Goal: Find specific page/section: Find specific page/section

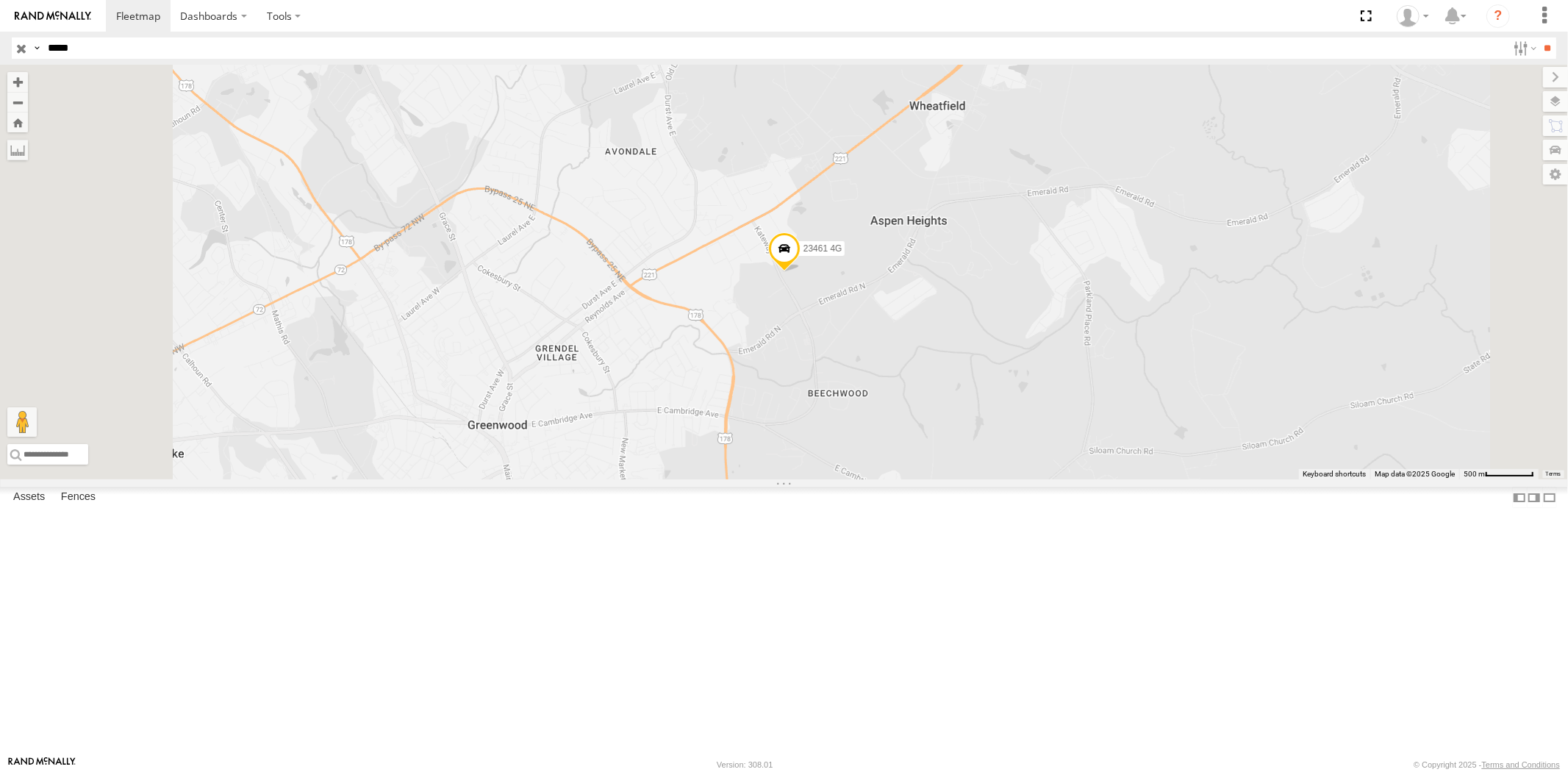
click at [13, 49] on input "button" at bounding box center [21, 48] width 19 height 21
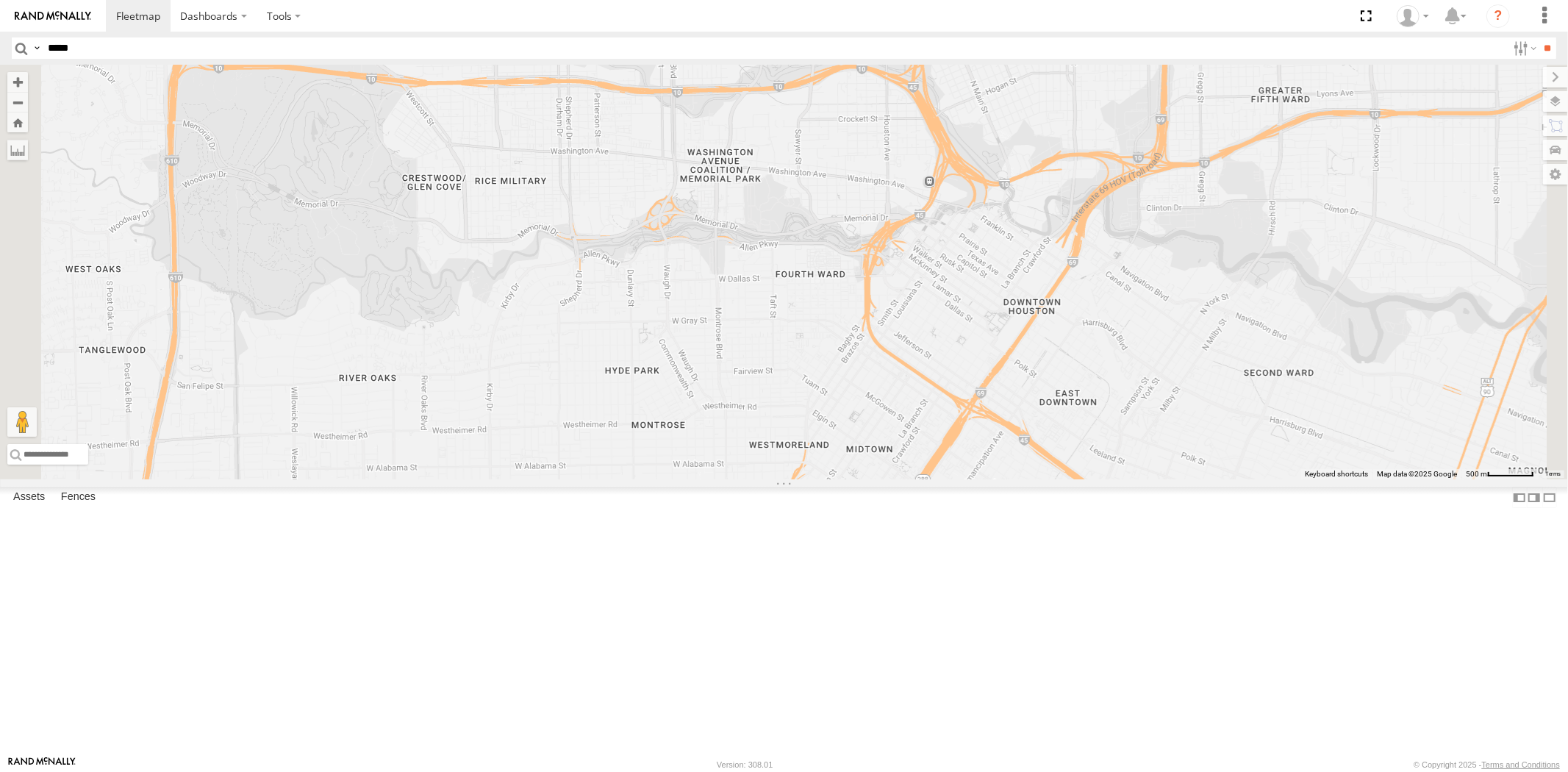
click at [91, 50] on input "*****" at bounding box center [775, 48] width 1465 height 21
paste input "*****"
type input "*****"
click at [1410, 38] on input "**" at bounding box center [1548, 48] width 17 height 21
click at [0, 0] on div "23466 All Assets" at bounding box center [0, 0] width 0 height 0
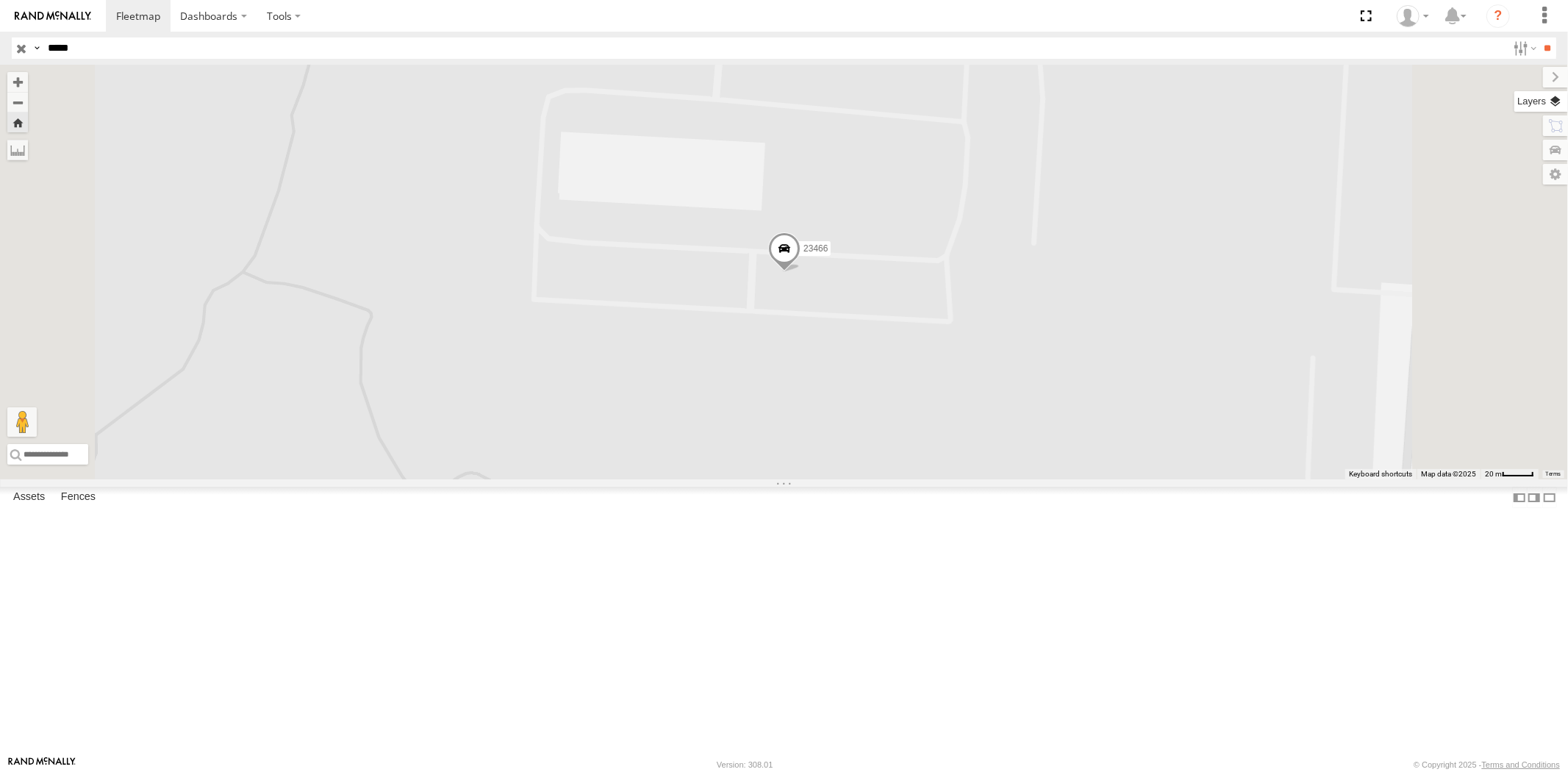
click at [1410, 101] on label at bounding box center [1541, 101] width 54 height 20
click at [0, 0] on span "Basemaps" at bounding box center [0, 0] width 0 height 0
click at [0, 0] on span "Satellite + Roadmap" at bounding box center [0, 0] width 0 height 0
click at [1410, 83] on label at bounding box center [1555, 76] width 25 height 20
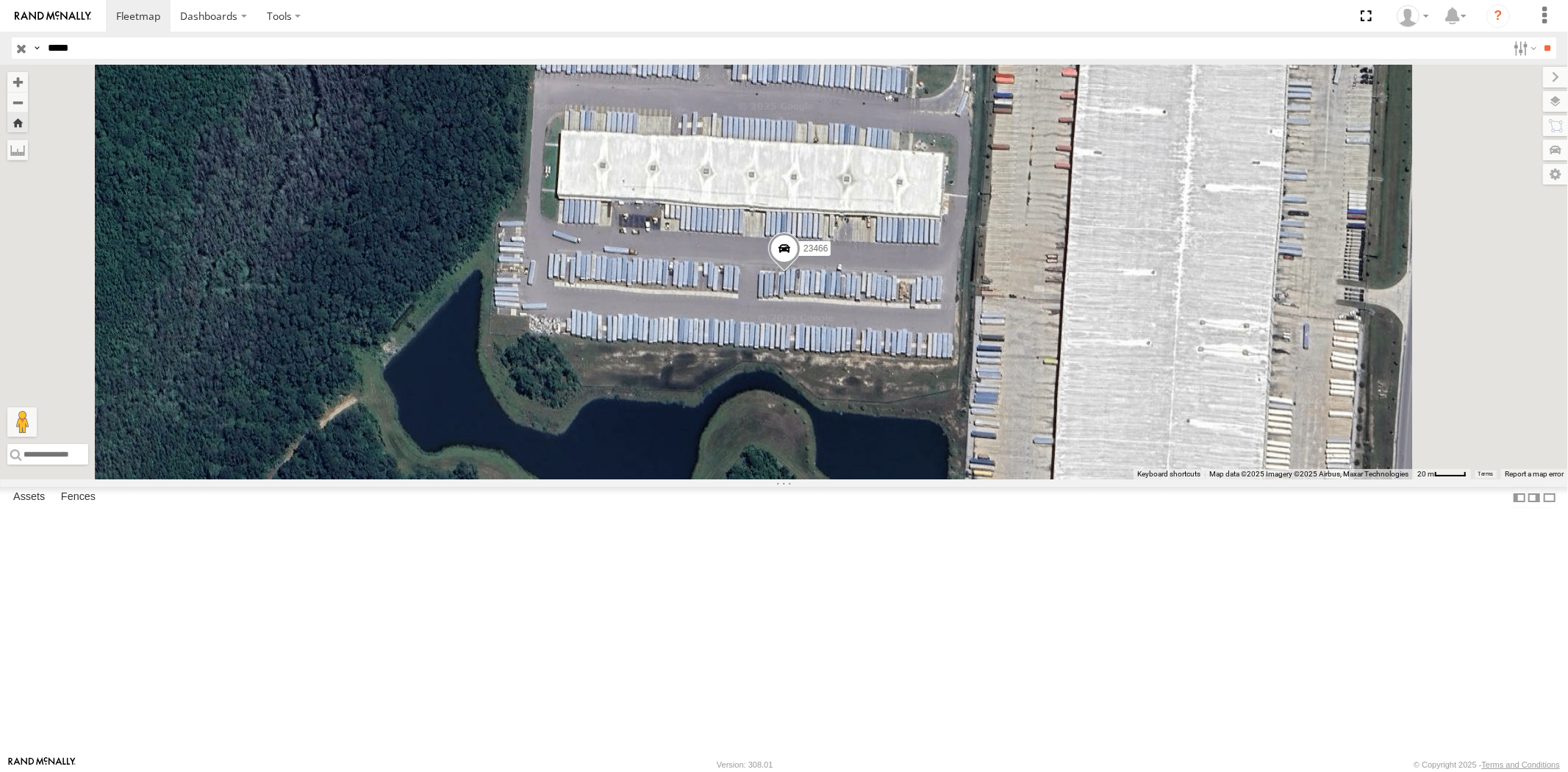
click at [900, 406] on div "23466" at bounding box center [784, 271] width 1568 height 415
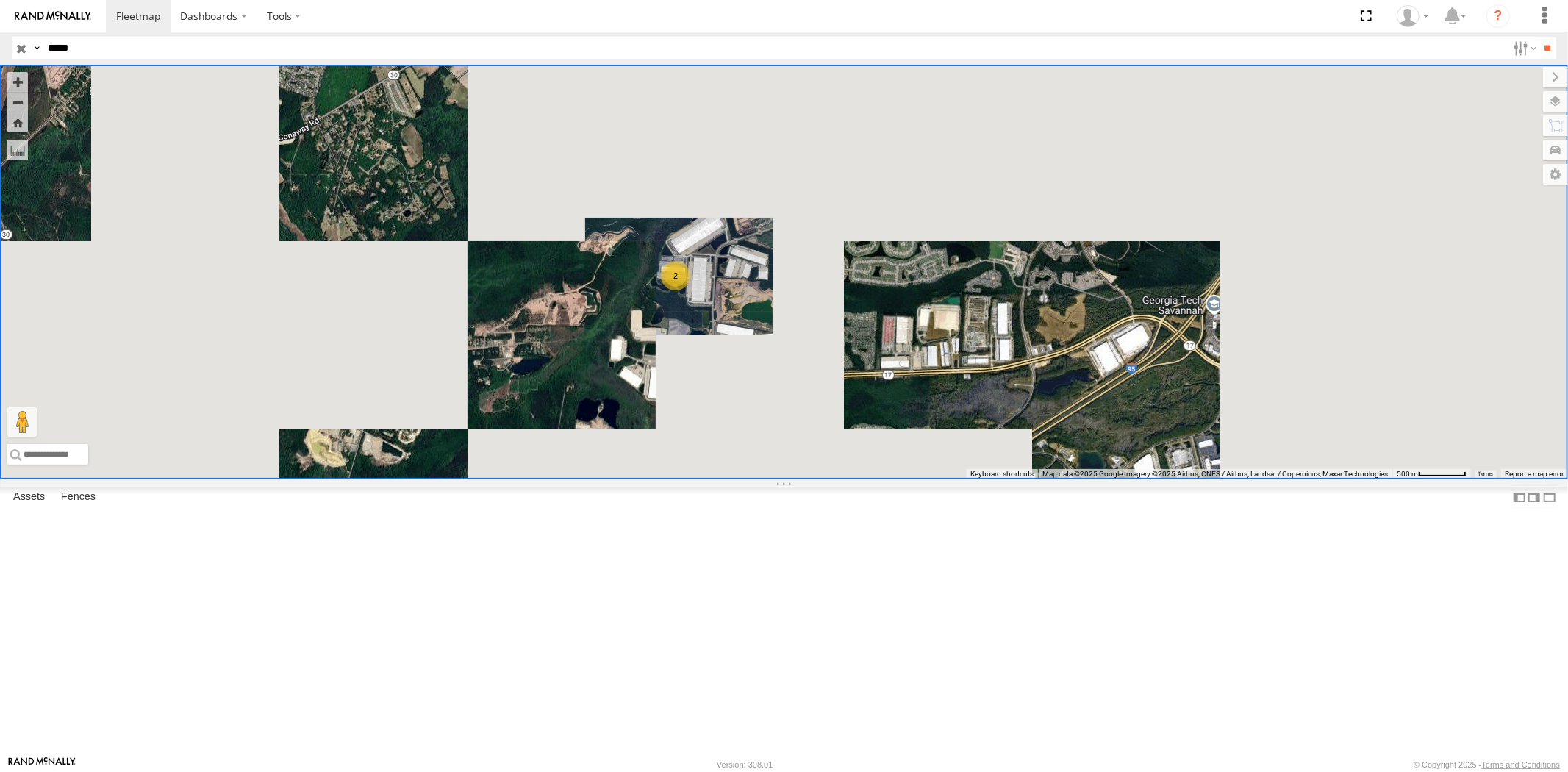
click at [27, 45] on input "button" at bounding box center [21, 48] width 19 height 21
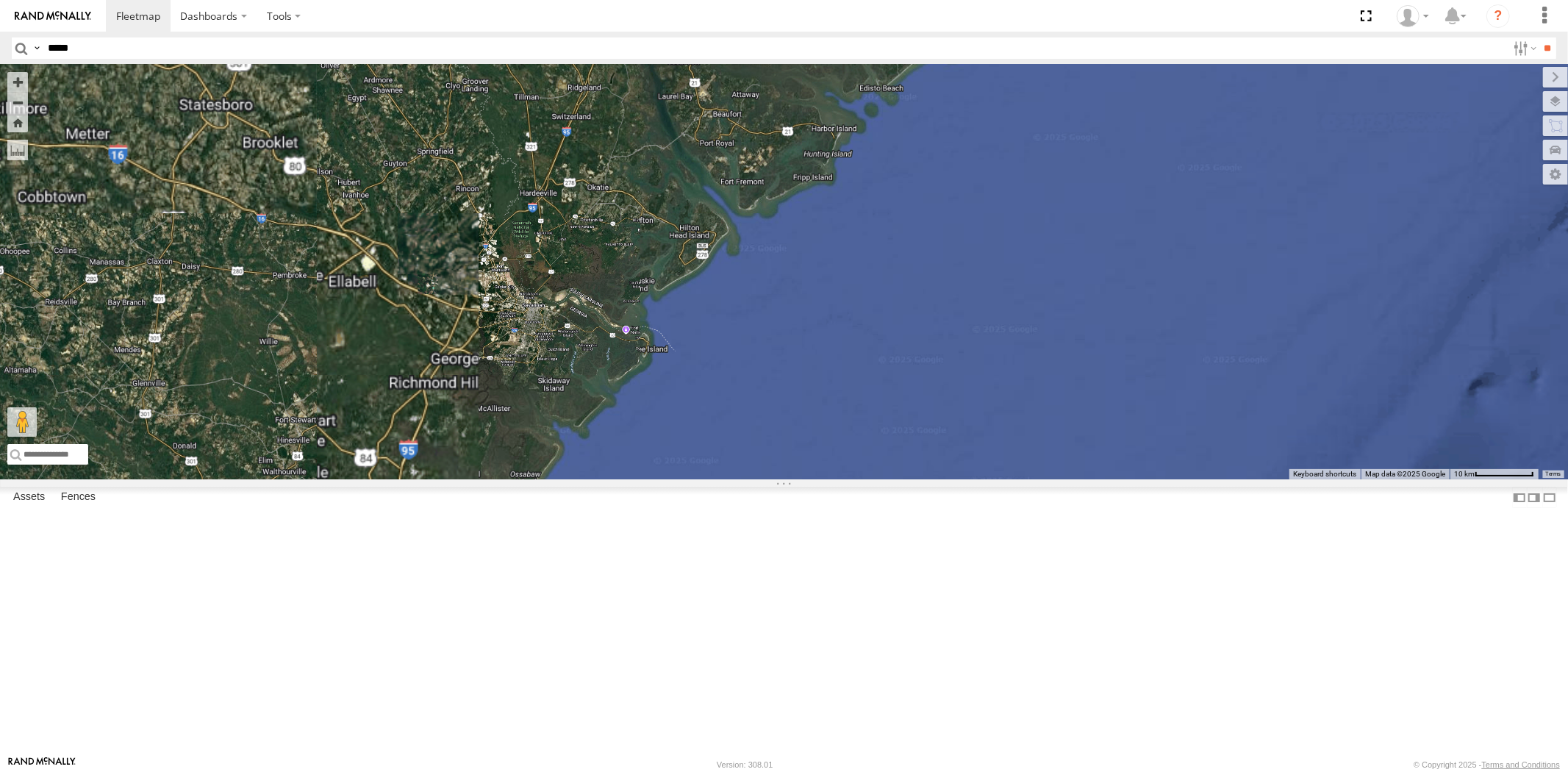
drag, startPoint x: 743, startPoint y: 438, endPoint x: 755, endPoint y: 317, distance: 121.6
click at [751, 322] on div at bounding box center [784, 271] width 1568 height 415
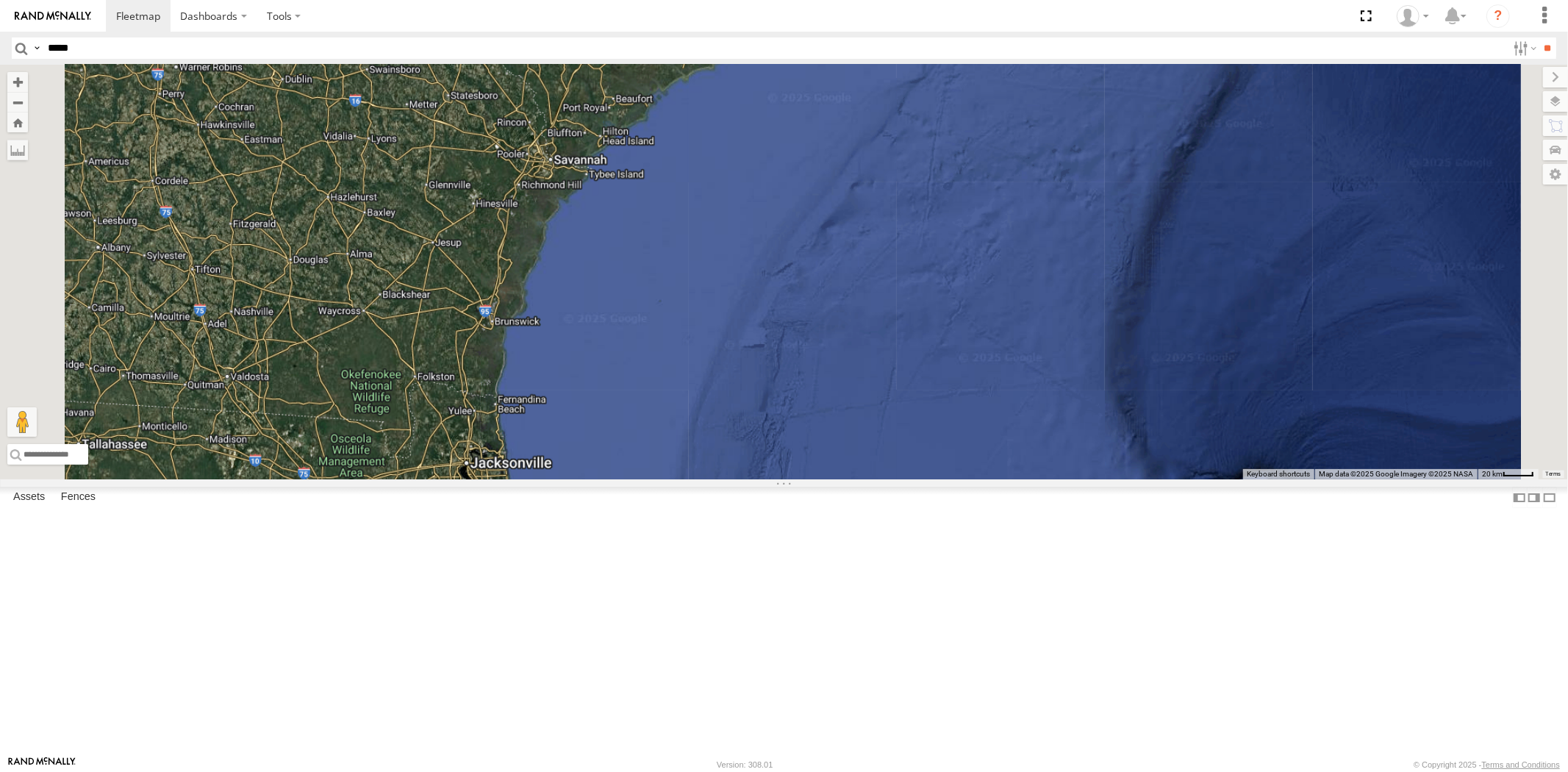
click at [674, 372] on div at bounding box center [784, 271] width 1568 height 415
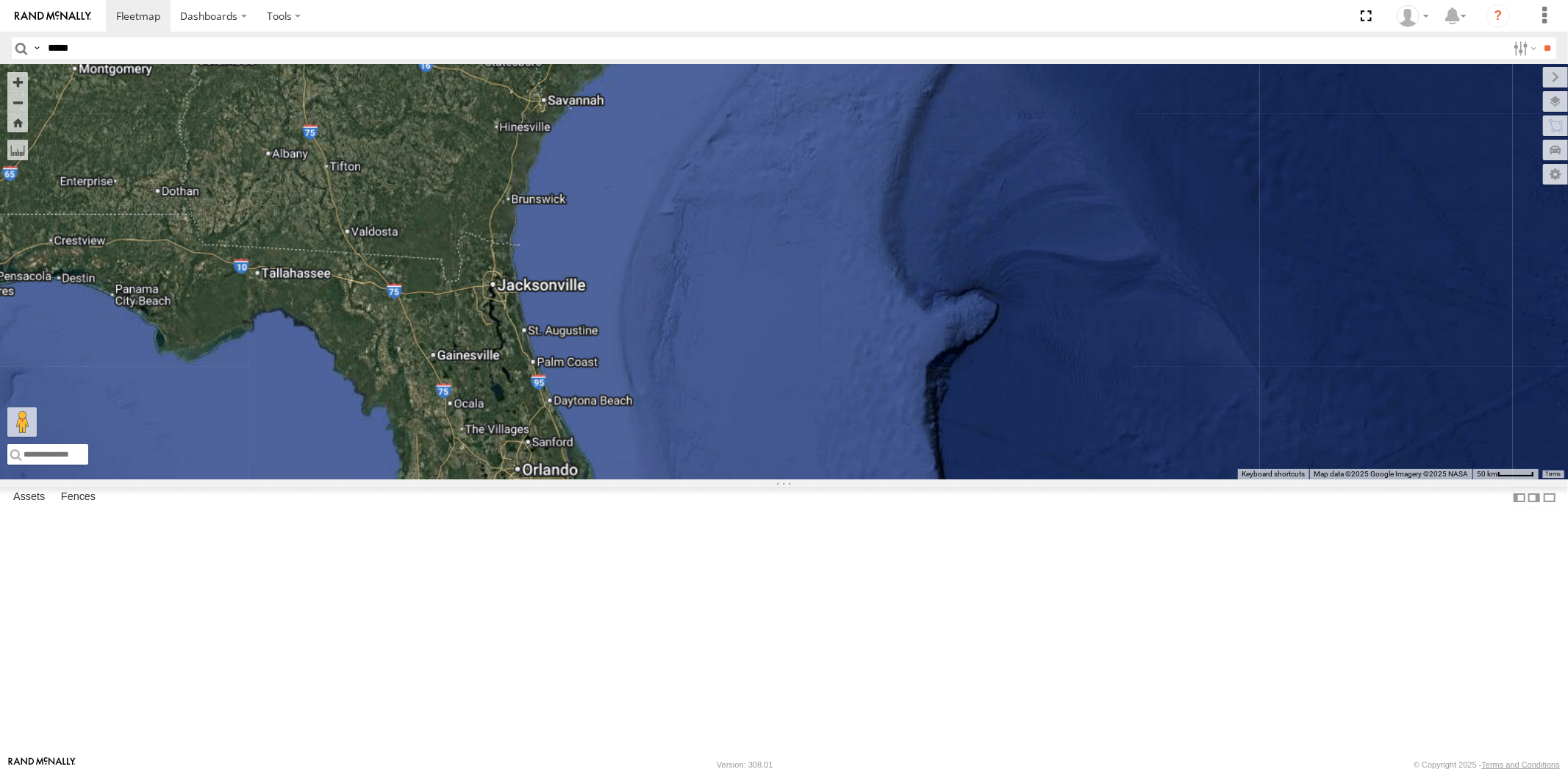
drag, startPoint x: 701, startPoint y: 497, endPoint x: 692, endPoint y: 415, distance: 82.5
click at [693, 421] on div at bounding box center [784, 271] width 1568 height 415
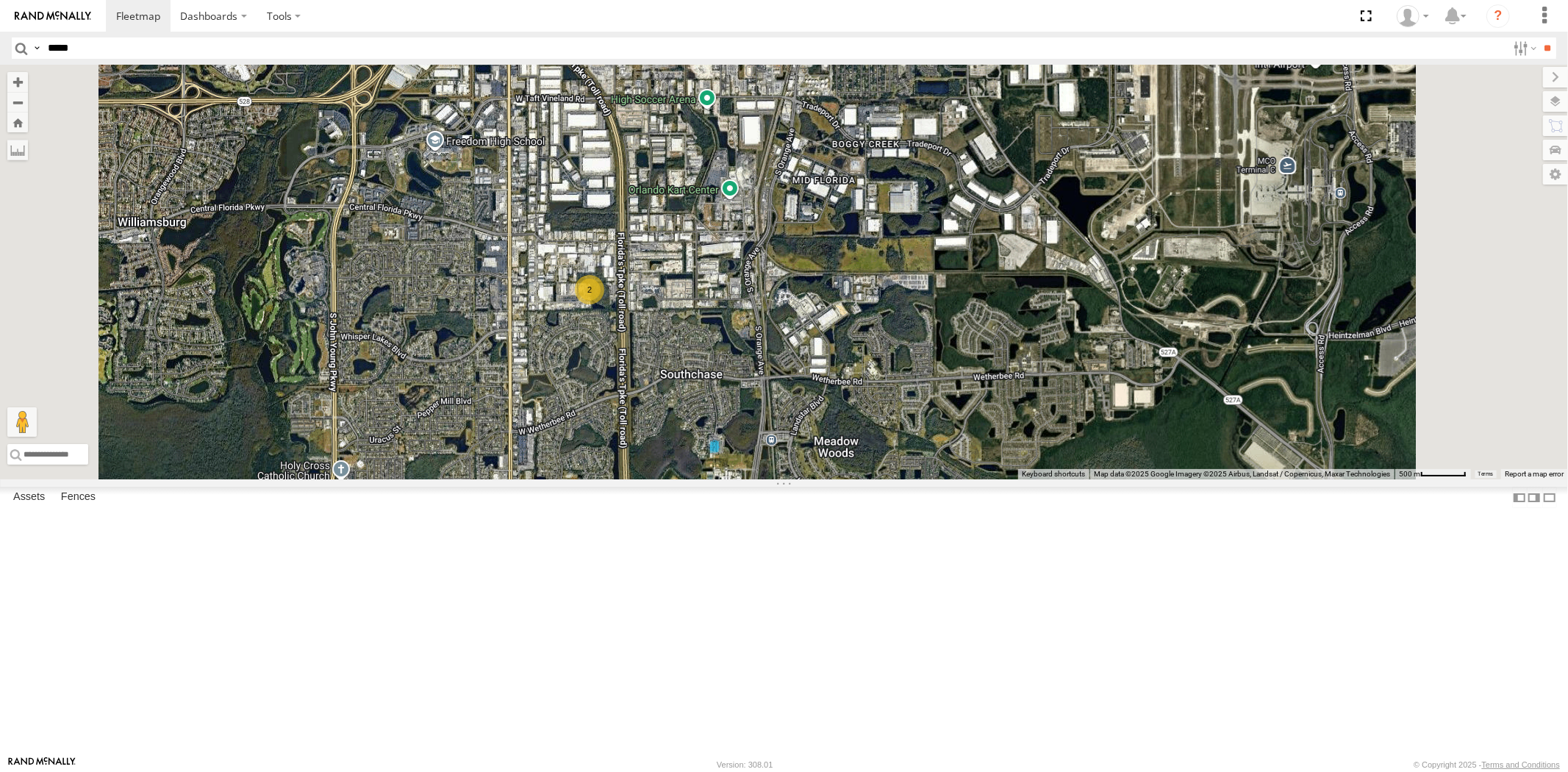
click at [154, 53] on input "*****" at bounding box center [775, 48] width 1465 height 21
click at [1410, 38] on input "**" at bounding box center [1548, 48] width 17 height 21
click at [0, 0] on div "23335/Bad All Assets" at bounding box center [0, 0] width 0 height 0
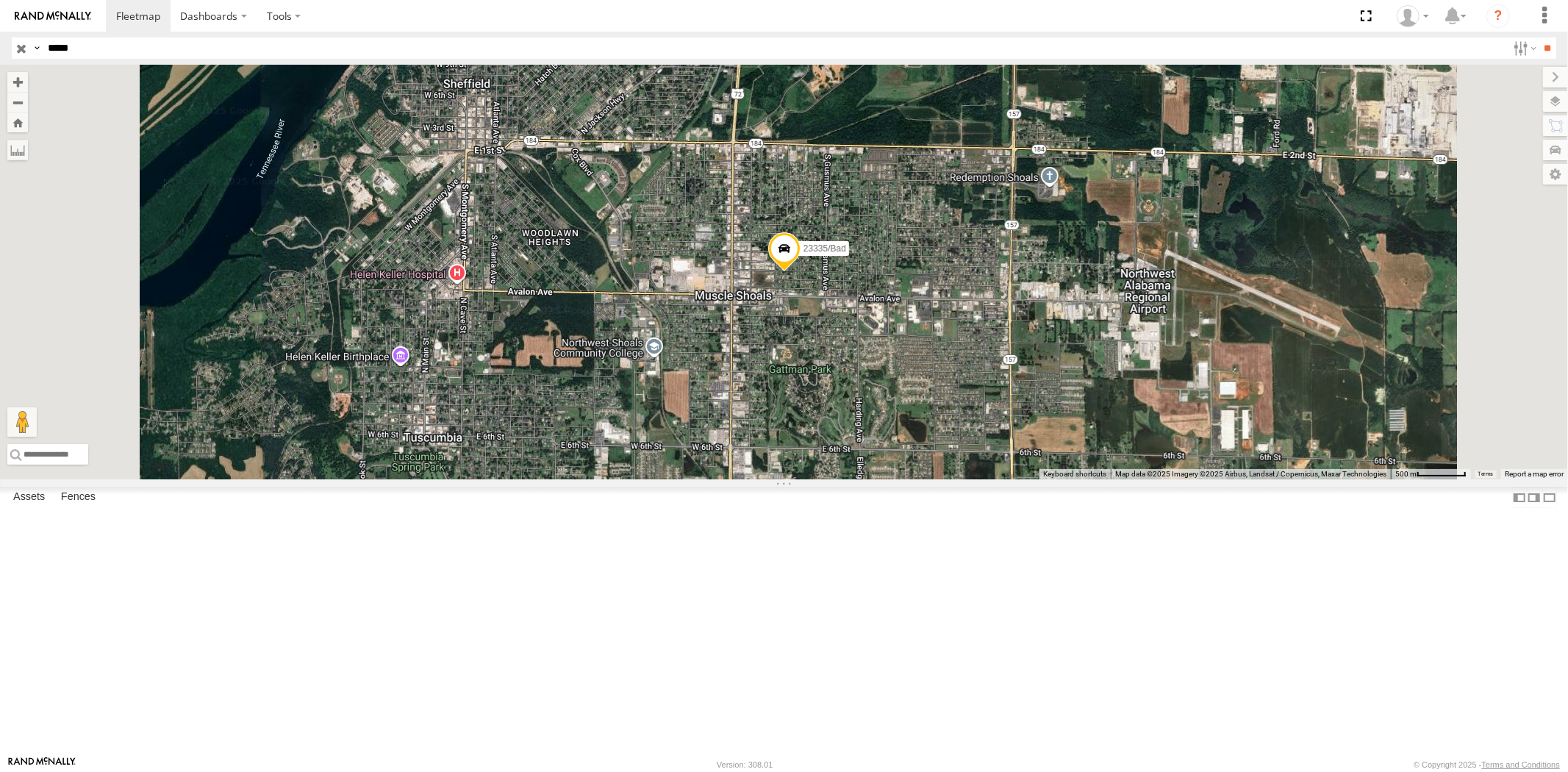
click at [119, 48] on input "*****" at bounding box center [775, 48] width 1465 height 21
click at [15, 45] on div "Search Query Asset ID Asset Label Registration Manufacturer Model VIN Job ID Dr…" at bounding box center [775, 48] width 1528 height 21
type input "*****"
click at [1410, 38] on input "**" at bounding box center [1548, 48] width 17 height 21
click at [0, 0] on div "23346 All Assets" at bounding box center [0, 0] width 0 height 0
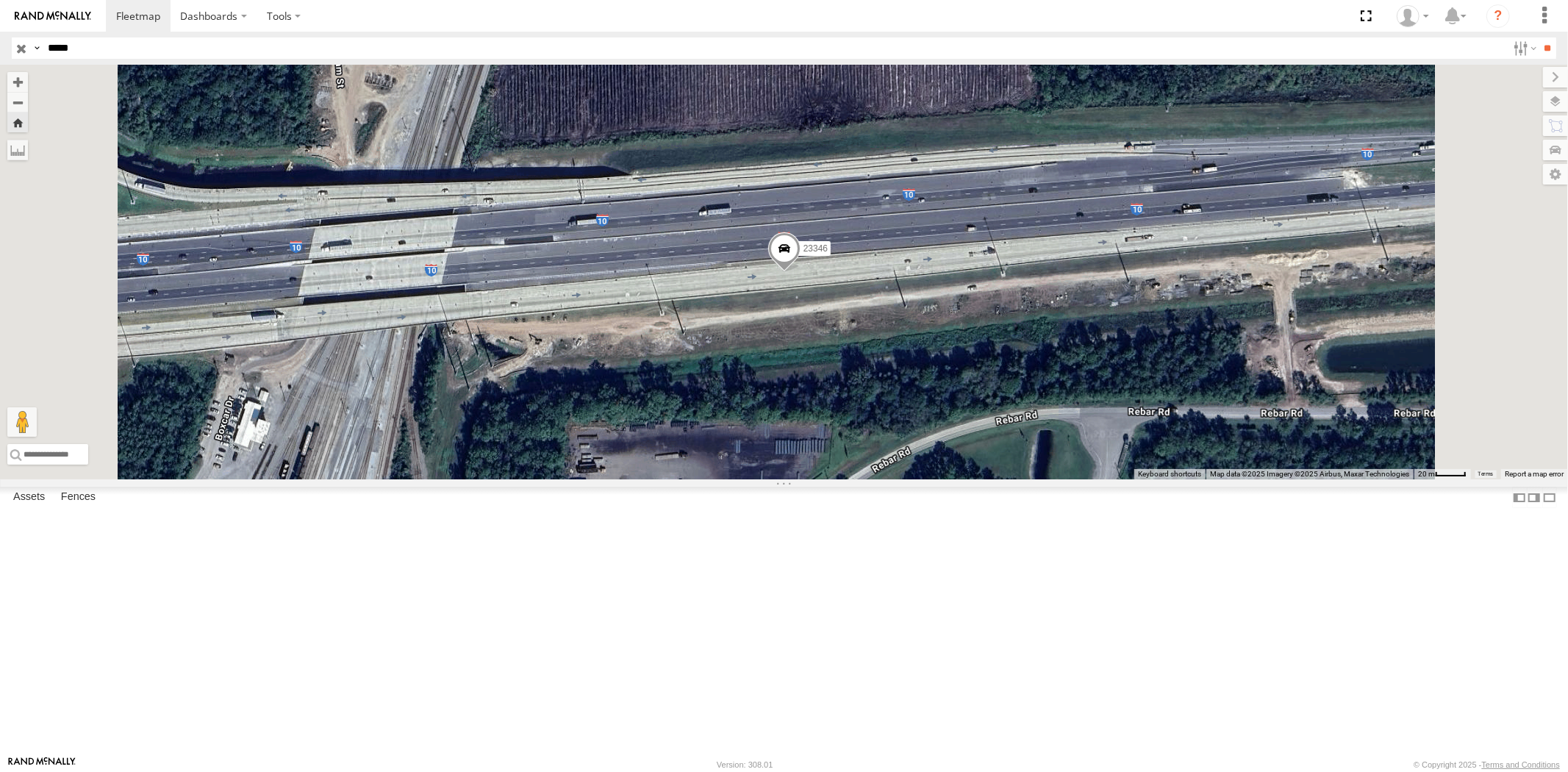
click at [0, 0] on div "23346 NEW All Assets" at bounding box center [0, 0] width 0 height 0
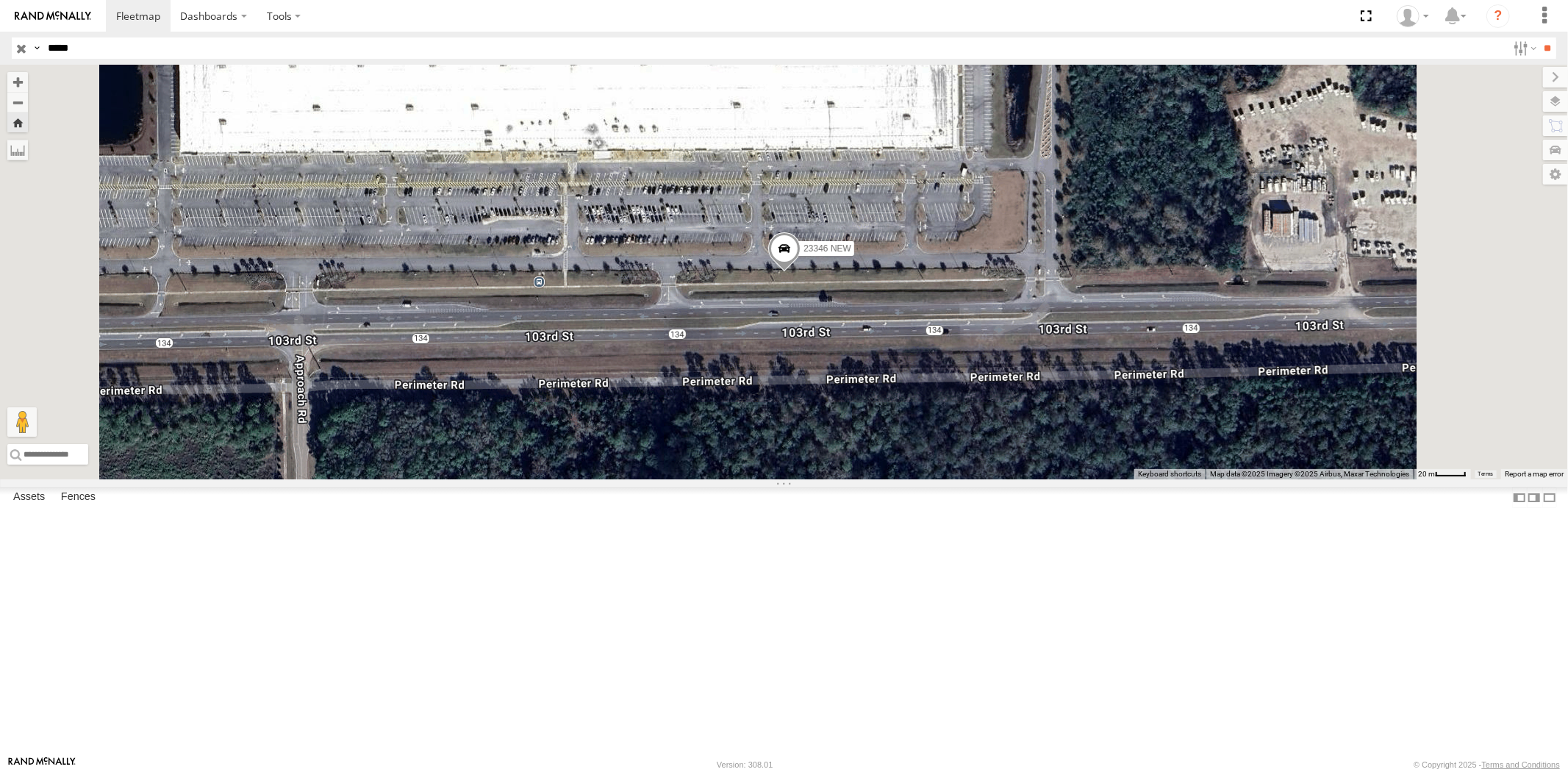
click at [0, 0] on div "23346" at bounding box center [0, 0] width 0 height 0
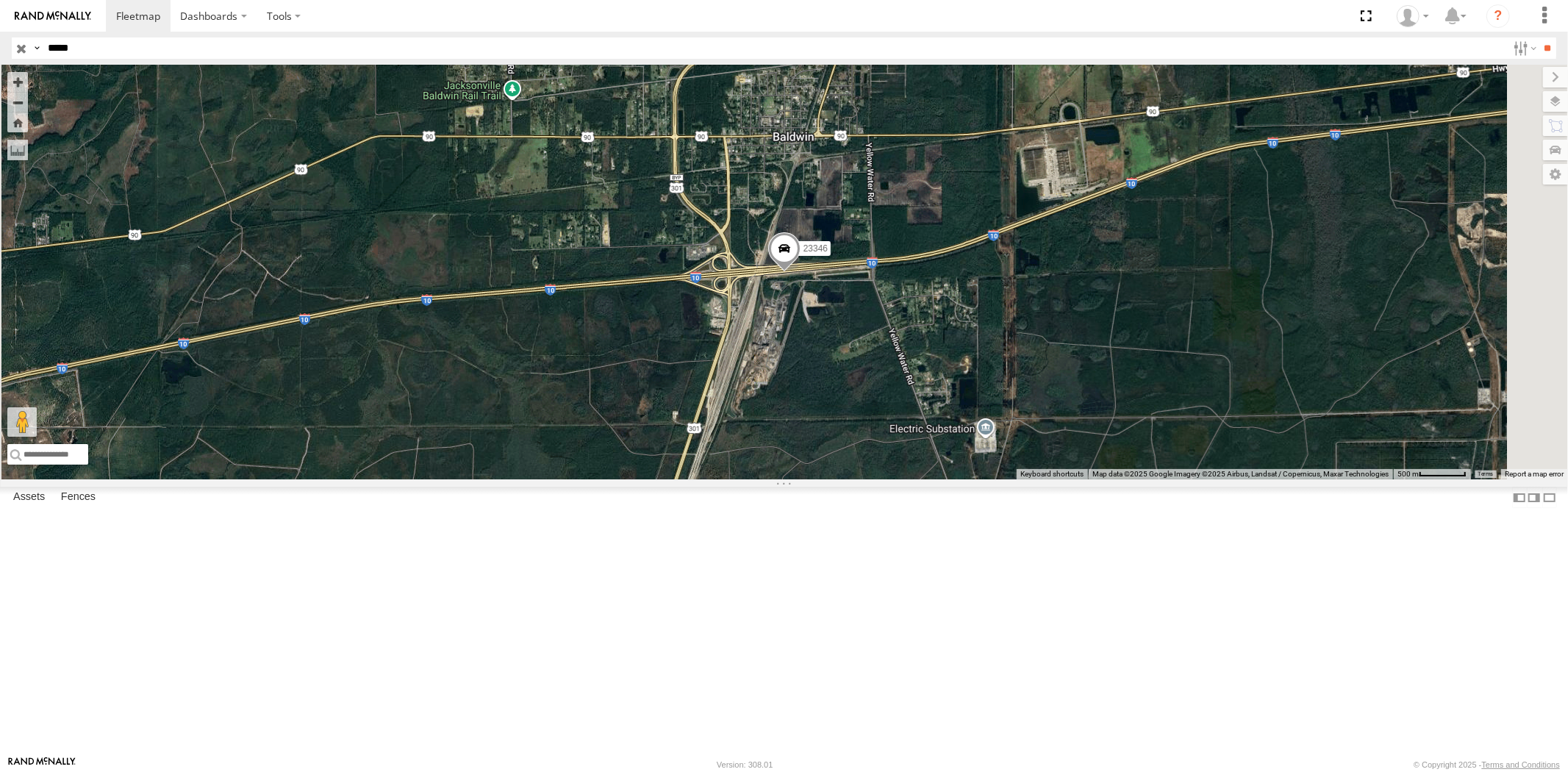
click at [20, 45] on input "button" at bounding box center [21, 48] width 19 height 21
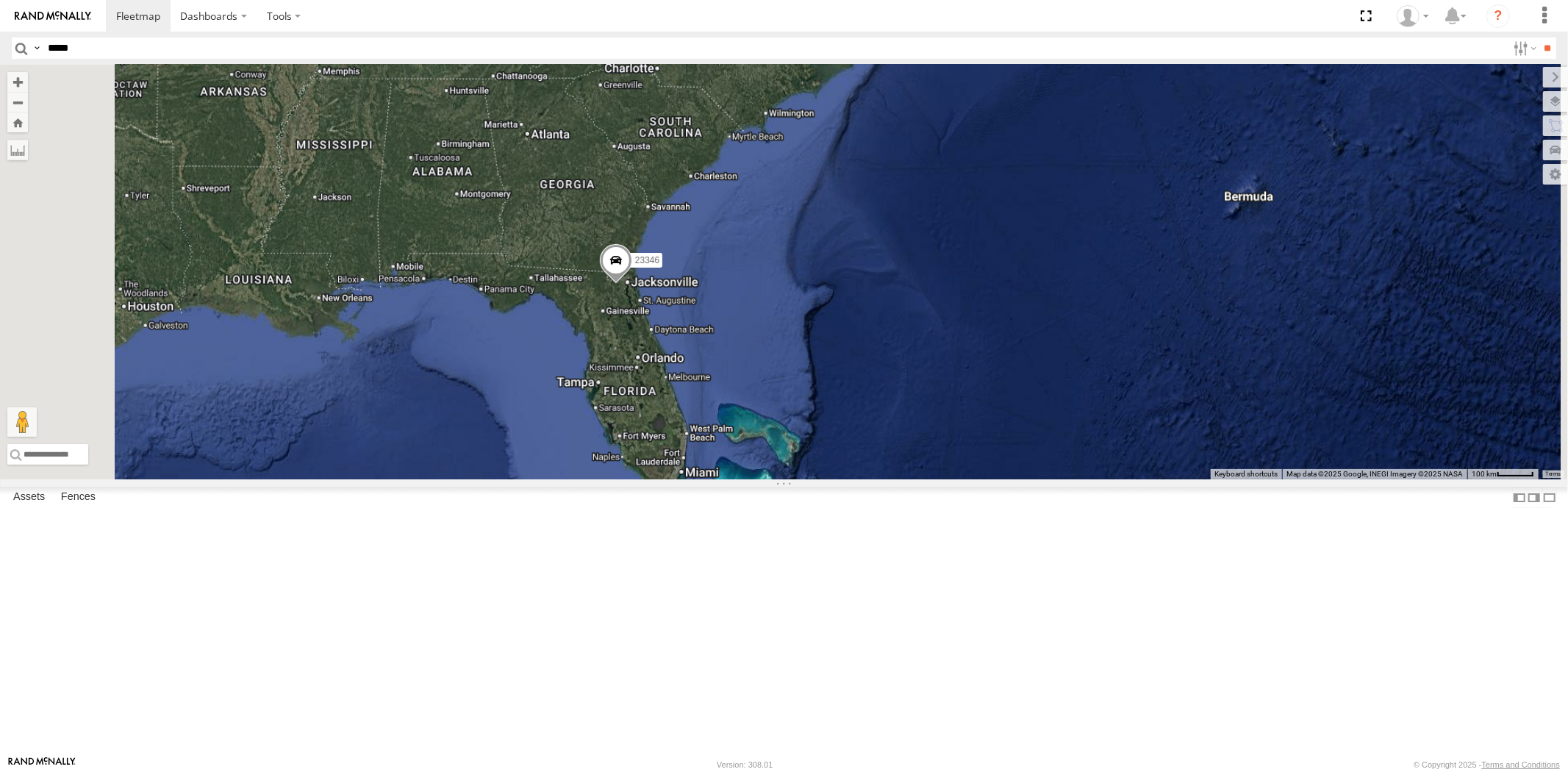
drag, startPoint x: 806, startPoint y: 321, endPoint x: 806, endPoint y: 384, distance: 63.0
click at [803, 372] on div "23346" at bounding box center [784, 271] width 1568 height 415
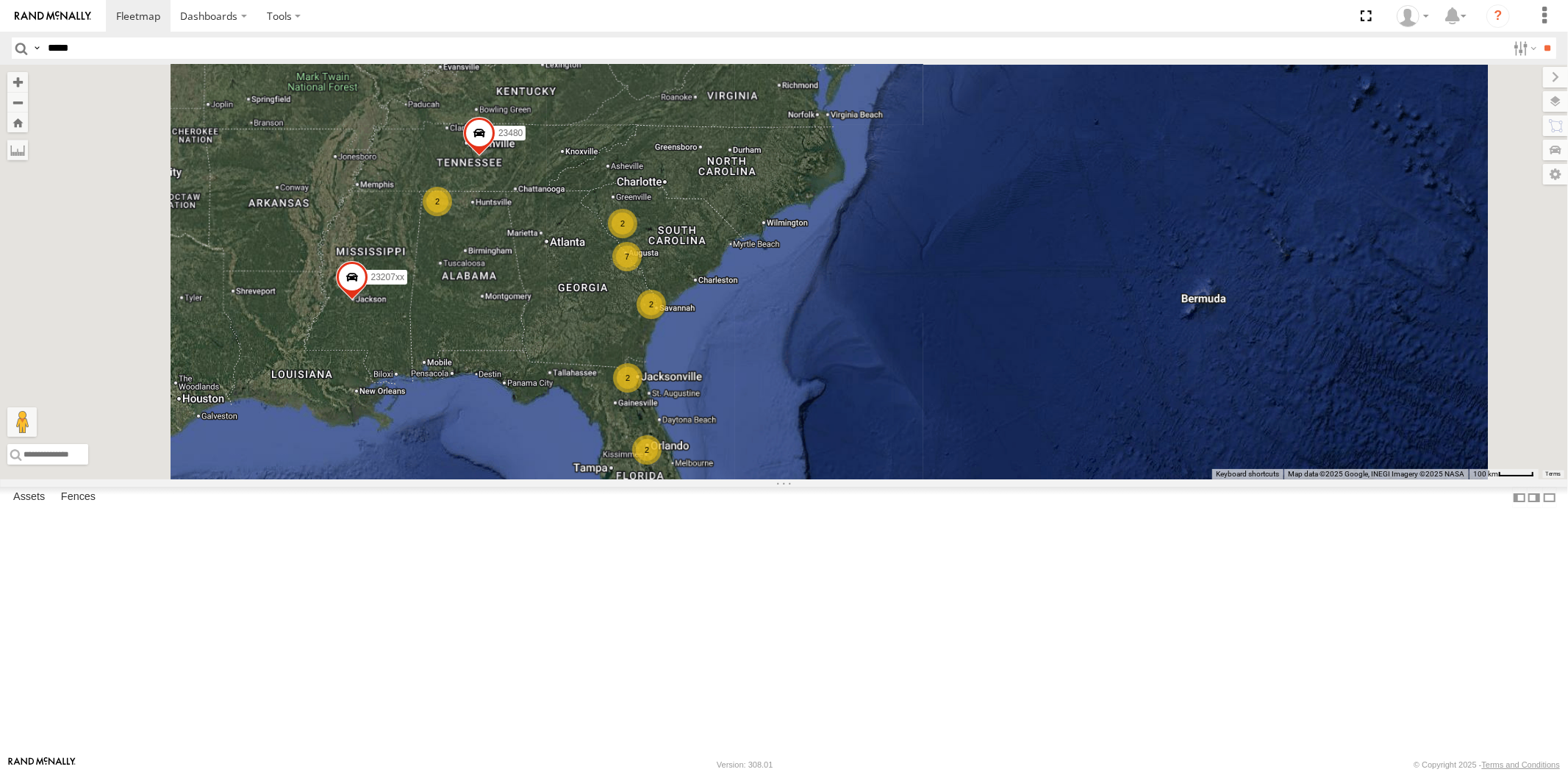
drag, startPoint x: 855, startPoint y: 328, endPoint x: 863, endPoint y: 425, distance: 97.3
click at [863, 425] on div "2 7 23207 NEW 2 23207xx 2 2 2 2 2 23480 23460 NEW" at bounding box center [784, 271] width 1568 height 415
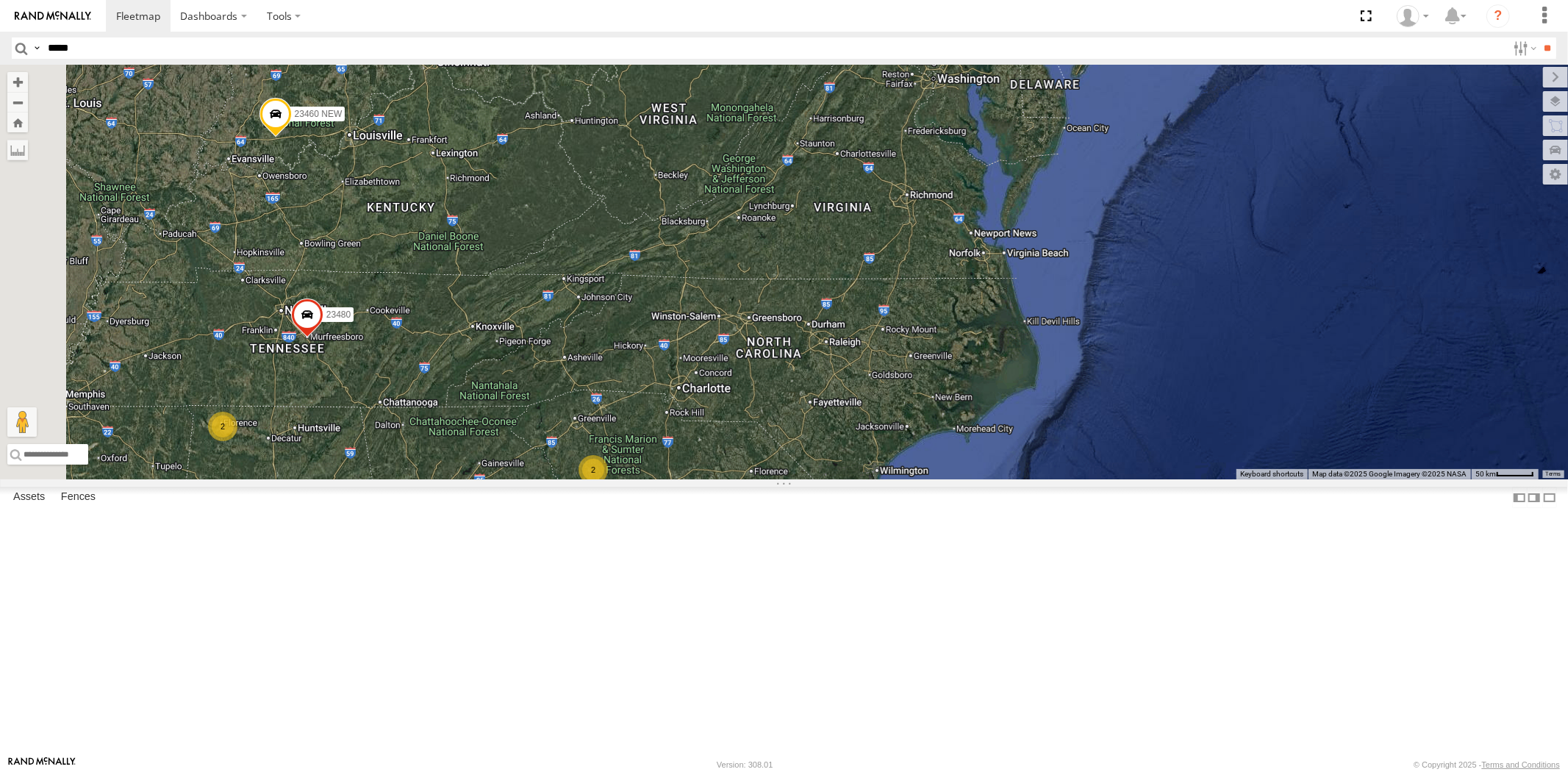
drag, startPoint x: 868, startPoint y: 410, endPoint x: 863, endPoint y: 384, distance: 26.5
click at [869, 376] on div "23207 NEW 23207xx 23480 23460 NEW 7 2 2 2 2 2" at bounding box center [784, 271] width 1568 height 415
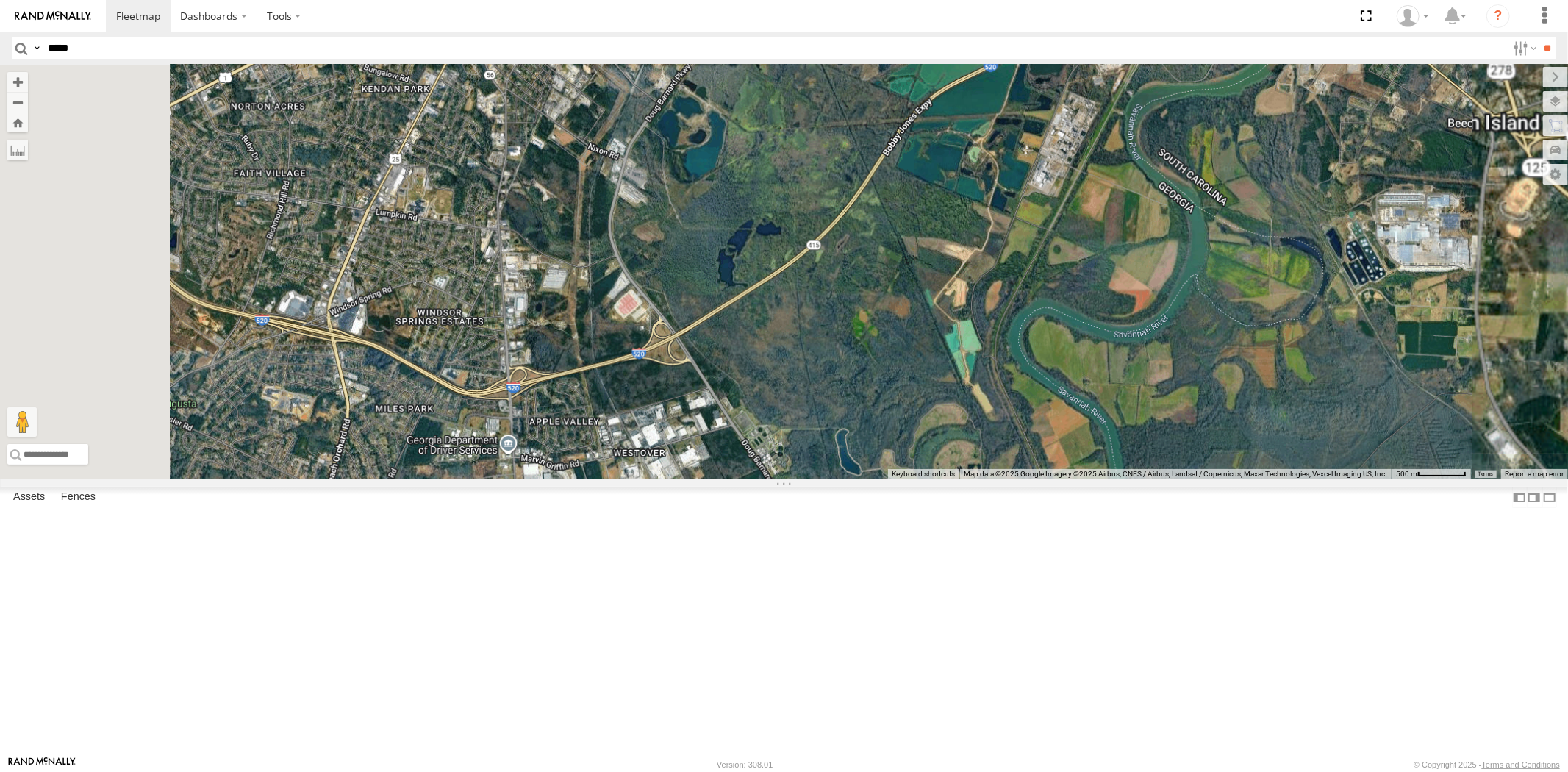
drag, startPoint x: 928, startPoint y: 564, endPoint x: 924, endPoint y: 444, distance: 120.1
click at [924, 445] on div "23207 NEW 23207xx 23480 23460 NEW" at bounding box center [784, 271] width 1568 height 415
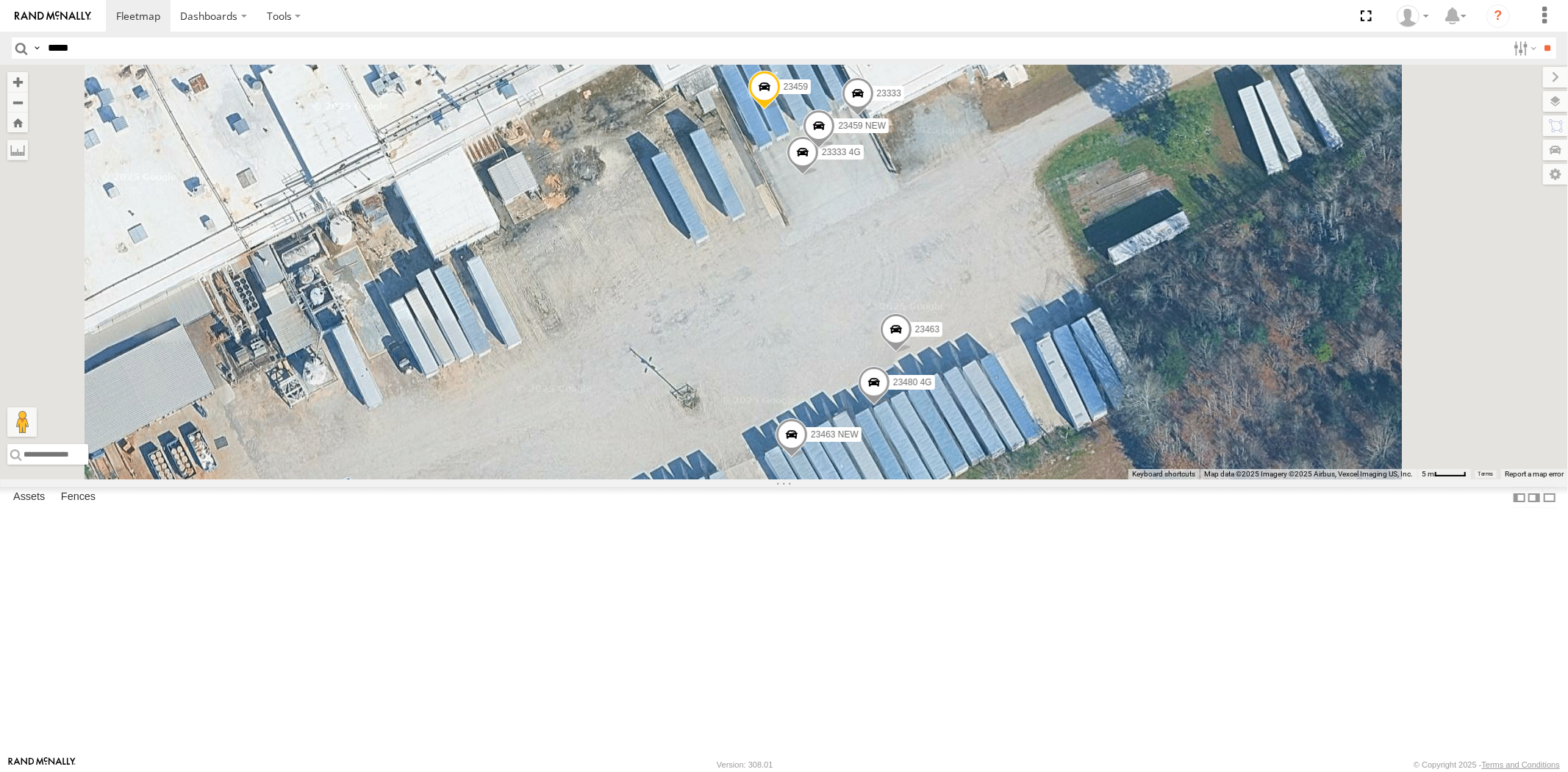
drag, startPoint x: 1070, startPoint y: 323, endPoint x: 1052, endPoint y: 340, distance: 24.8
click at [1053, 340] on div "23459 23333 23463 NEW 23480 4G 23463 23333 4G 23459 NEW" at bounding box center [784, 271] width 1568 height 415
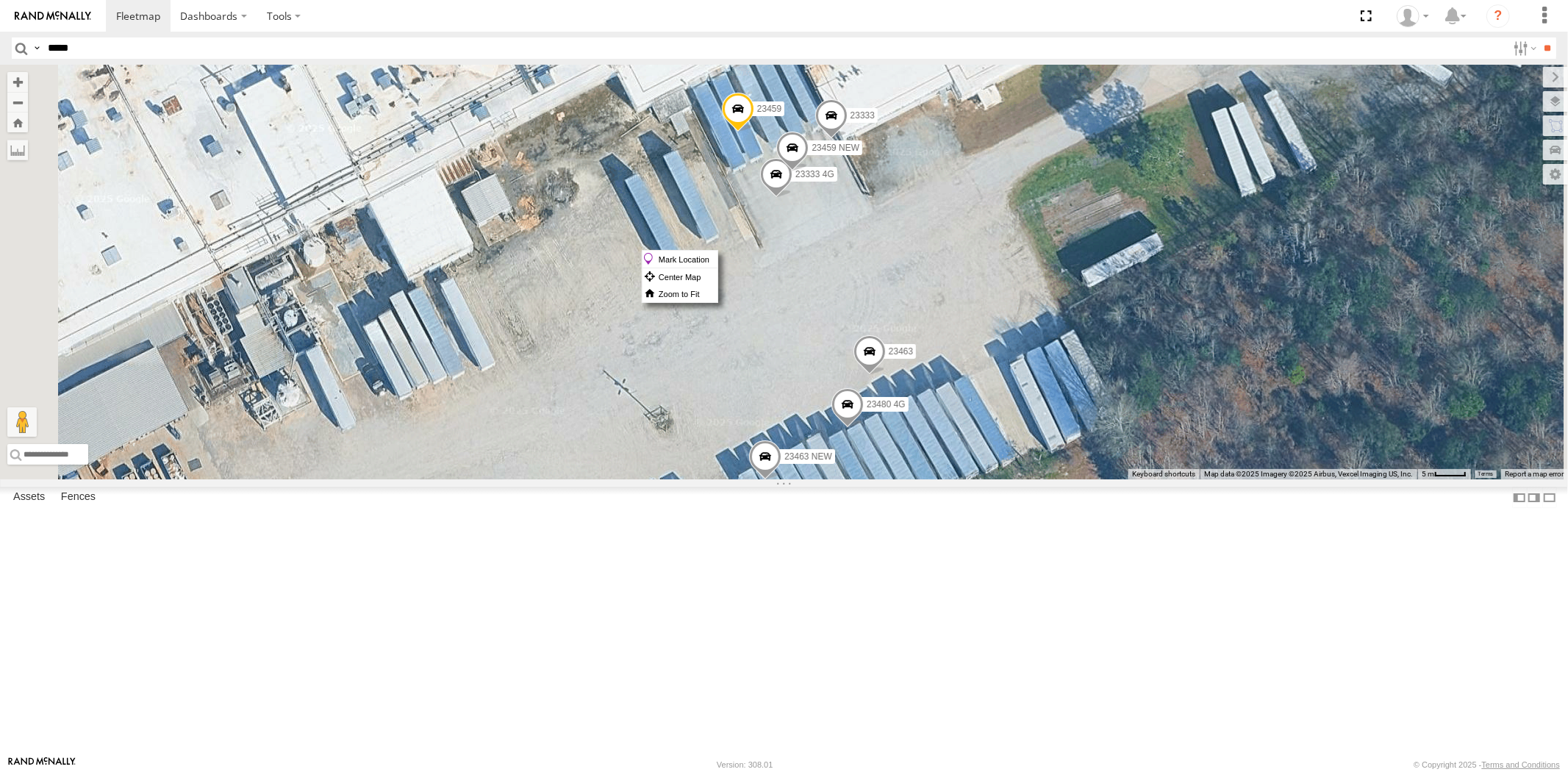
click at [847, 139] on span at bounding box center [831, 118] width 33 height 39
click at [717, 260] on label "Mark Location" at bounding box center [680, 259] width 75 height 17
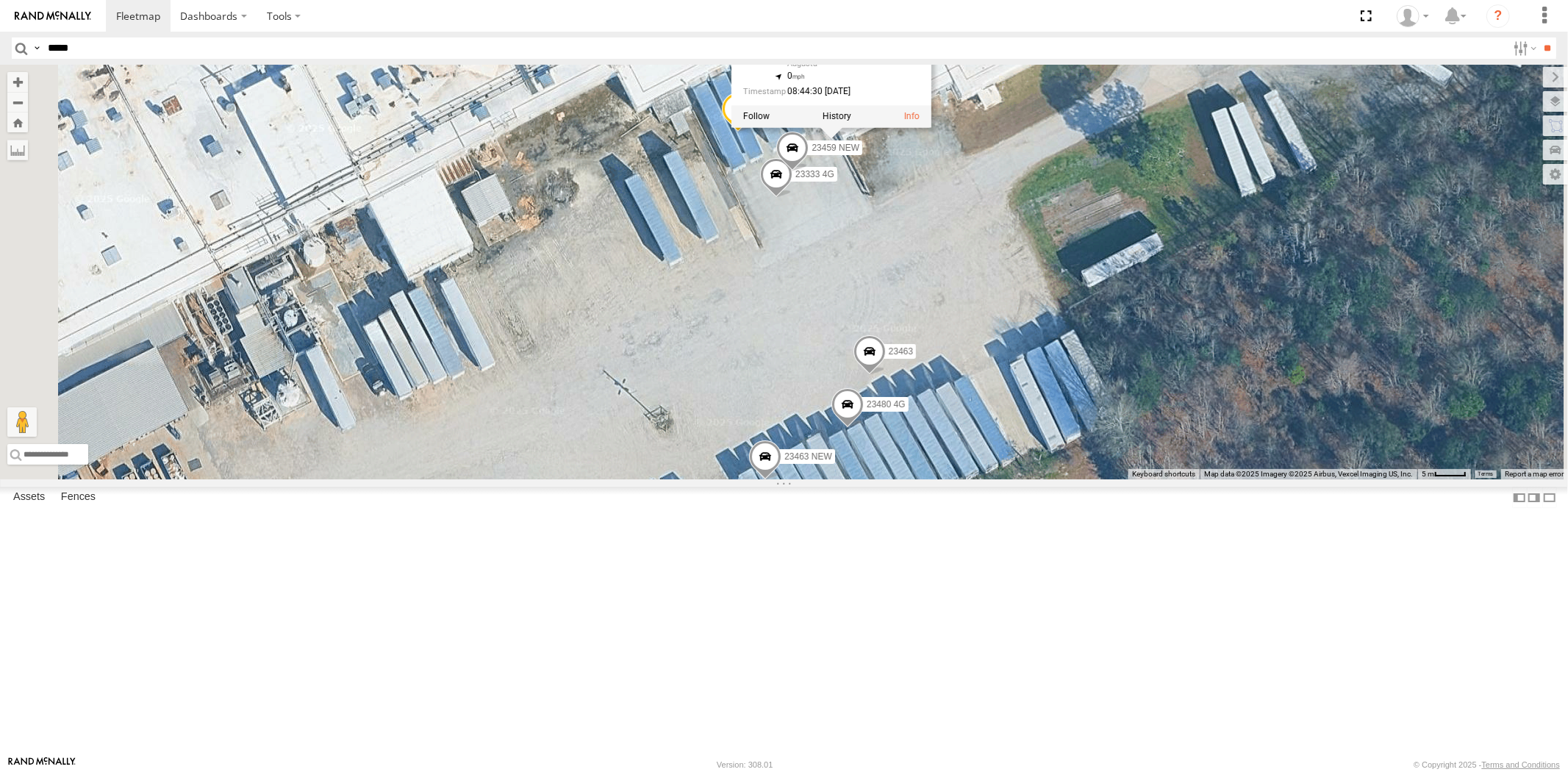
click at [1081, 361] on div "23459 23333 23463 NEW 23480 4G 23463 23333 4G 23459 NEW 23333 All Assets [GEOGR…" at bounding box center [784, 271] width 1568 height 415
click at [841, 112] on span at bounding box center [826, 91] width 33 height 39
click at [754, 132] on span at bounding box center [737, 112] width 33 height 39
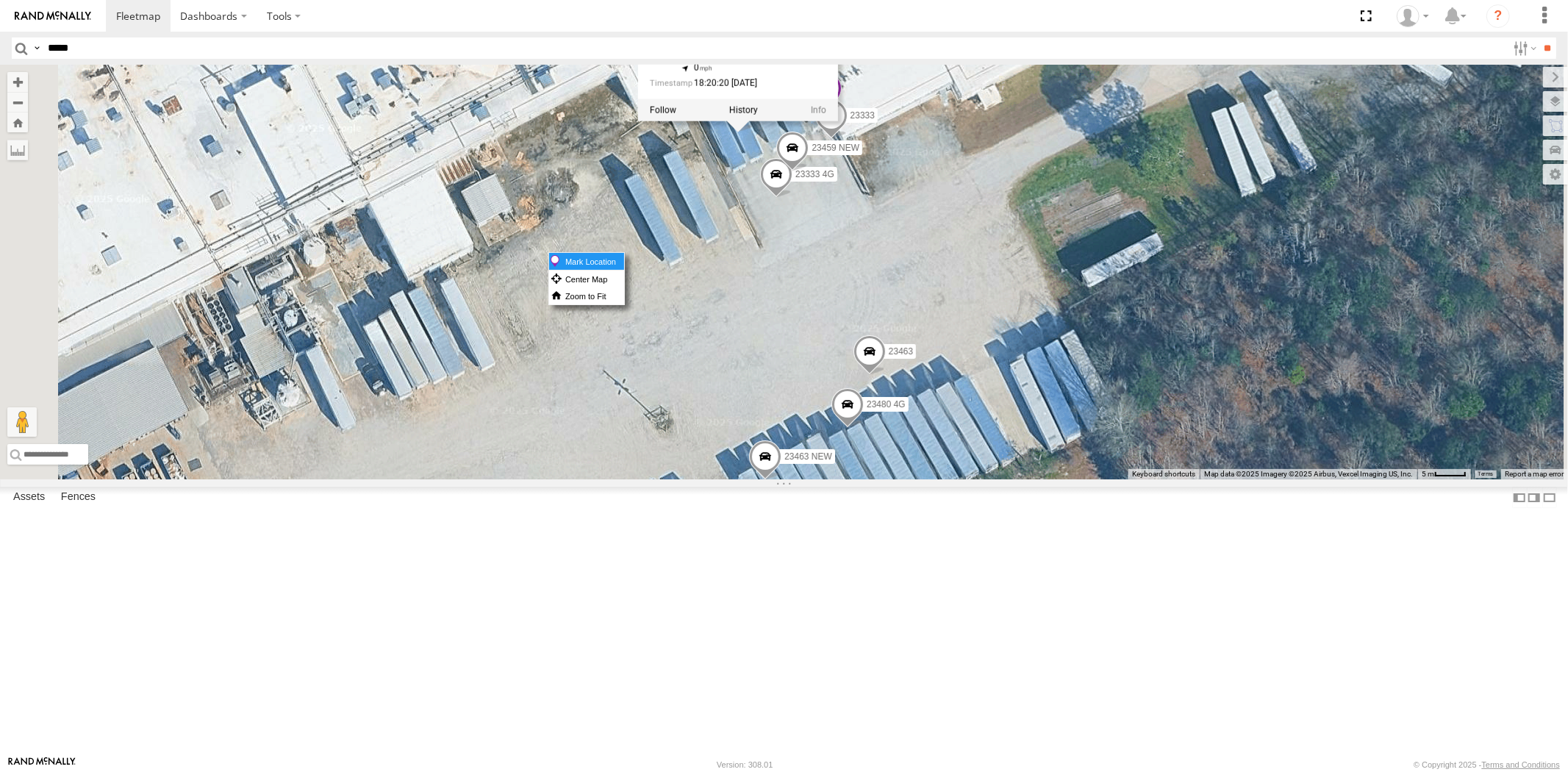
click at [624, 258] on label "Mark Location" at bounding box center [586, 262] width 75 height 17
click at [959, 346] on div "23459 23333 23463 NEW 23480 4G 23463 23333 4G 23459 NEW 23459 All Assets [PERSO…" at bounding box center [784, 271] width 1568 height 415
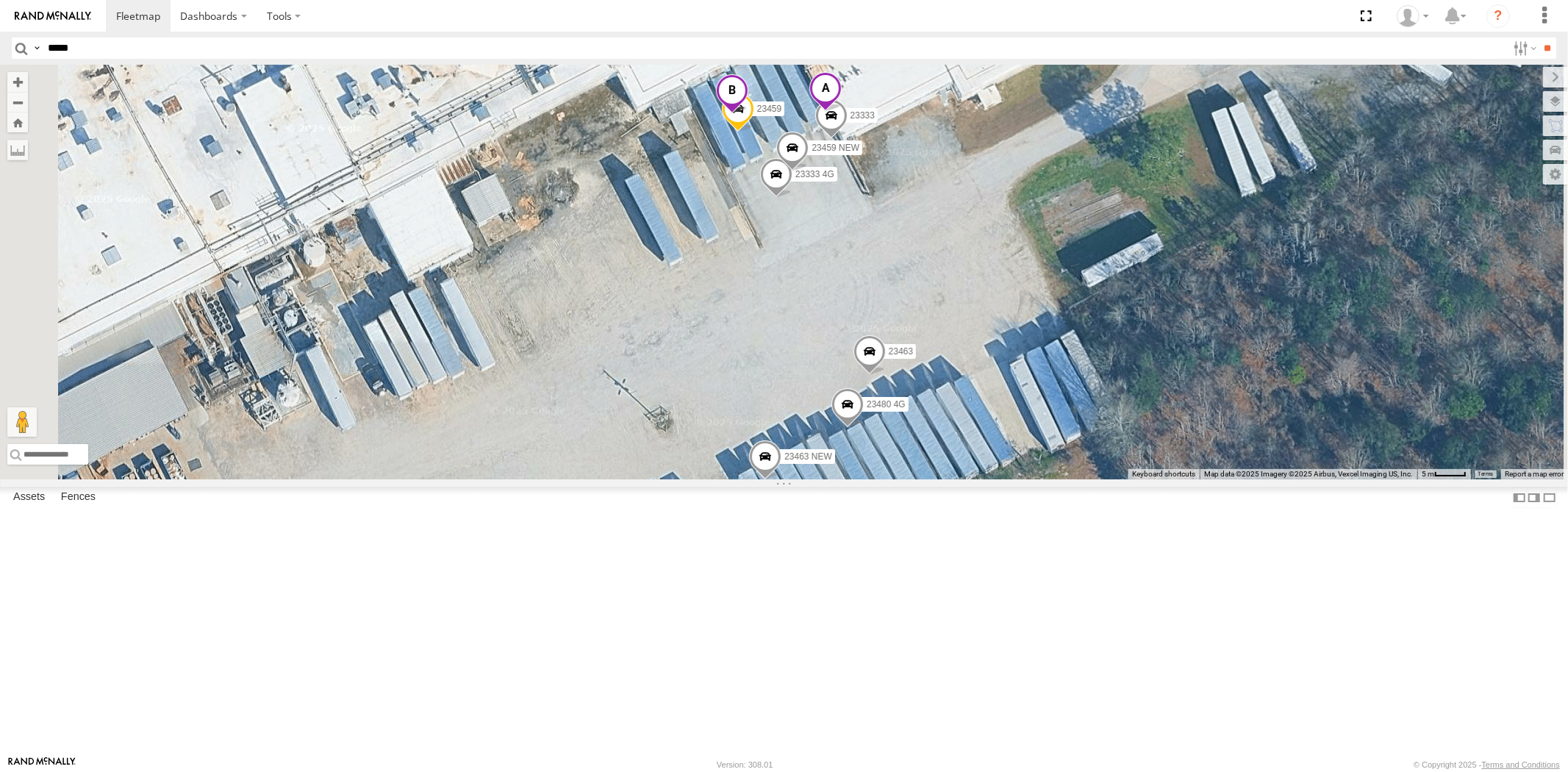
click at [748, 114] on span at bounding box center [733, 93] width 33 height 39
click at [660, 97] on span at bounding box center [647, 91] width 24 height 11
click at [762, 497] on label "Mark Location" at bounding box center [726, 501] width 75 height 17
click at [887, 352] on span at bounding box center [871, 332] width 33 height 39
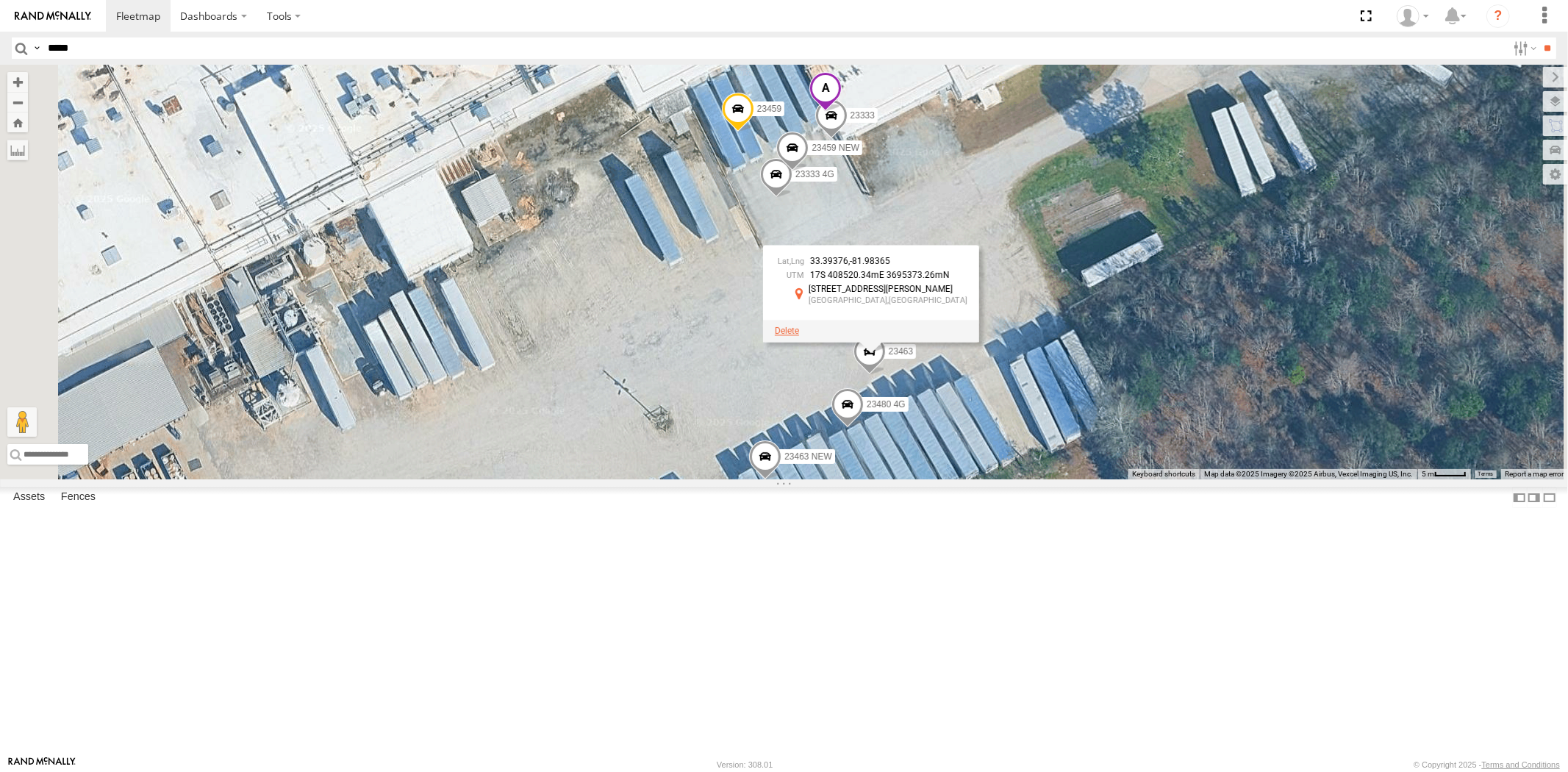
click at [799, 336] on span at bounding box center [786, 330] width 24 height 11
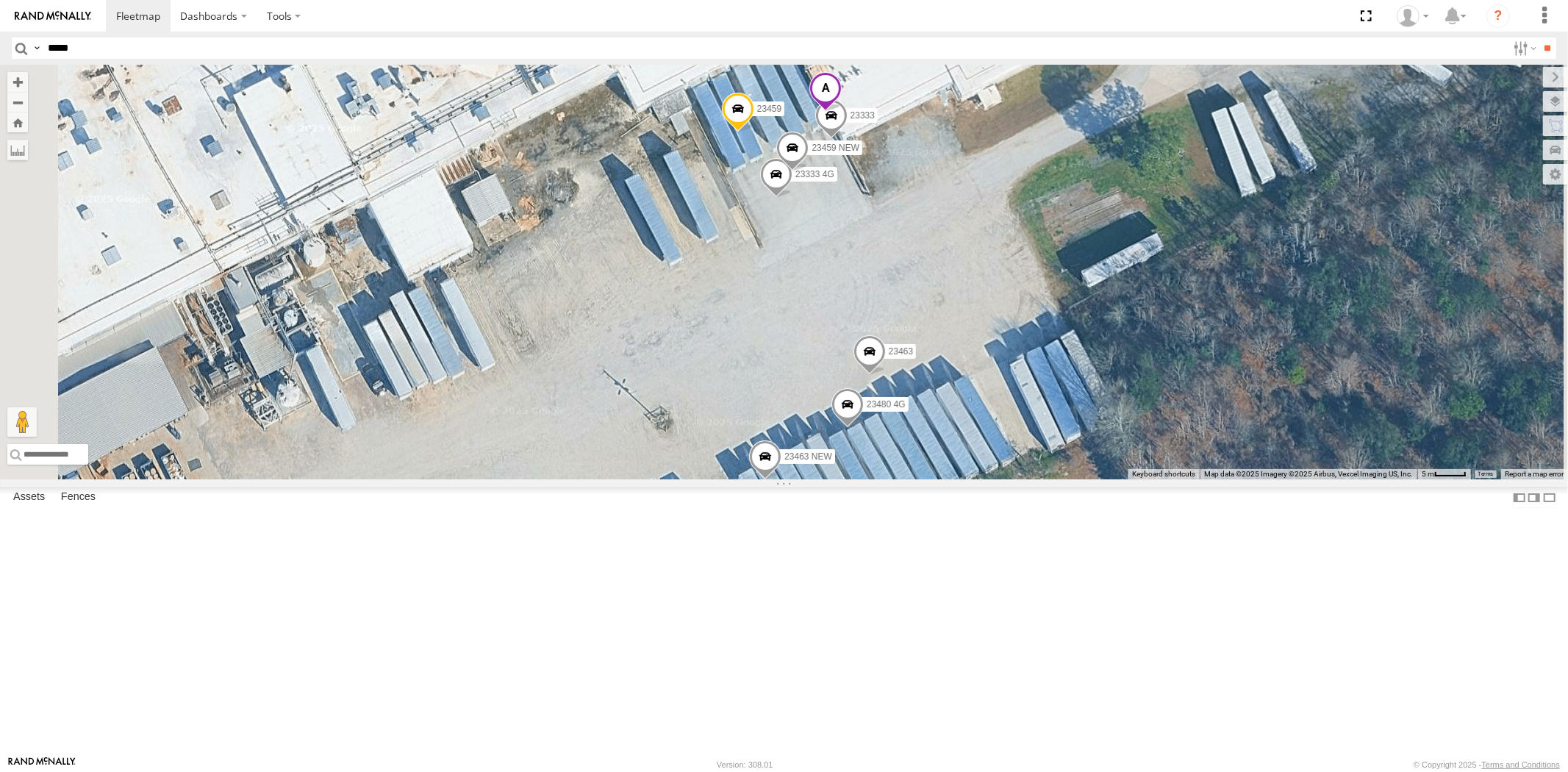
drag, startPoint x: 1038, startPoint y: 549, endPoint x: 1045, endPoint y: 553, distance: 8.1
click at [746, 553] on label "Mark Location" at bounding box center [708, 557] width 75 height 17
click at [870, 410] on span at bounding box center [854, 390] width 33 height 39
click at [75, 54] on input "*****" at bounding box center [775, 48] width 1465 height 21
paste input "*****"
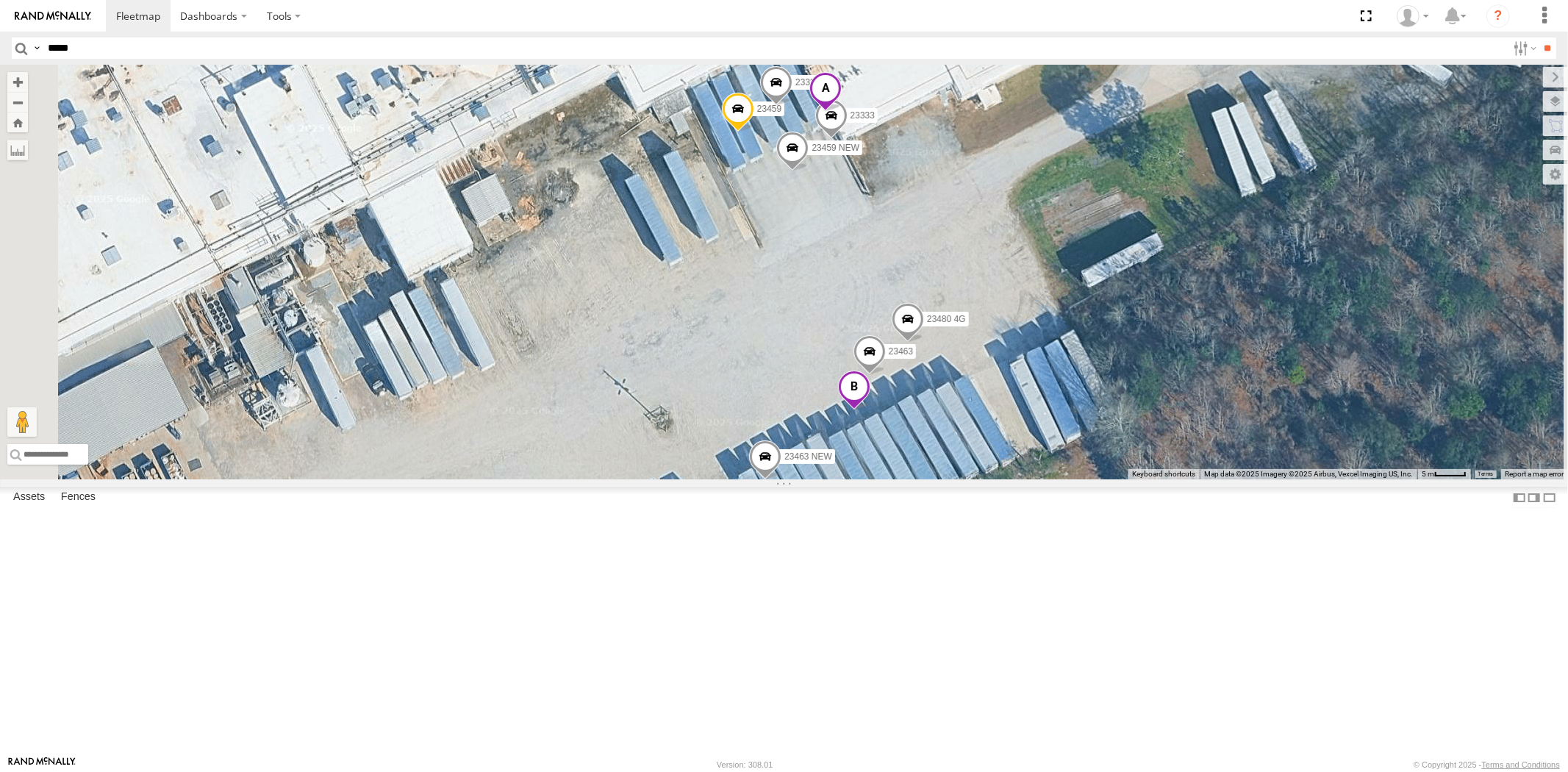
click at [1410, 38] on input "**" at bounding box center [1548, 48] width 17 height 21
click at [0, 0] on div "23237 NEW All Assets" at bounding box center [0, 0] width 0 height 0
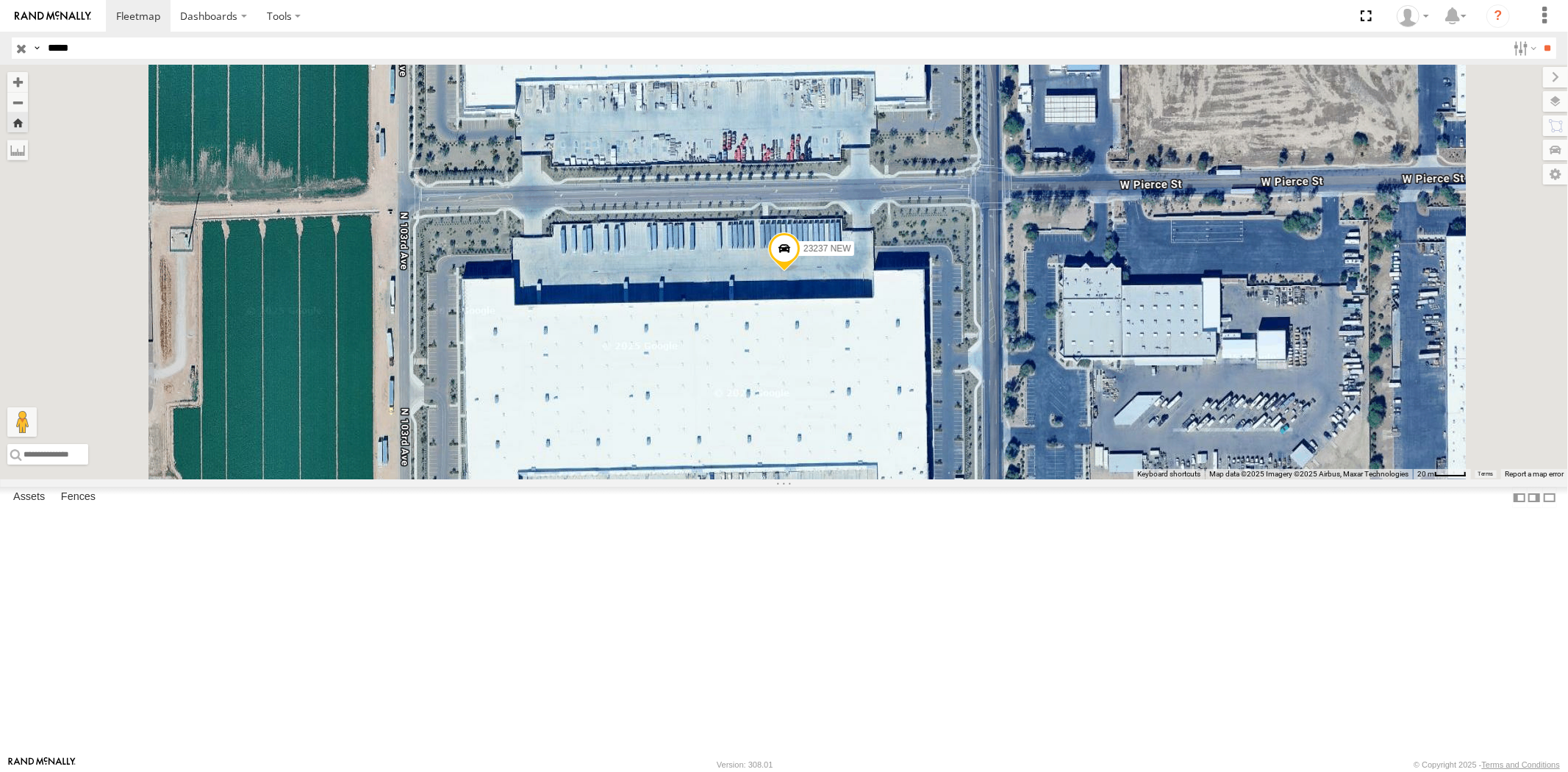
click at [0, 0] on div "All Assets" at bounding box center [0, 0] width 0 height 0
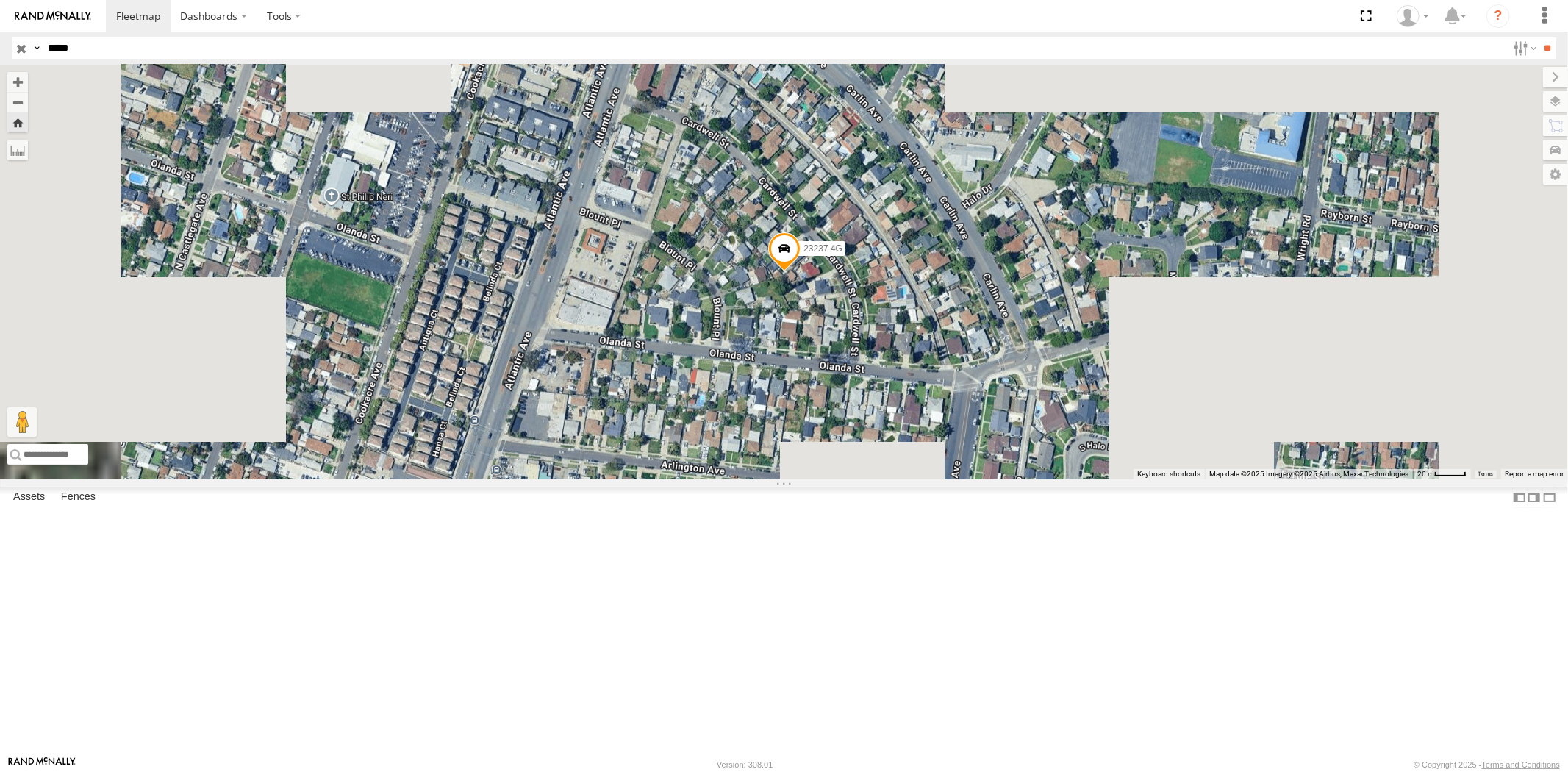
click at [0, 0] on span "Asset" at bounding box center [0, 0] width 0 height 0
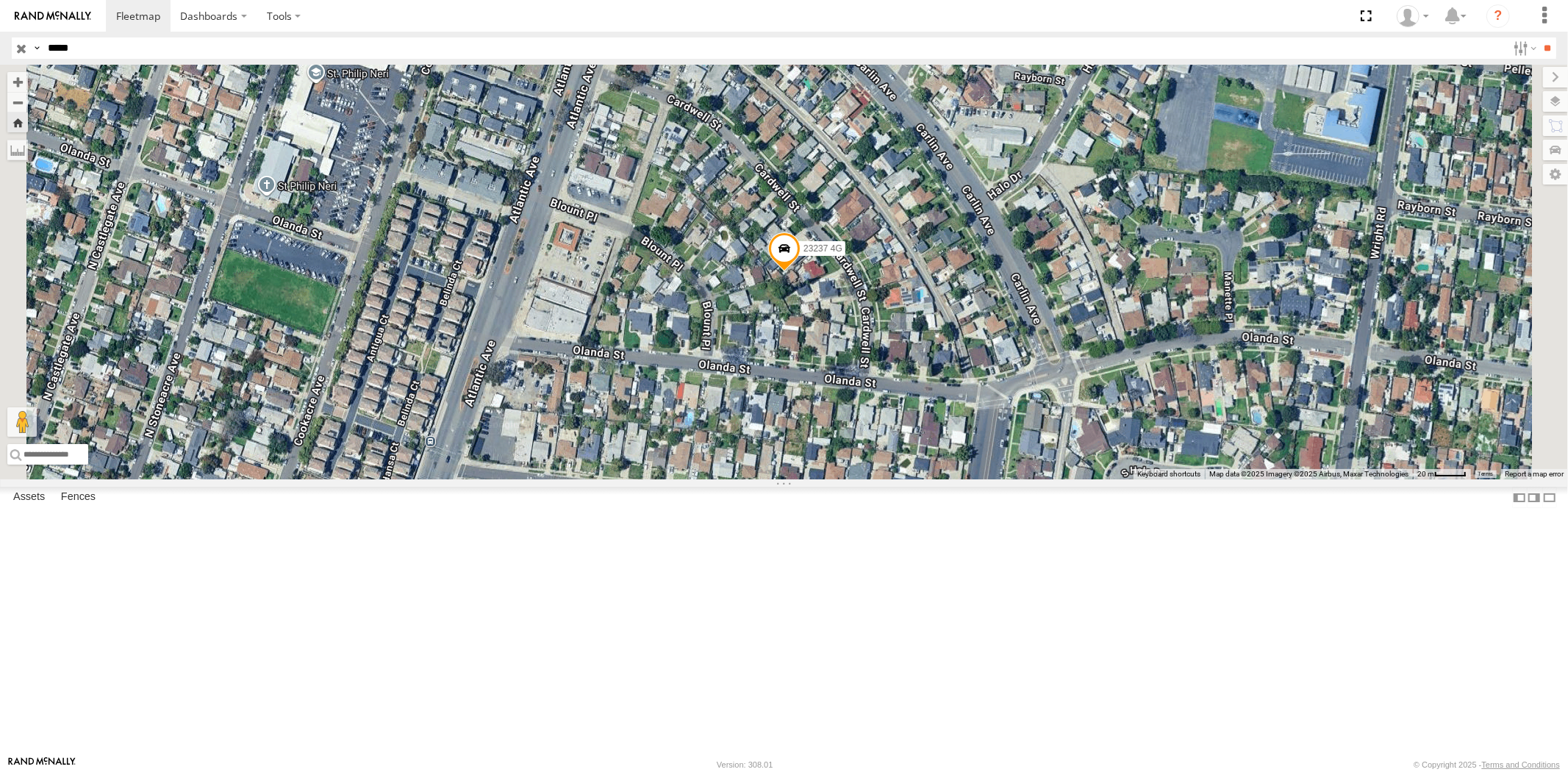
click at [0, 0] on span "Asset" at bounding box center [0, 0] width 0 height 0
click at [0, 0] on div "All Assets" at bounding box center [0, 0] width 0 height 0
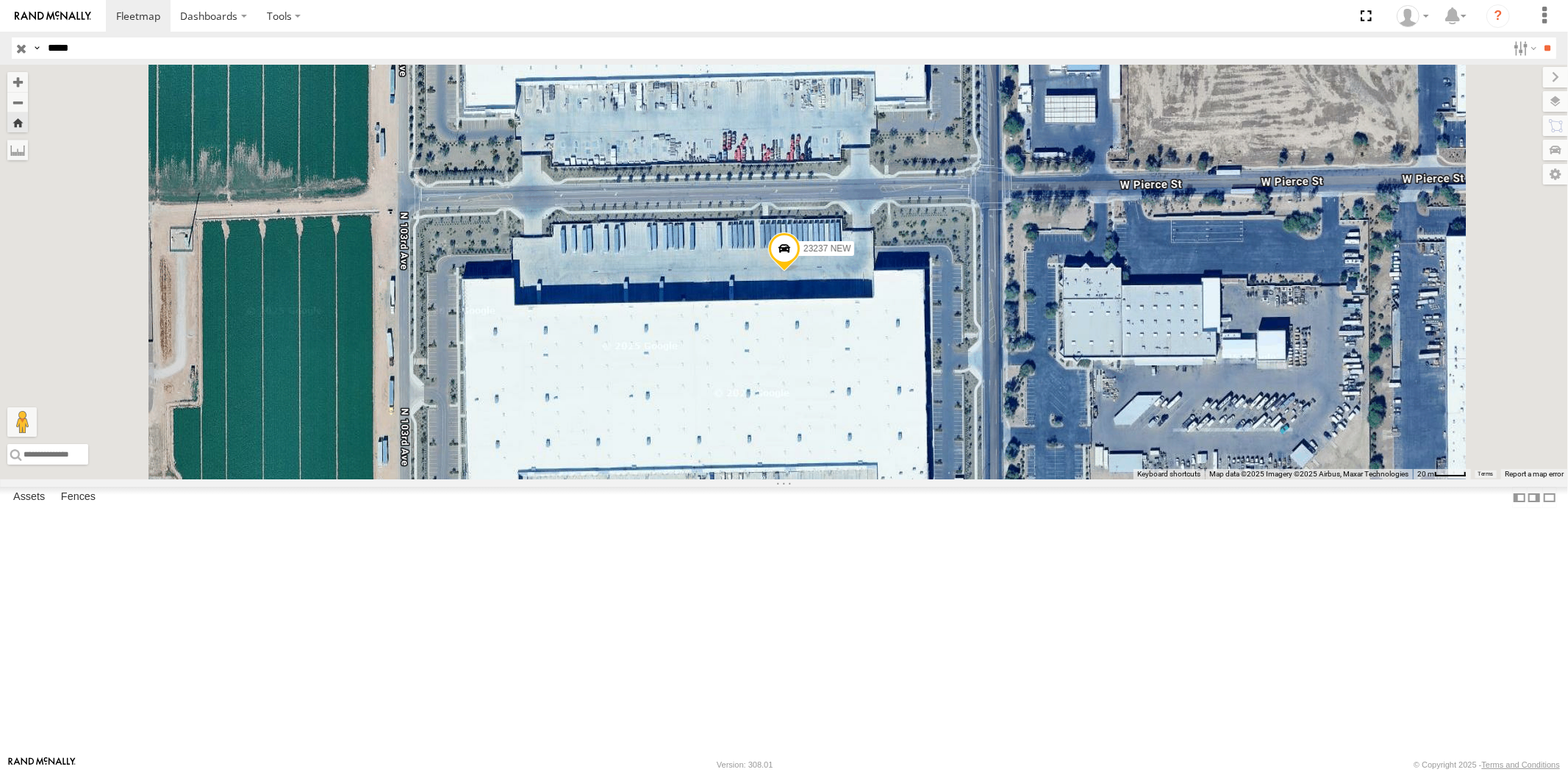
drag, startPoint x: 90, startPoint y: 45, endPoint x: 0, endPoint y: 58, distance: 90.9
click at [41, 42] on div "Search Query Asset ID Asset Label Registration Manufacturer Model VIN Job ID Dr…" at bounding box center [775, 48] width 1528 height 21
paste input "text"
click at [1410, 38] on input "**" at bounding box center [1548, 48] width 17 height 21
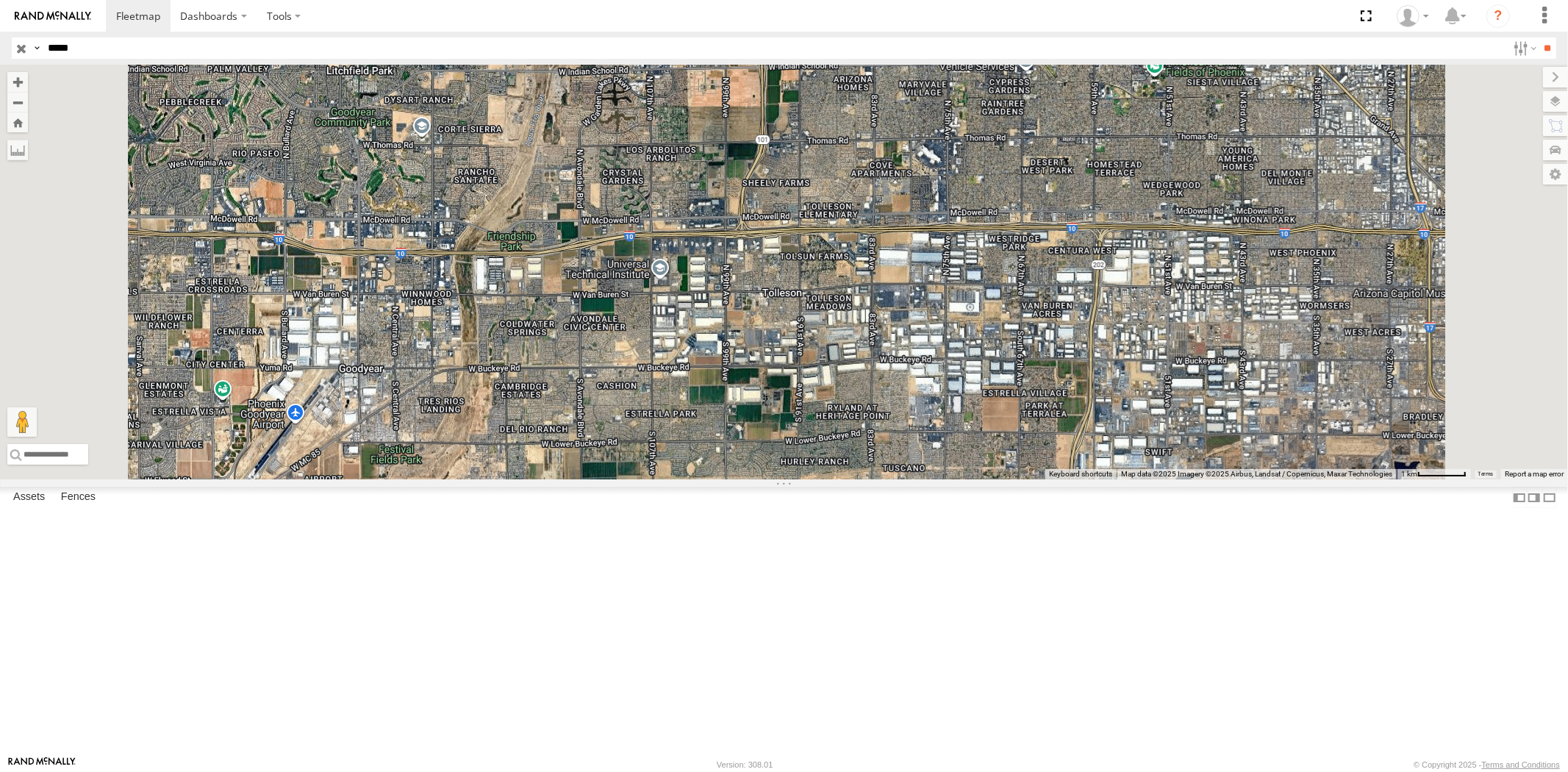
click at [0, 0] on div "23159 NEW All Assets" at bounding box center [0, 0] width 0 height 0
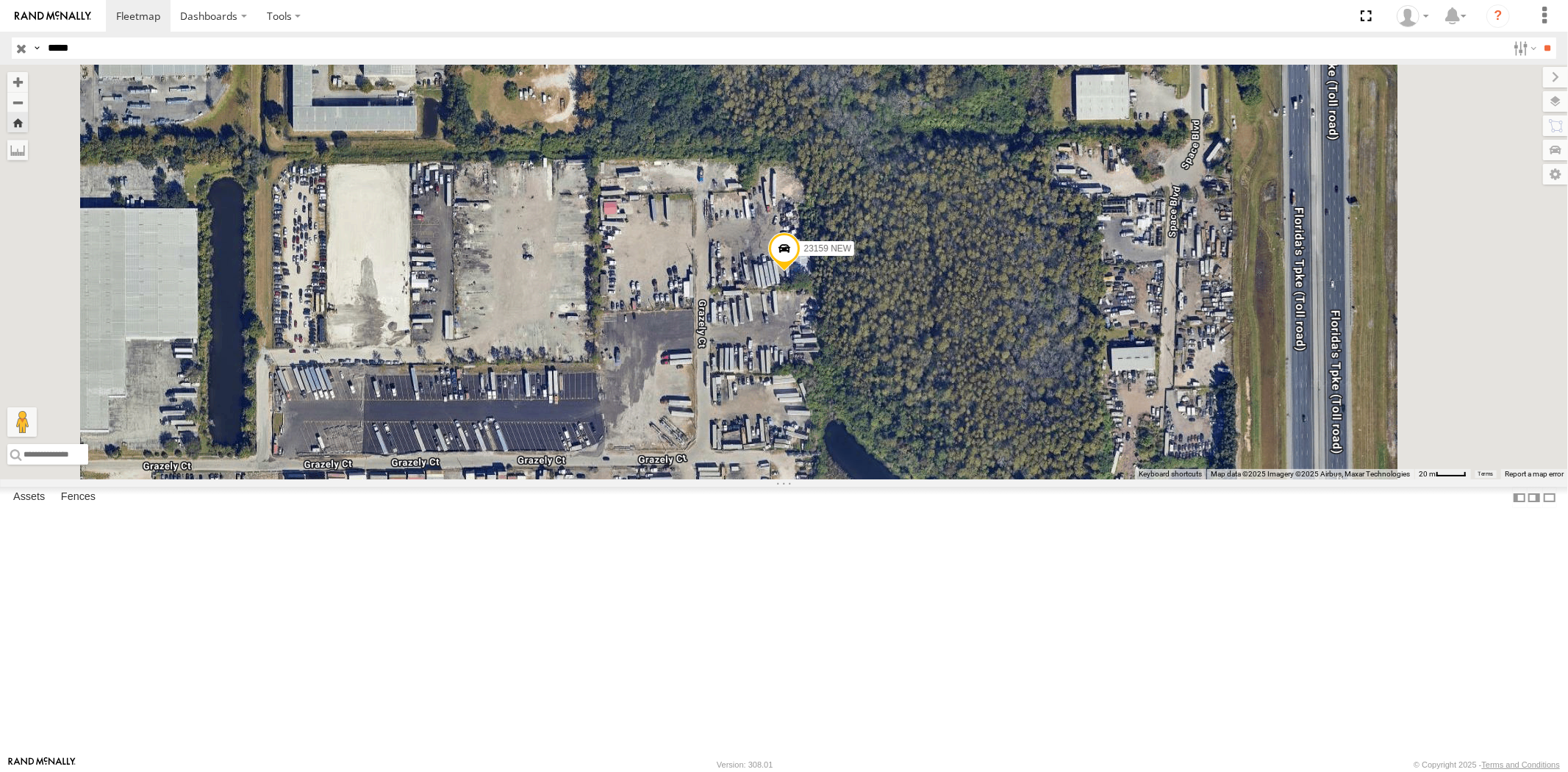
click at [0, 0] on div "All Assets" at bounding box center [0, 0] width 0 height 0
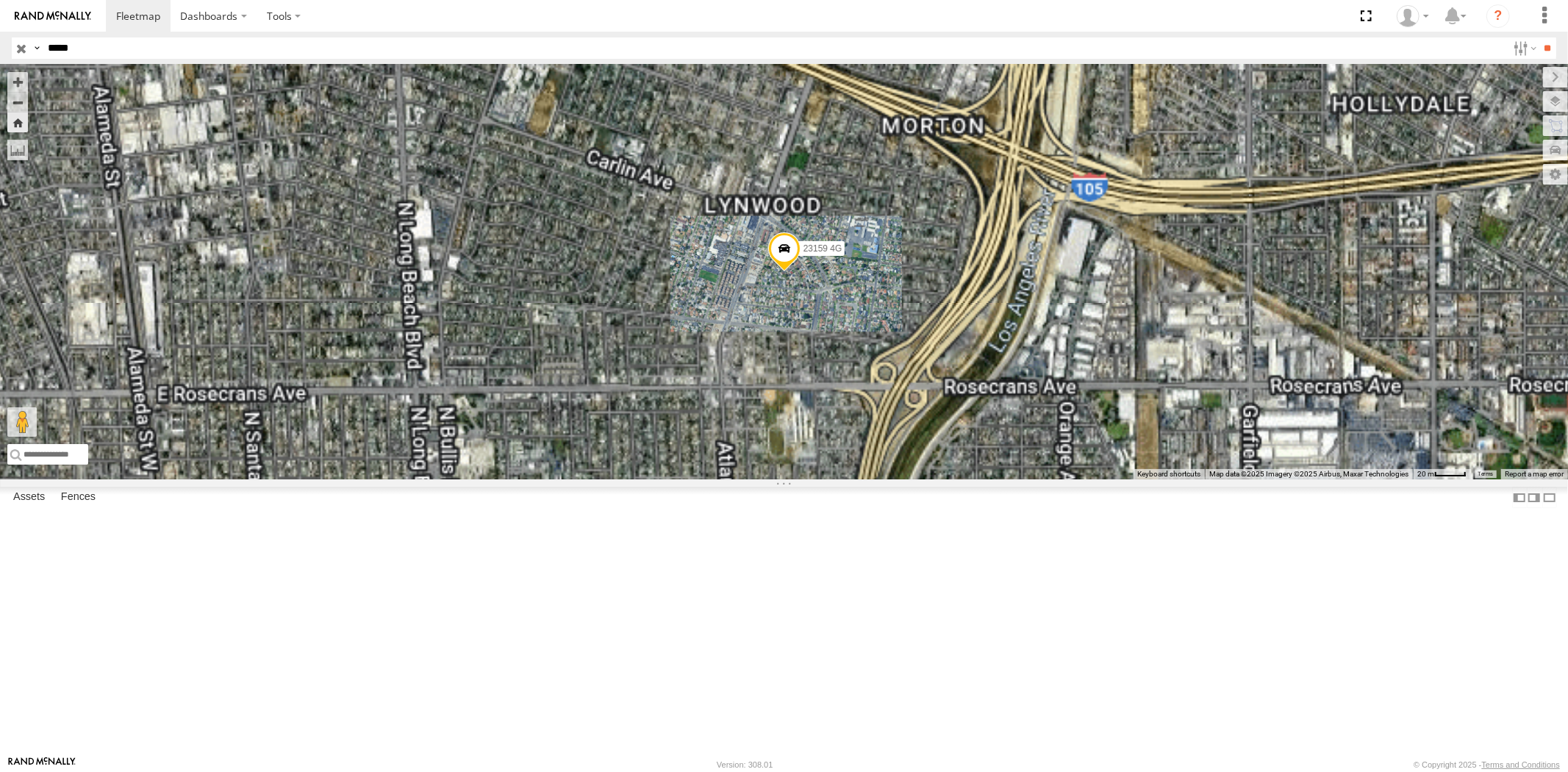
click at [0, 0] on div "23159" at bounding box center [0, 0] width 0 height 0
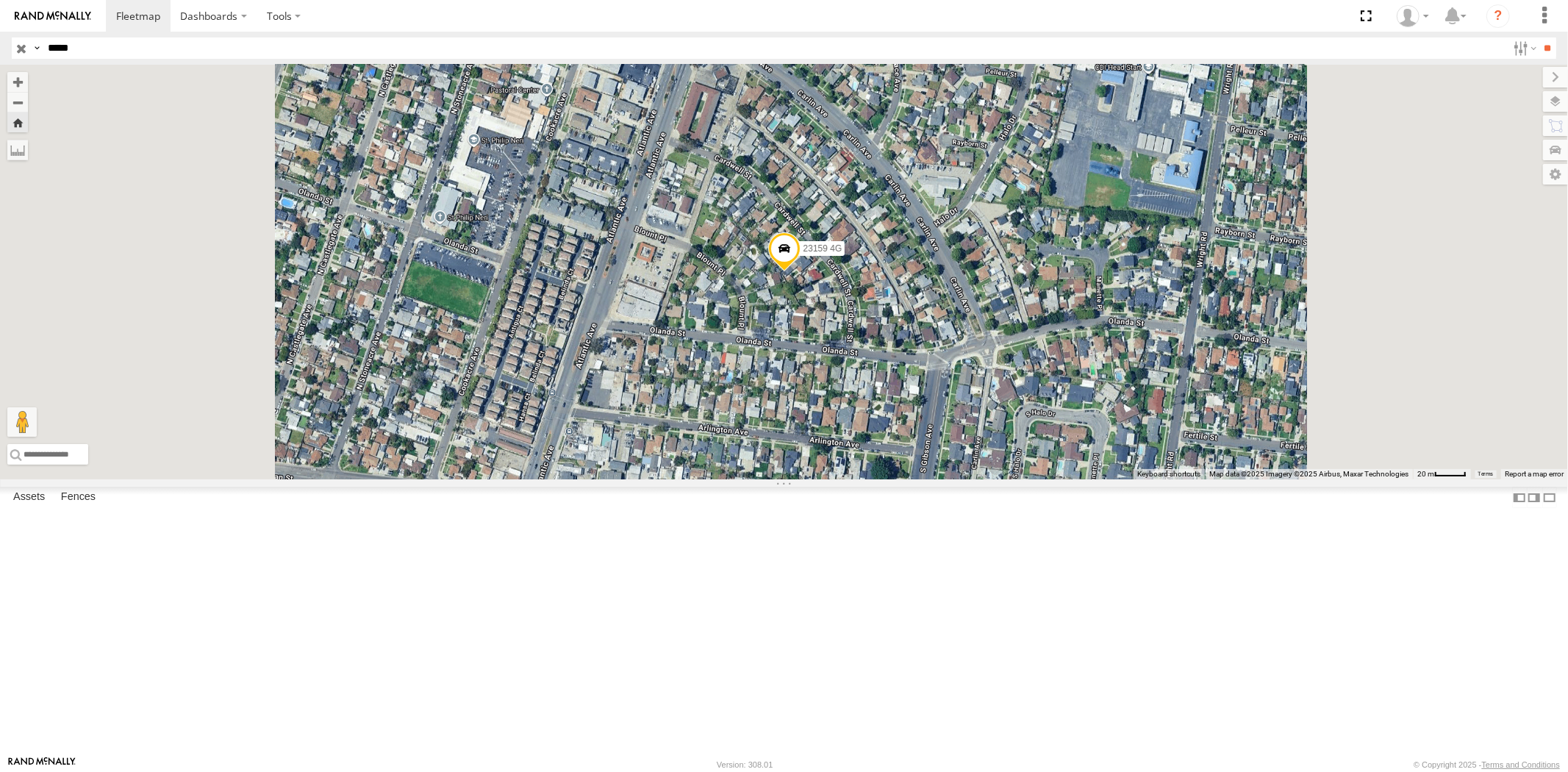
click at [0, 0] on div "All Assets" at bounding box center [0, 0] width 0 height 0
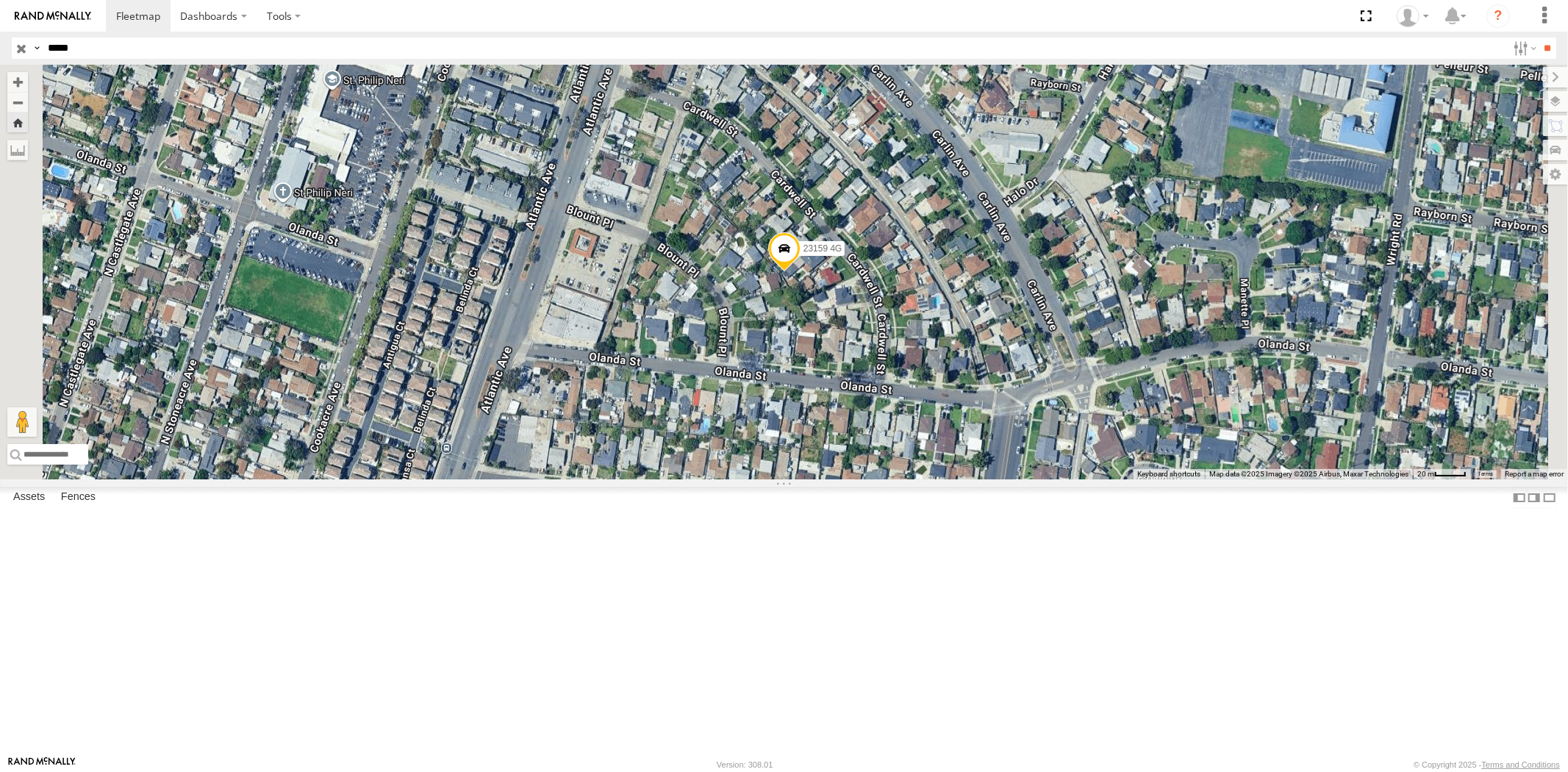
click at [0, 0] on div "All Assets" at bounding box center [0, 0] width 0 height 0
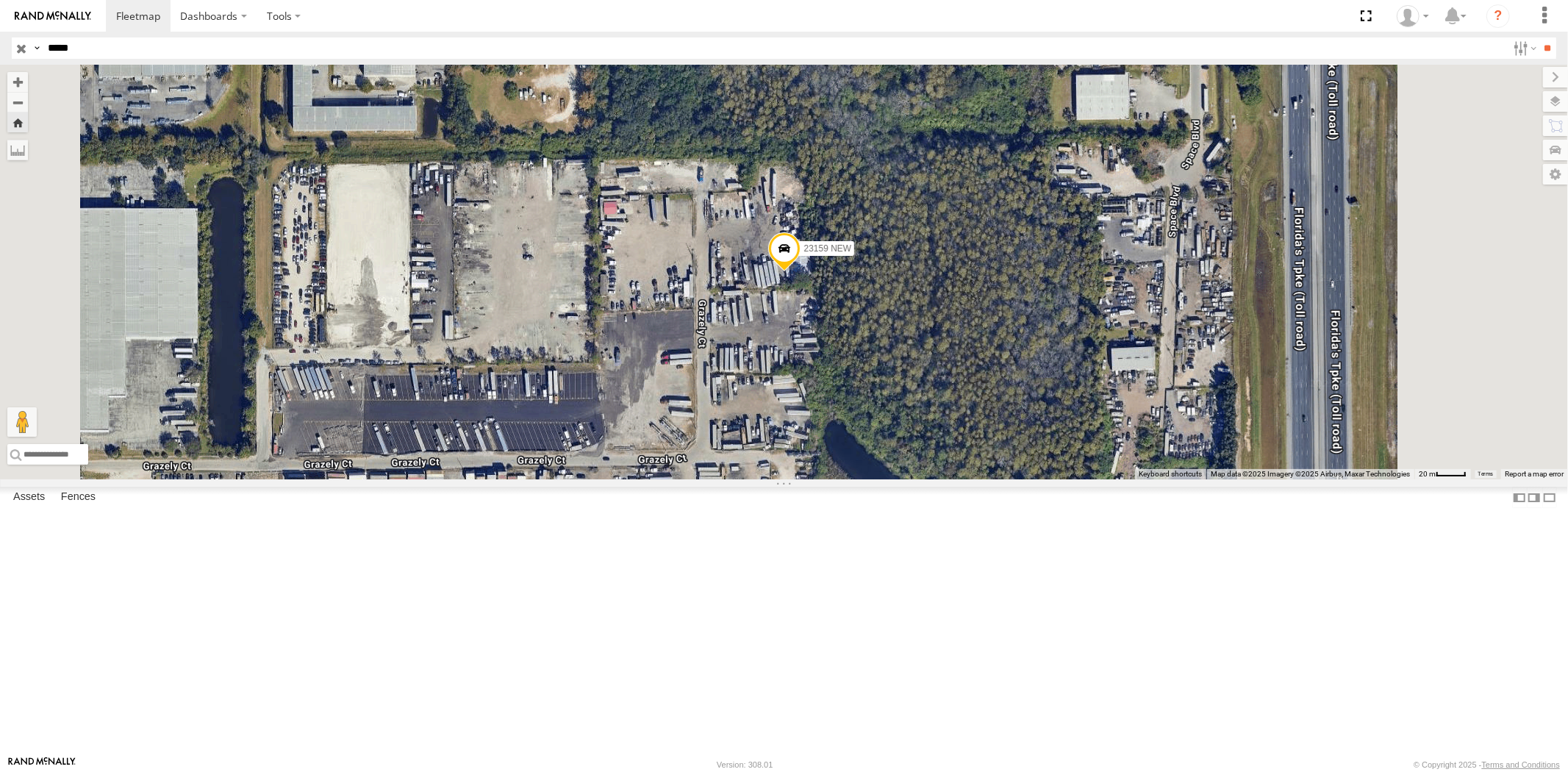
drag, startPoint x: 82, startPoint y: 47, endPoint x: 0, endPoint y: 45, distance: 82.0
click at [0, 45] on header "Search Query Asset ID Asset Label Registration Manufacturer Model VIN Job ID" at bounding box center [784, 48] width 1568 height 33
paste input "text"
click at [1410, 38] on input "**" at bounding box center [1548, 48] width 17 height 21
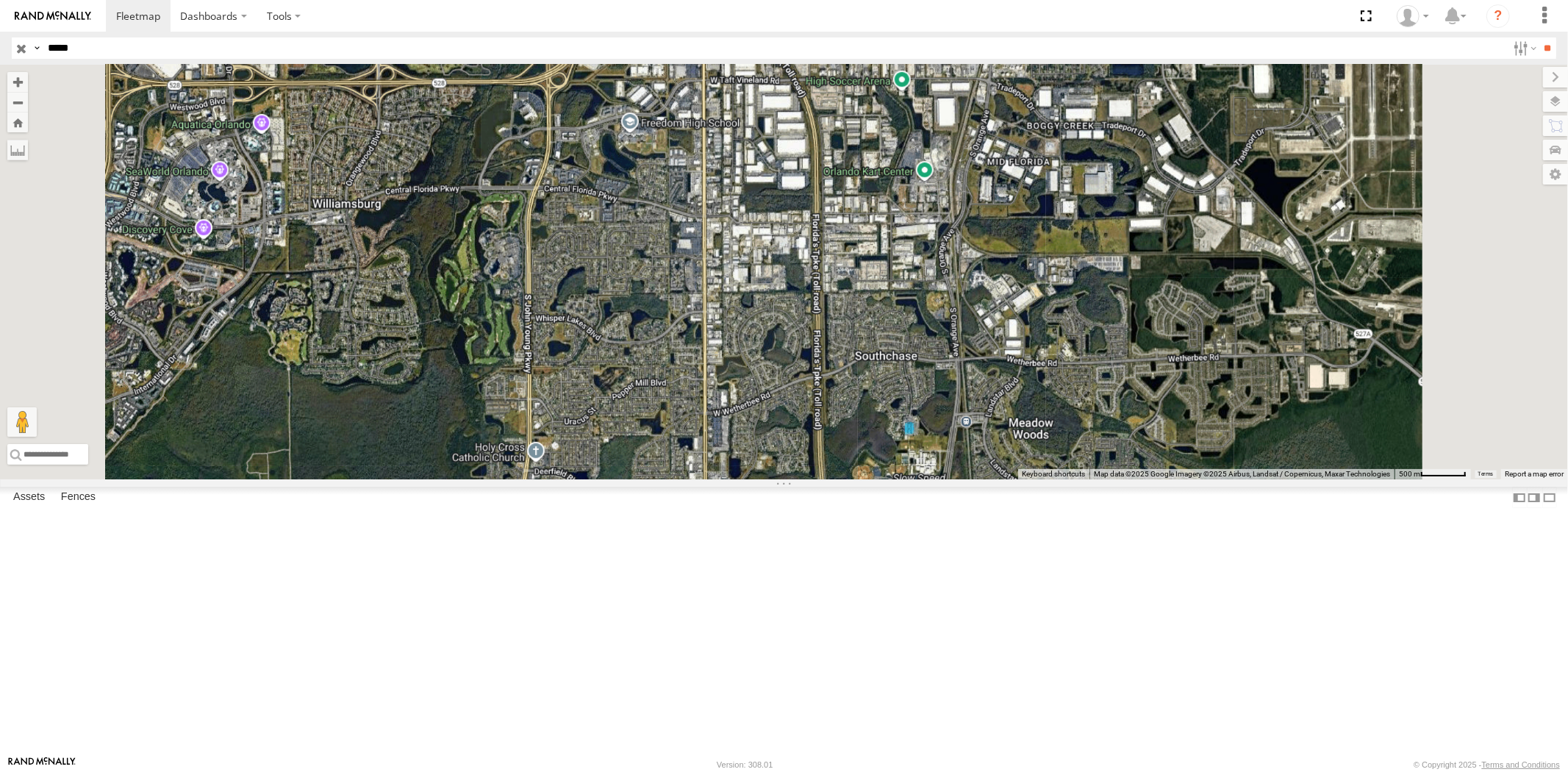
click at [0, 0] on div "23161 NEW All Assets" at bounding box center [0, 0] width 0 height 0
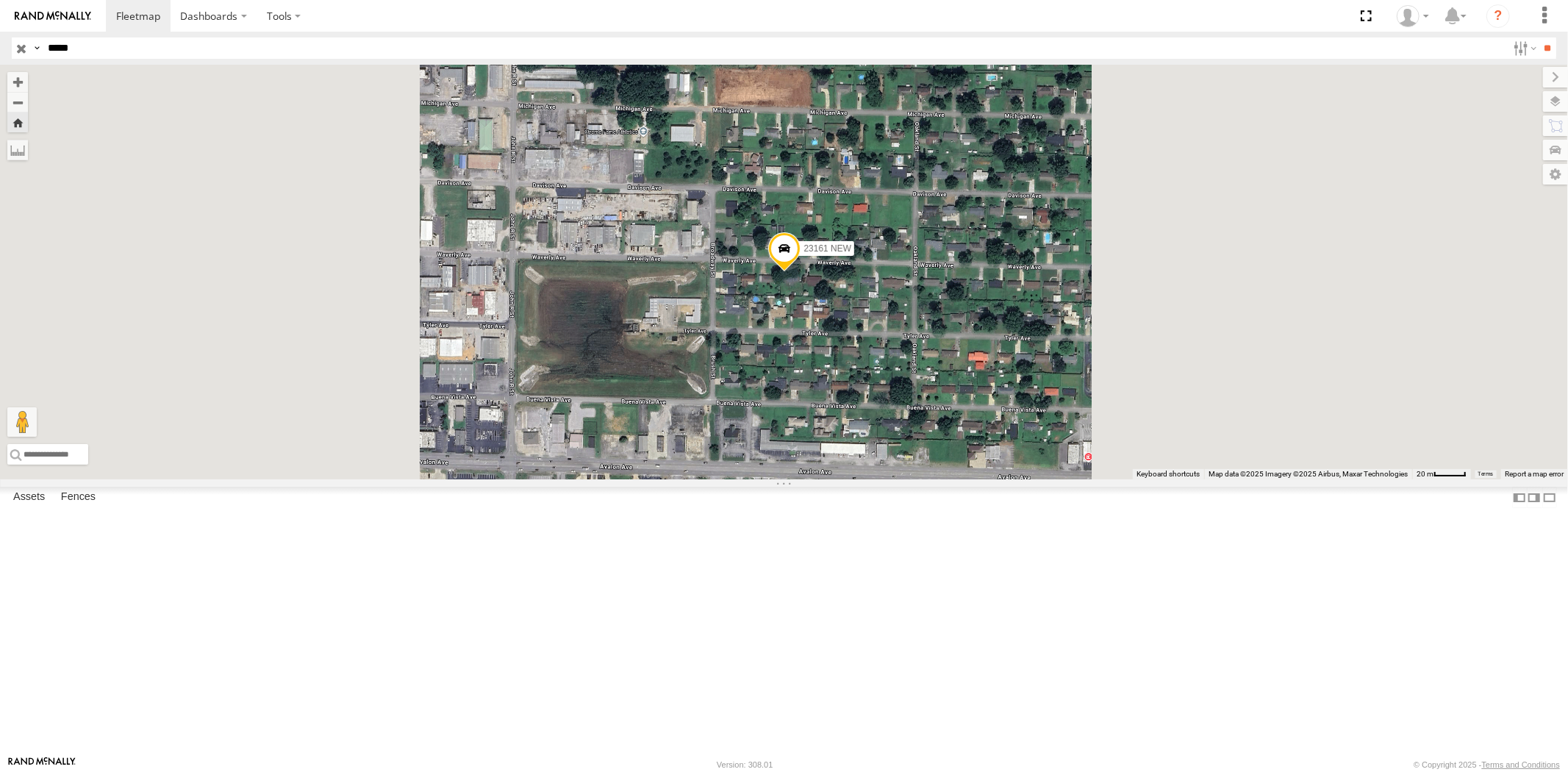
click at [0, 0] on div "23161 4G All Assets" at bounding box center [0, 0] width 0 height 0
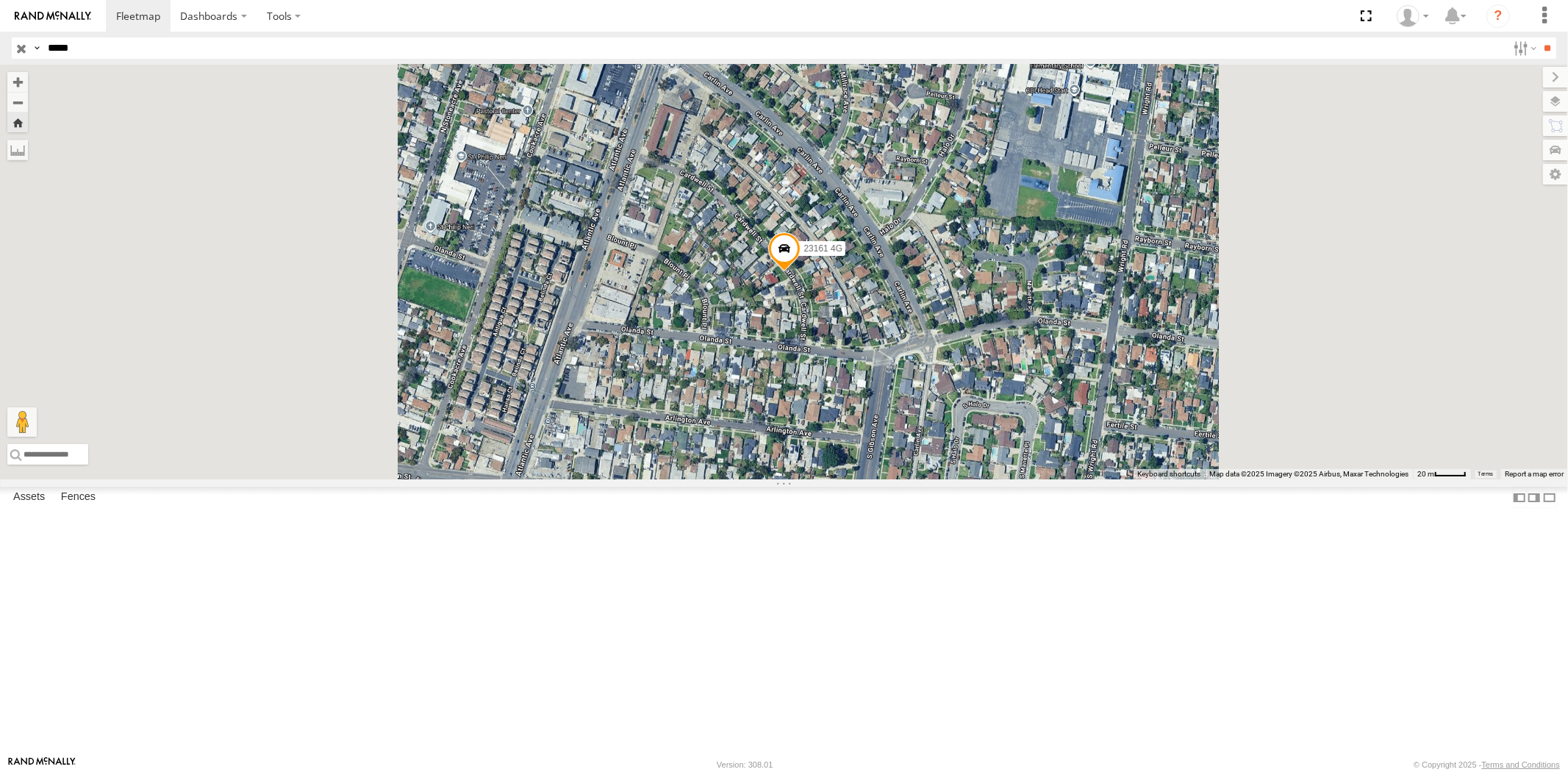
click at [0, 0] on div "23161 NEW" at bounding box center [0, 0] width 0 height 0
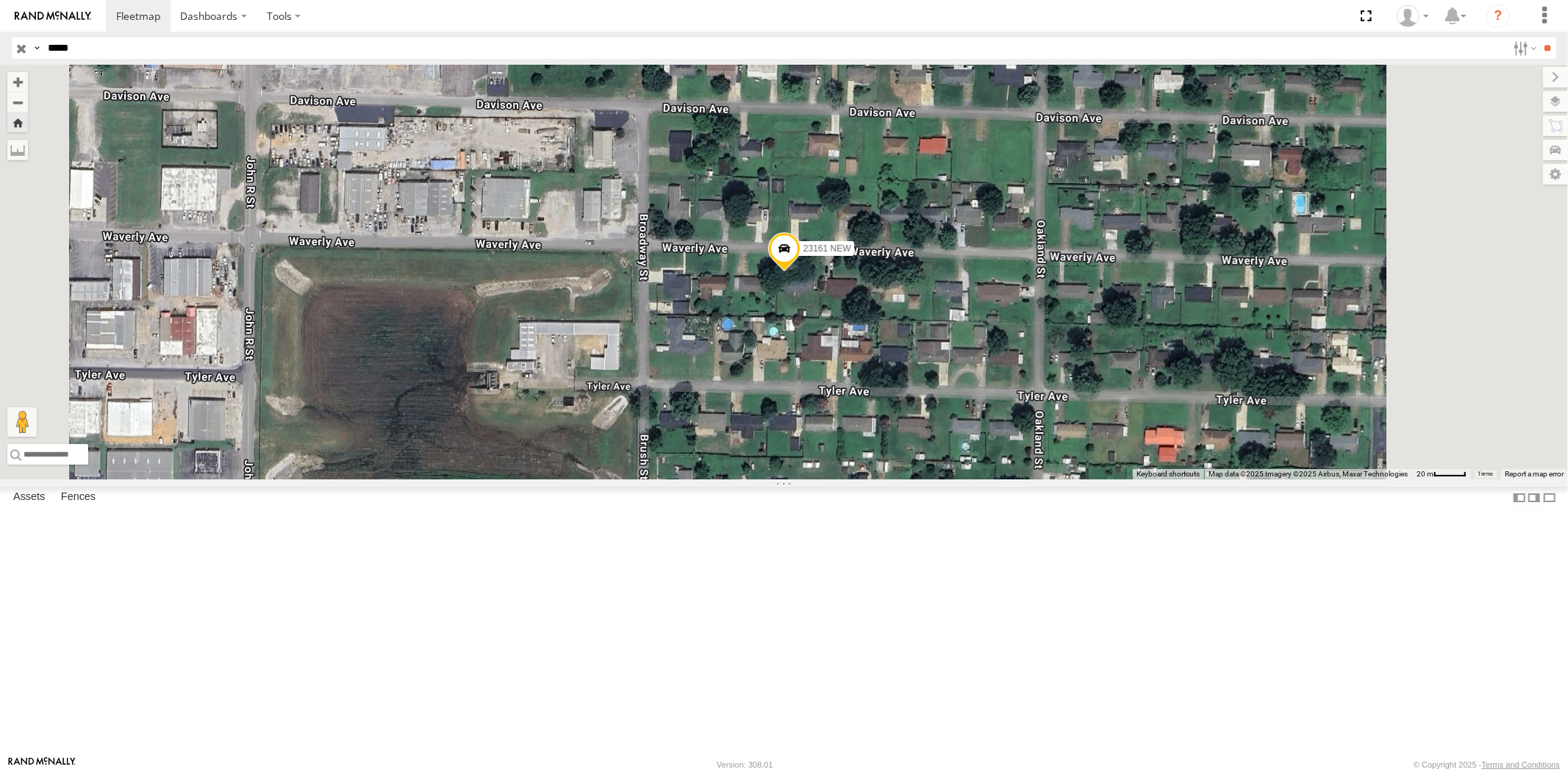
drag, startPoint x: 19, startPoint y: 44, endPoint x: 0, endPoint y: 45, distance: 19.0
click at [0, 45] on header "Search Query Asset ID Asset Label Registration Manufacturer Model VIN Job ID" at bounding box center [784, 48] width 1568 height 33
paste input "text"
click at [1410, 38] on input "**" at bounding box center [1548, 48] width 17 height 21
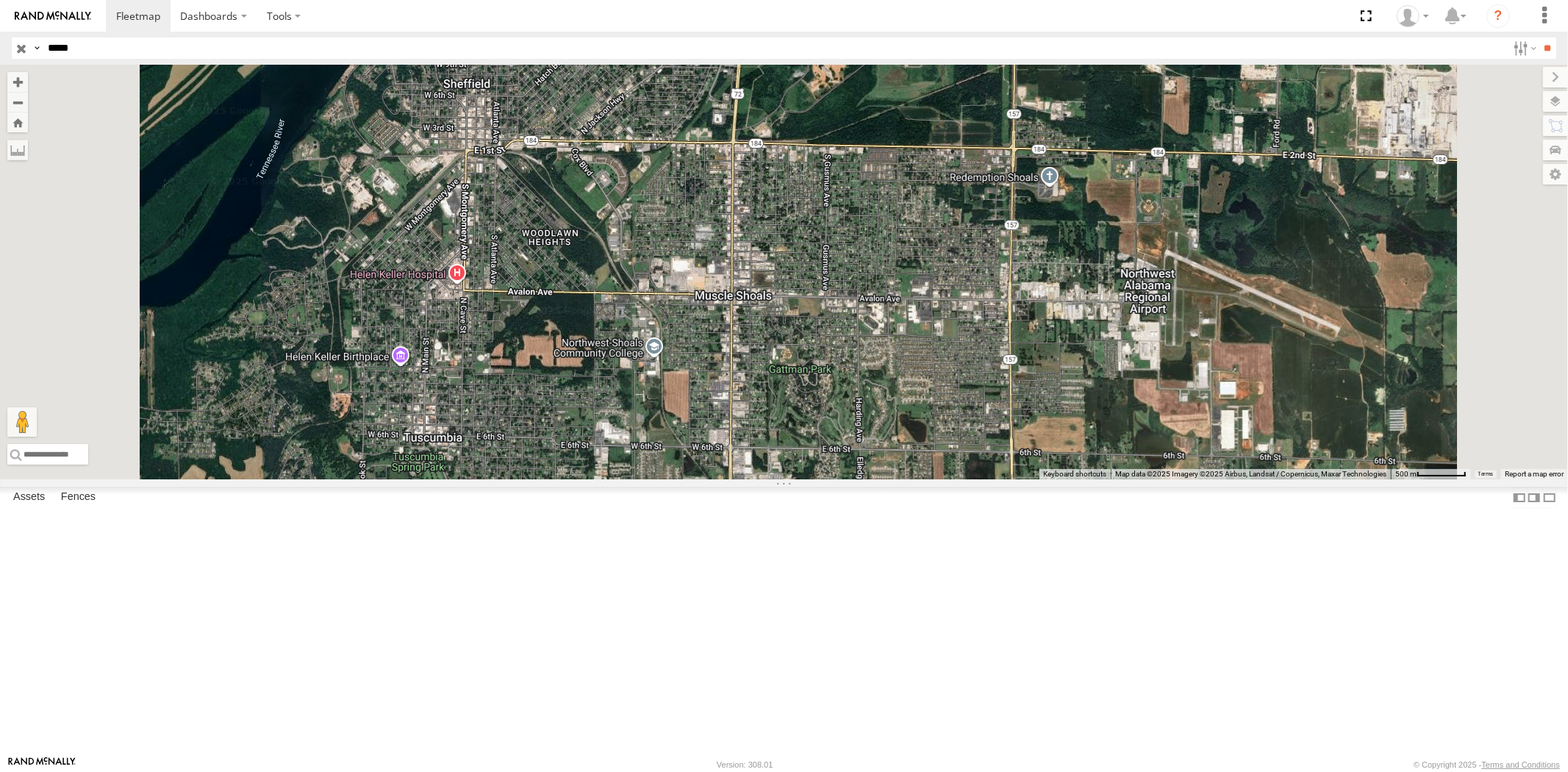
click at [0, 0] on div "23207 NEW" at bounding box center [0, 0] width 0 height 0
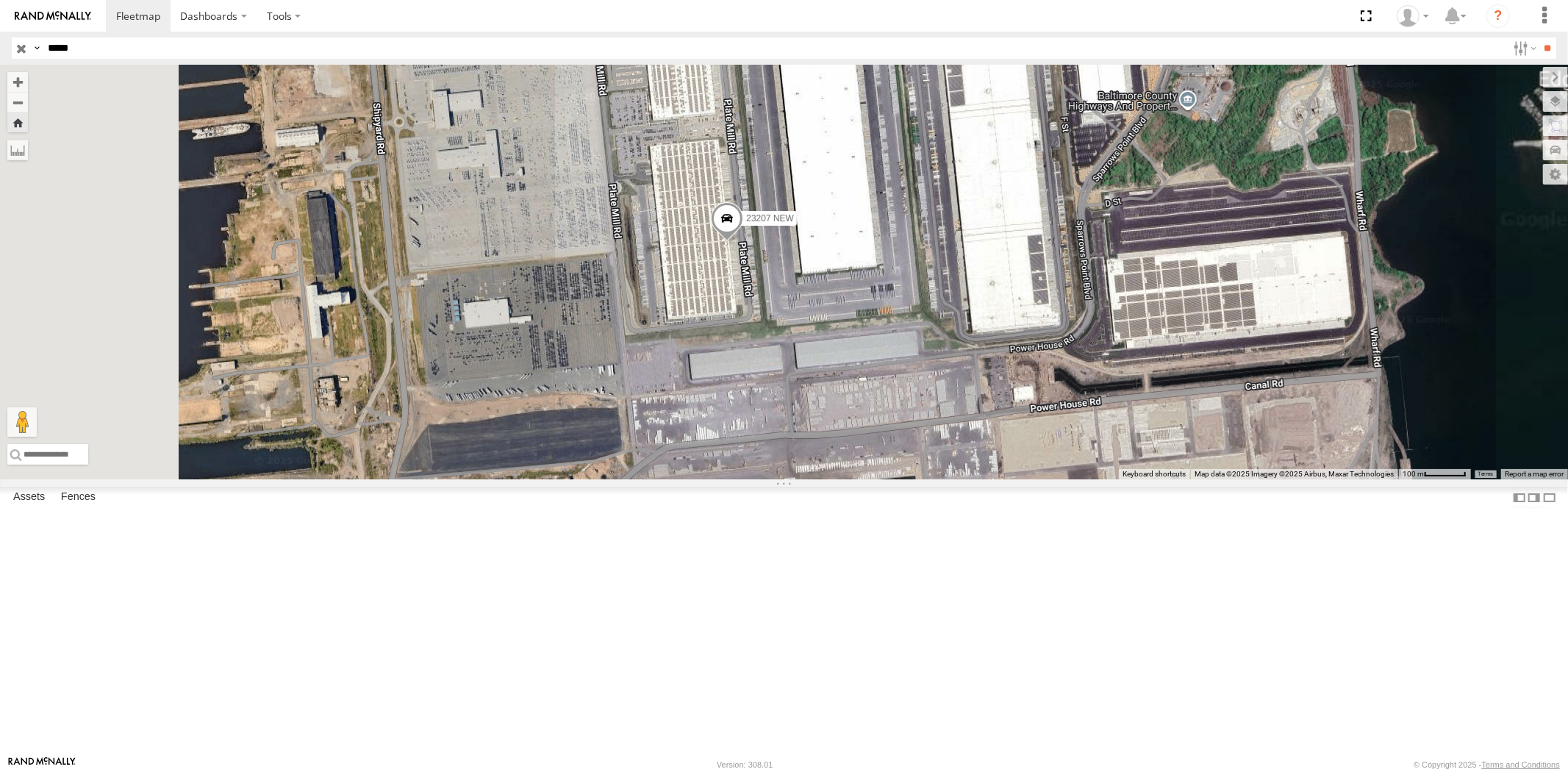
drag, startPoint x: 82, startPoint y: 52, endPoint x: 0, endPoint y: 54, distance: 82.0
click at [0, 48] on header "Search Query Asset ID Asset Label Registration Manufacturer Model VIN Job ID" at bounding box center [784, 48] width 1568 height 33
paste input "text"
click at [1410, 38] on input "**" at bounding box center [1548, 48] width 17 height 21
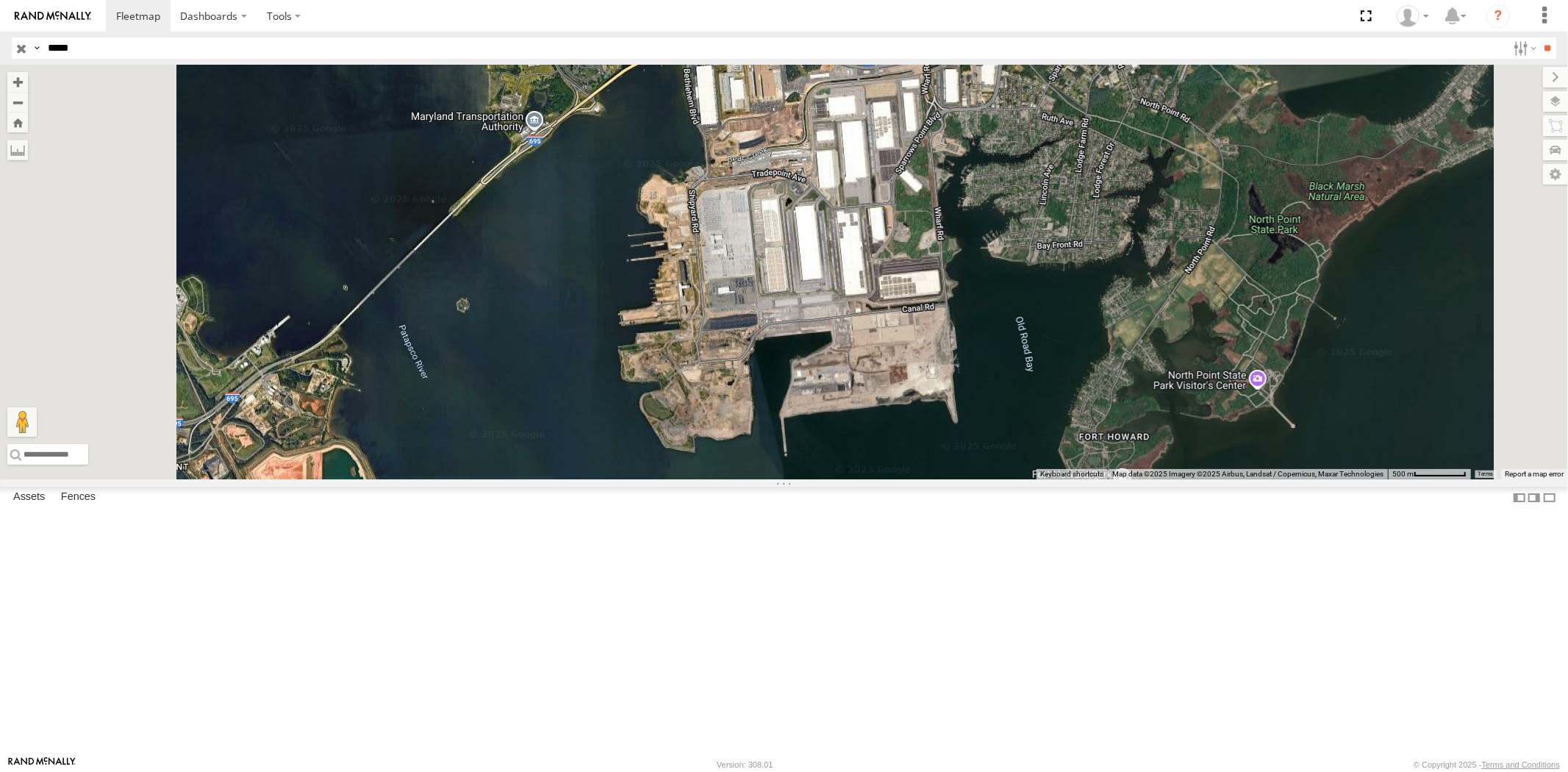
click at [0, 0] on div "All Assets" at bounding box center [0, 0] width 0 height 0
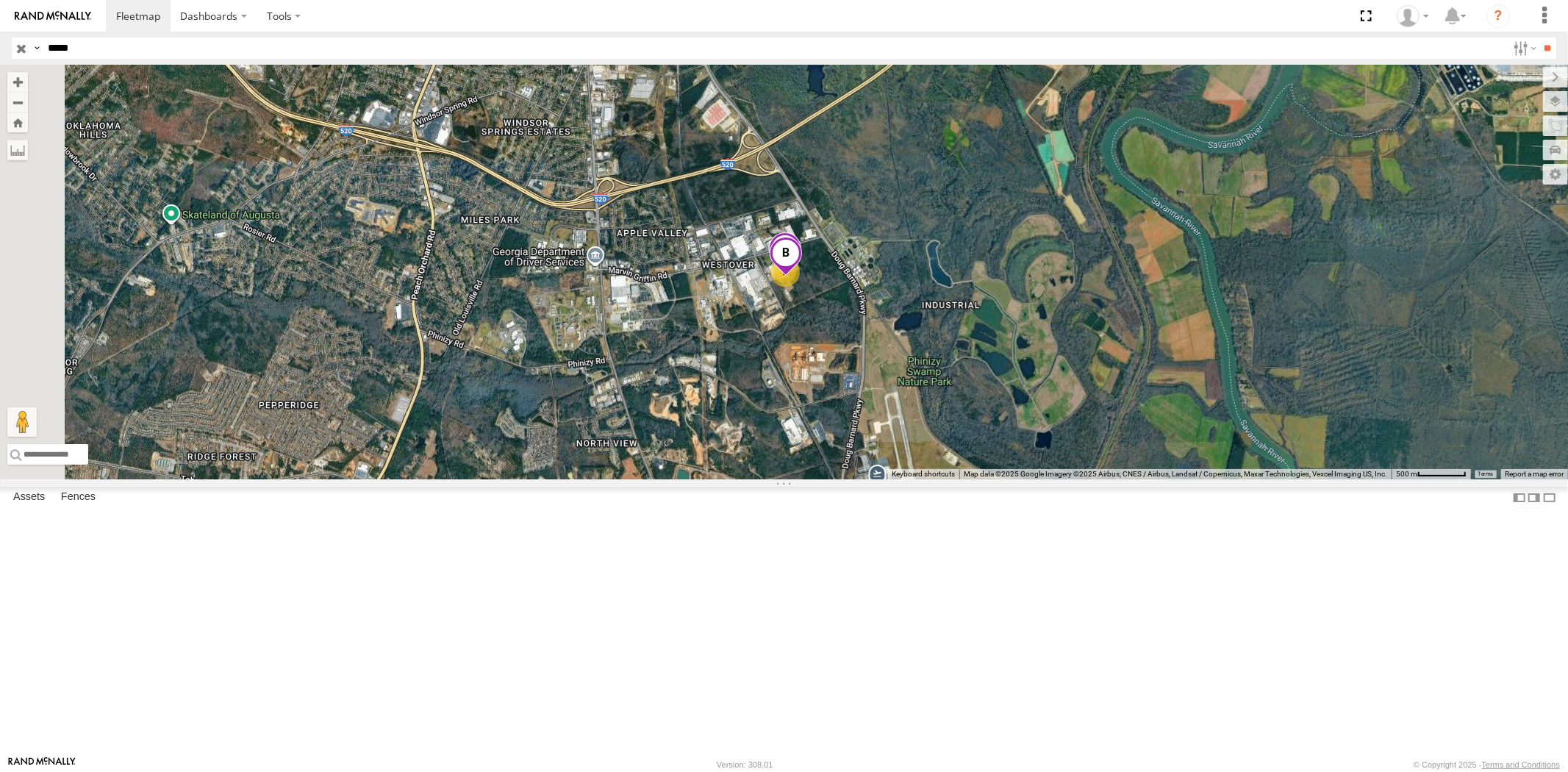
drag, startPoint x: 99, startPoint y: 46, endPoint x: 0, endPoint y: 52, distance: 99.2
click at [0, 45] on header "Search Query Asset ID Asset Label Registration Manufacturer Model VIN Job ID" at bounding box center [784, 48] width 1568 height 33
paste input "text"
click at [1410, 38] on input "**" at bounding box center [1548, 48] width 17 height 21
click at [0, 0] on div "All Assets" at bounding box center [0, 0] width 0 height 0
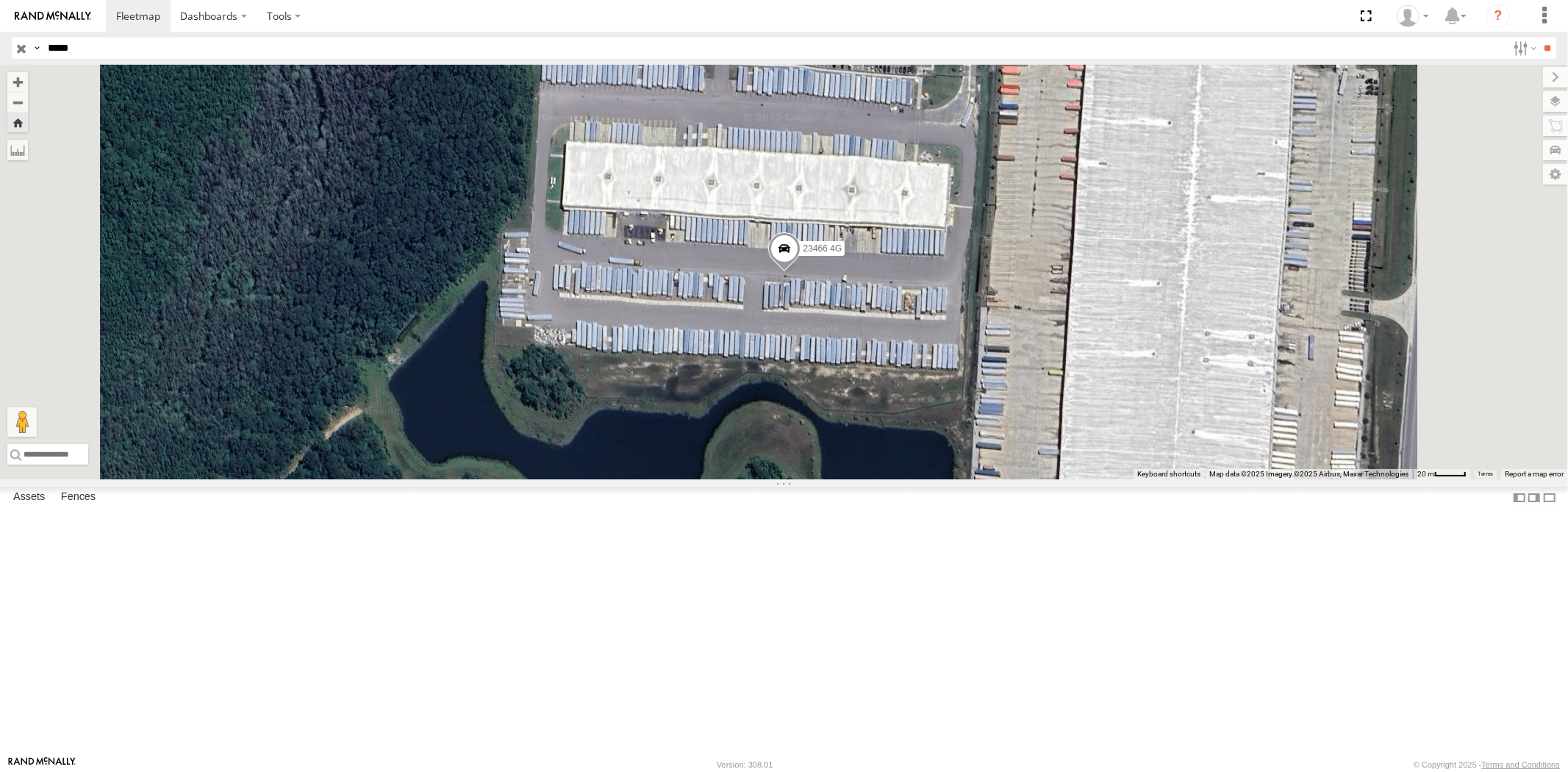
drag, startPoint x: 59, startPoint y: 53, endPoint x: 0, endPoint y: 64, distance: 60.0
click at [5, 49] on header "Search Query Asset ID Asset Label Registration Manufacturer Model VIN Job ID" at bounding box center [784, 48] width 1568 height 33
paste input "text"
click at [1410, 38] on input "**" at bounding box center [1548, 48] width 17 height 21
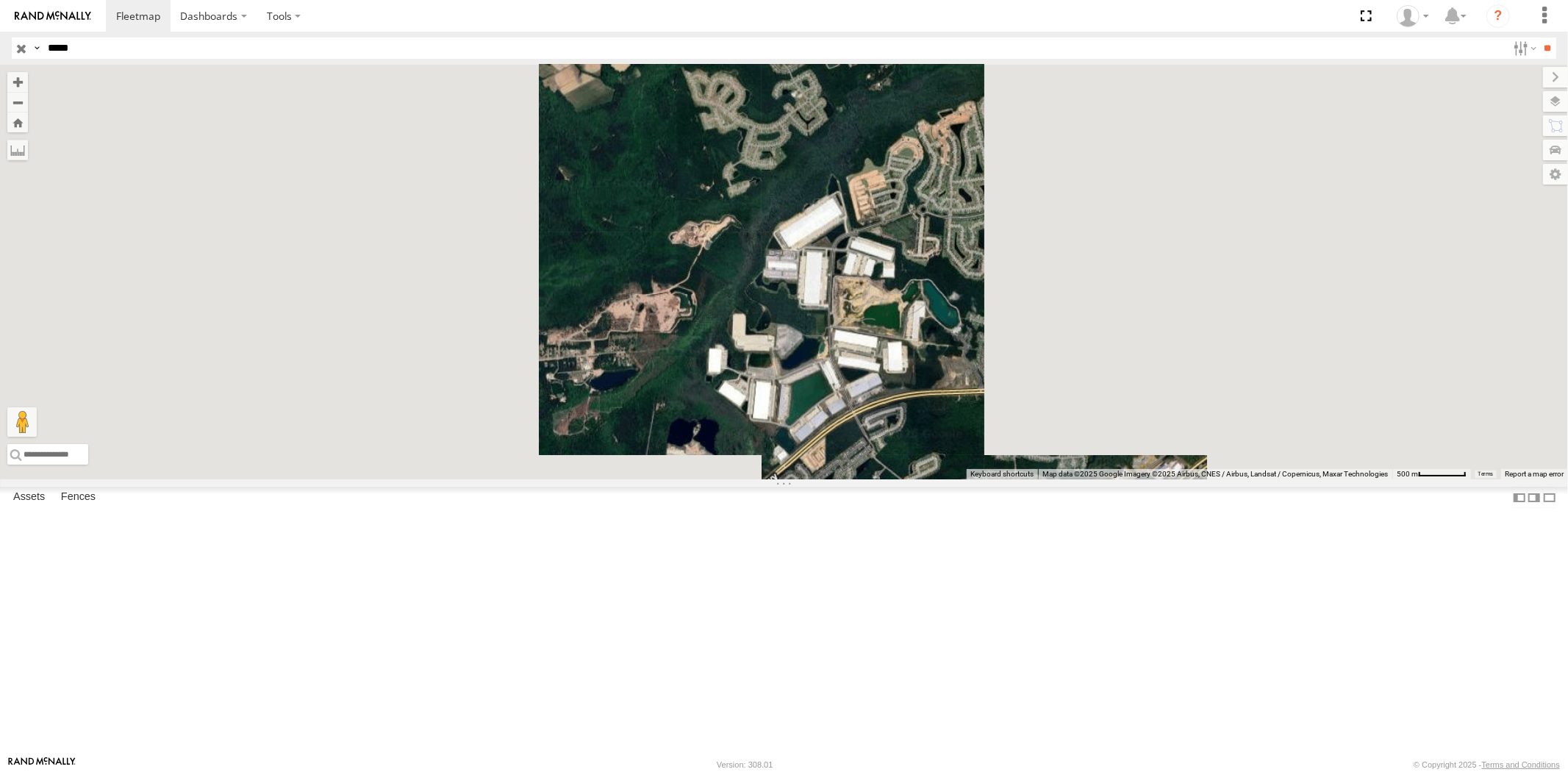
click at [0, 0] on div "23474" at bounding box center [0, 0] width 0 height 0
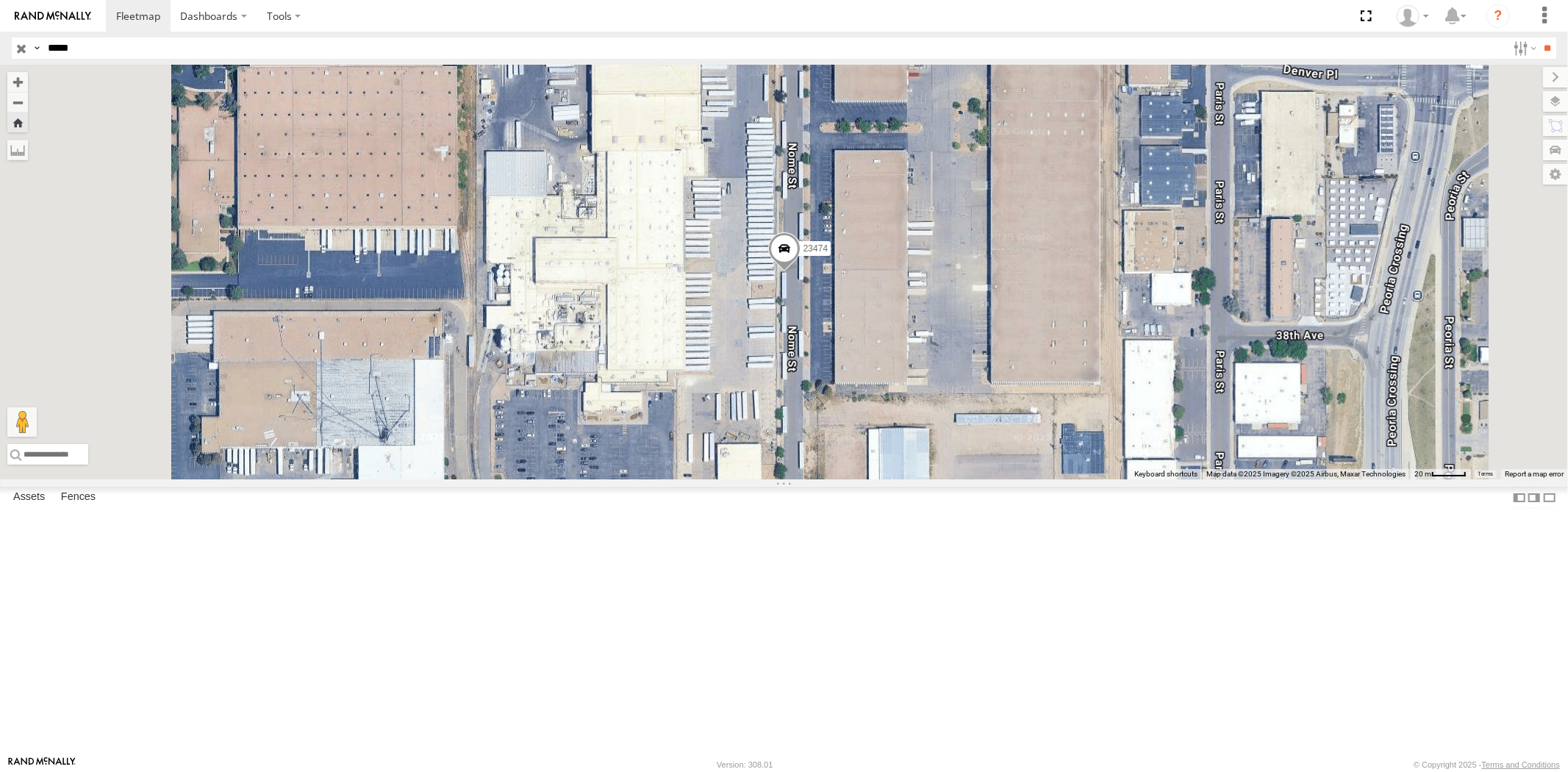
drag, startPoint x: 104, startPoint y: 46, endPoint x: 0, endPoint y: 39, distance: 104.2
click at [0, 38] on header "Search Query Asset ID Asset Label Registration Manufacturer Model VIN Job ID" at bounding box center [784, 48] width 1568 height 33
paste input "text"
click at [1410, 38] on input "**" at bounding box center [1548, 48] width 17 height 21
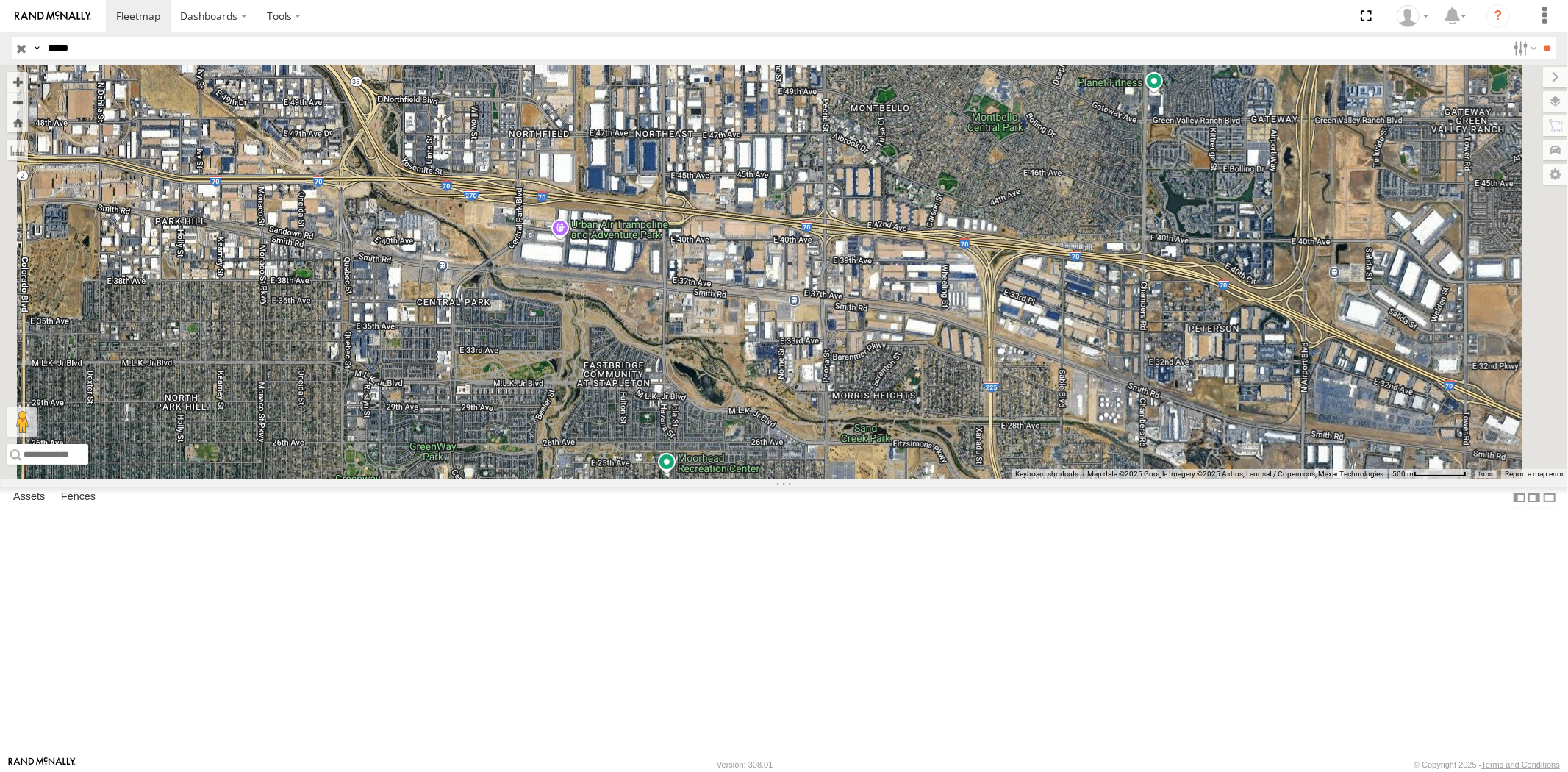
click at [0, 0] on div "23331 NEW" at bounding box center [0, 0] width 0 height 0
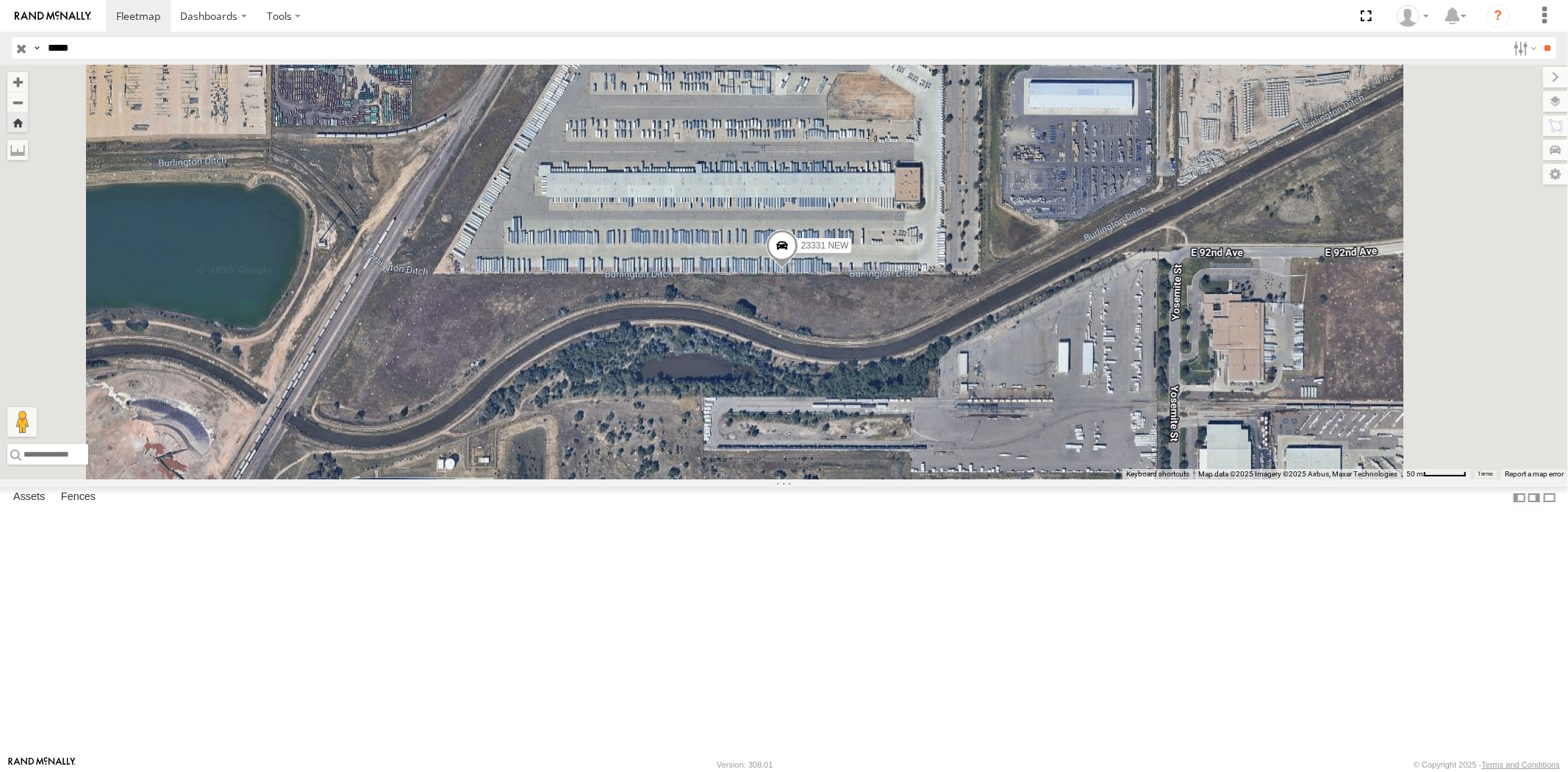
drag, startPoint x: 104, startPoint y: 49, endPoint x: 0, endPoint y: 45, distance: 104.1
click at [8, 47] on header "Search Query Asset ID Asset Label Registration Manufacturer Model VIN Job ID" at bounding box center [784, 48] width 1568 height 33
paste input "text"
click at [1410, 38] on input "**" at bounding box center [1548, 48] width 17 height 21
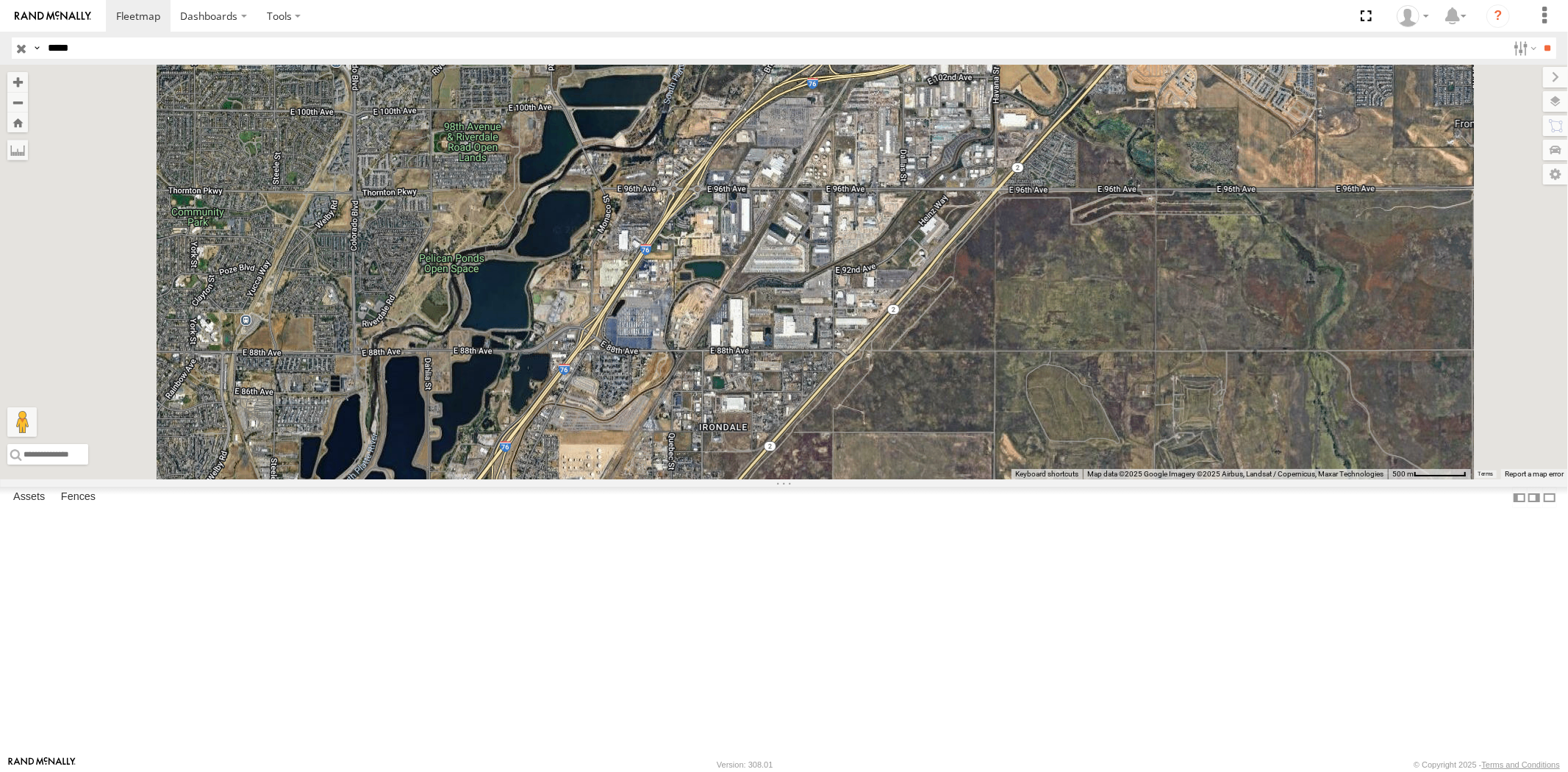
click at [0, 0] on div "23335/Bad" at bounding box center [0, 0] width 0 height 0
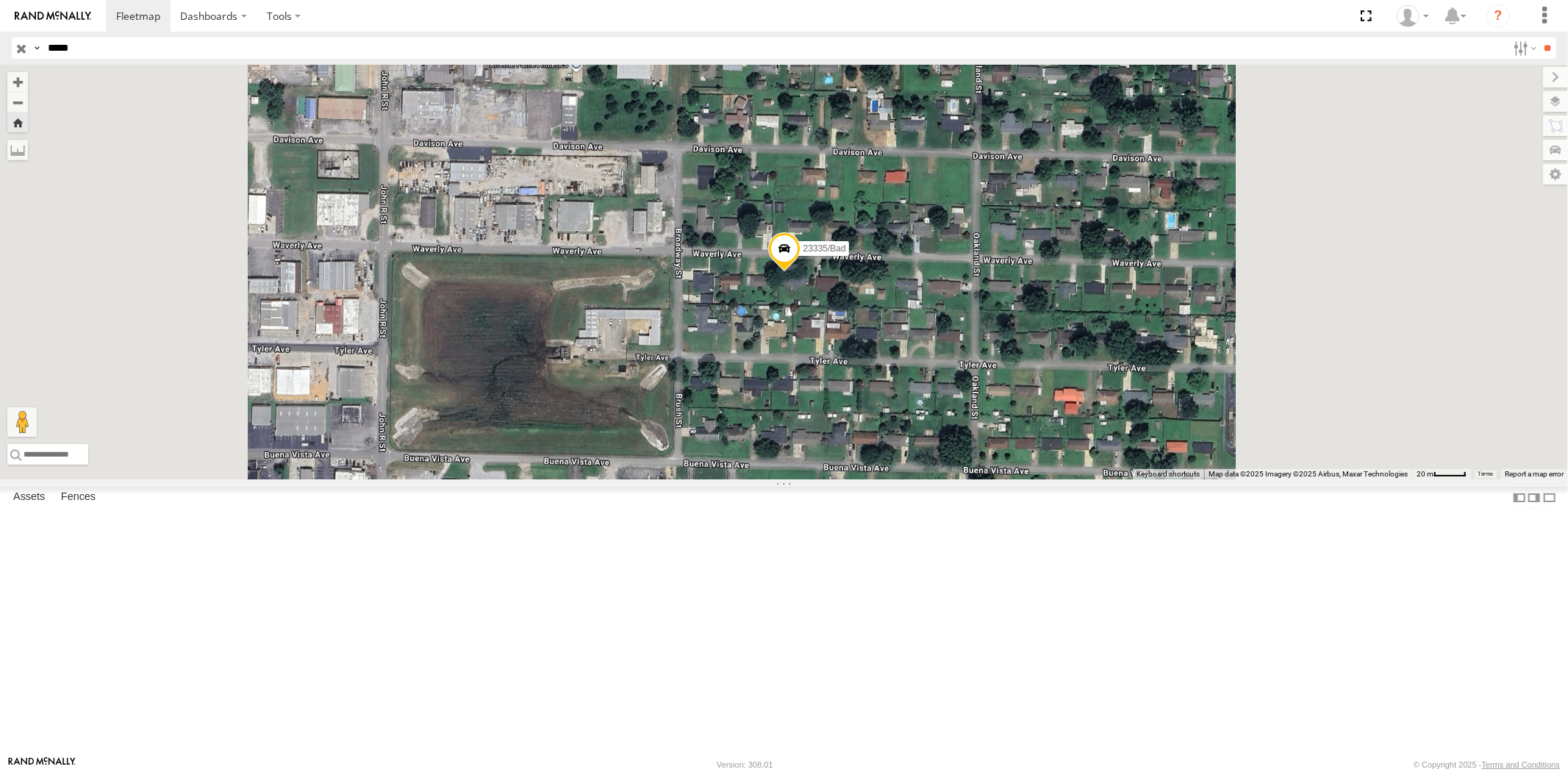
click at [0, 0] on div "All Assets" at bounding box center [0, 0] width 0 height 0
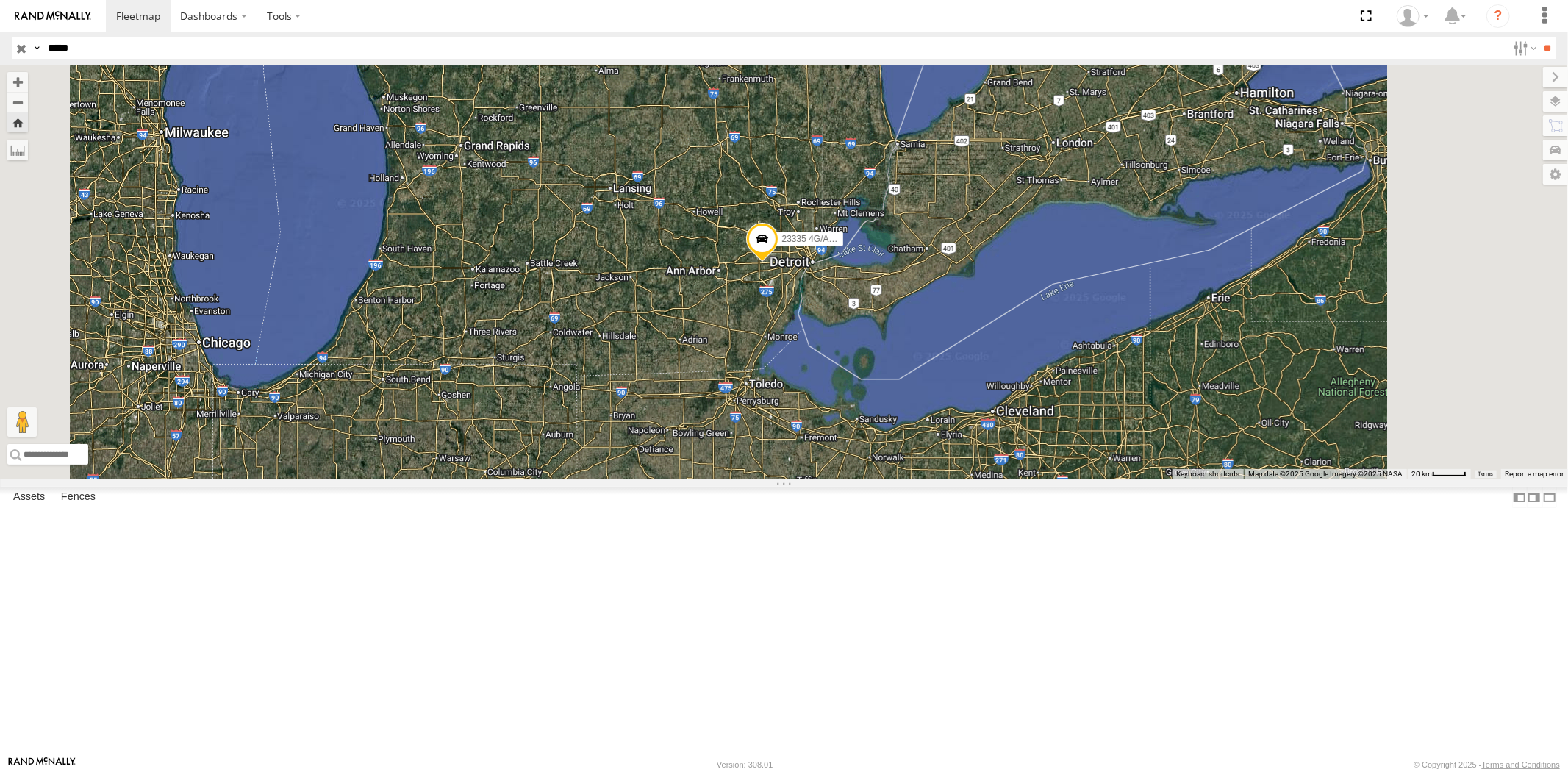
drag, startPoint x: 101, startPoint y: 48, endPoint x: 0, endPoint y: 45, distance: 101.0
click at [0, 44] on header "Search Query Asset ID Asset Label Registration Manufacturer Model VIN Job ID" at bounding box center [784, 48] width 1568 height 33
paste input "text"
click at [1410, 38] on input "**" at bounding box center [1548, 48] width 17 height 21
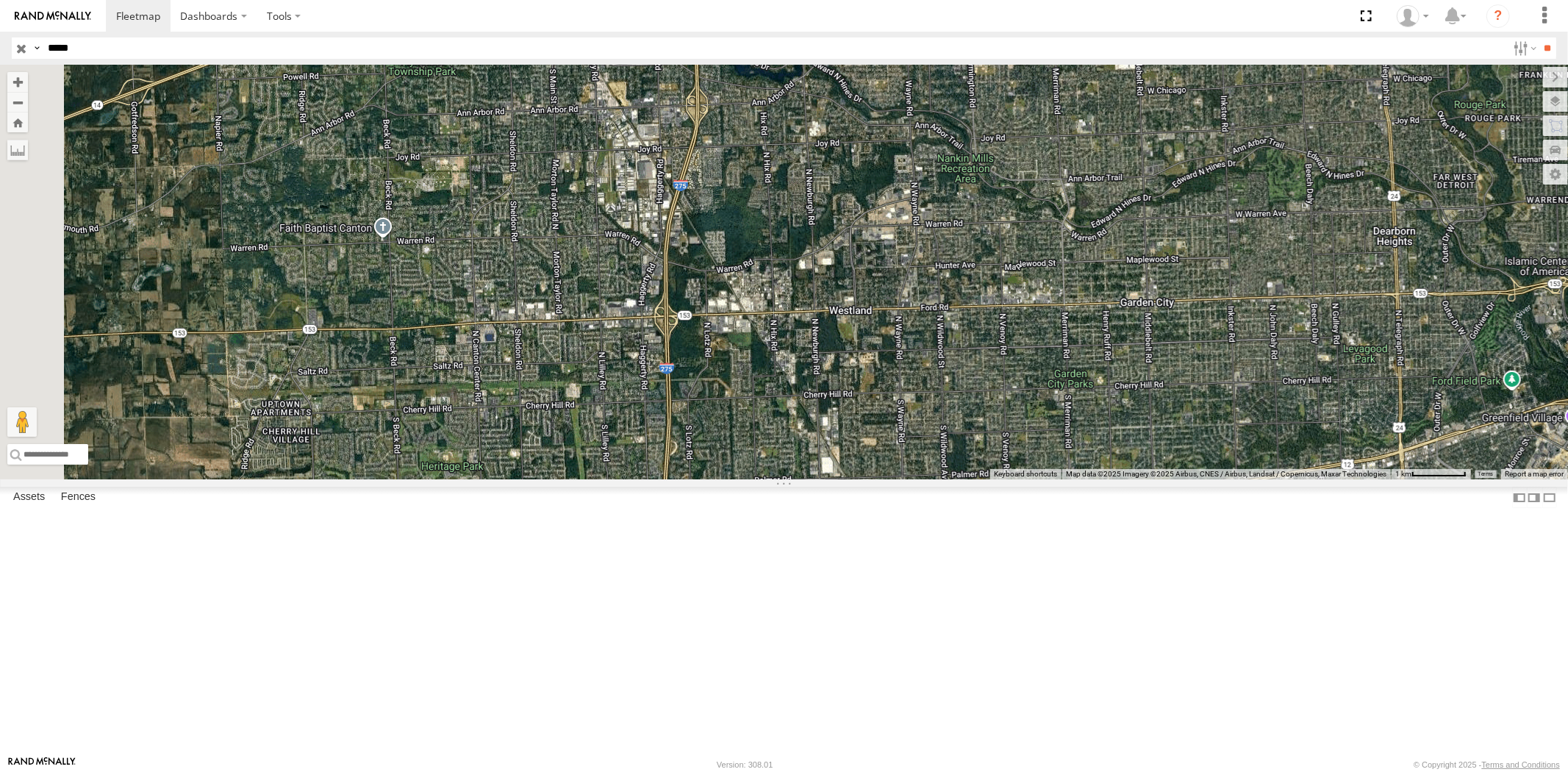
click at [0, 0] on div "All Assets" at bounding box center [0, 0] width 0 height 0
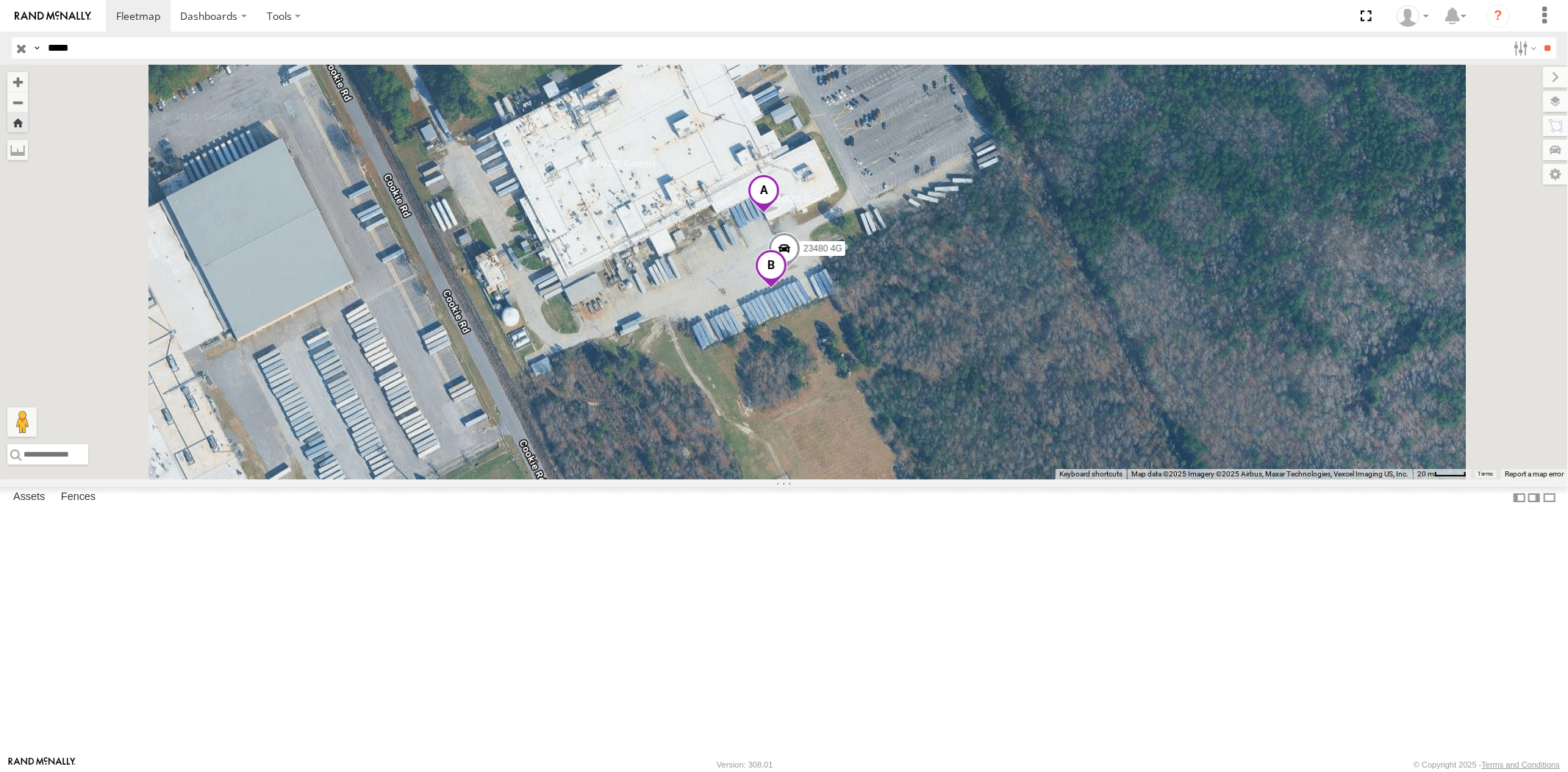
drag, startPoint x: 41, startPoint y: 45, endPoint x: 63, endPoint y: 47, distance: 22.1
click at [32, 45] on div "Search Query Asset ID Asset Label Registration Manufacturer Model VIN Job ID Dr…" at bounding box center [775, 48] width 1528 height 21
drag, startPoint x: 83, startPoint y: 48, endPoint x: 36, endPoint y: 47, distance: 47.0
click at [36, 47] on div "Search Query Asset ID Asset Label Registration Manufacturer Model VIN Job ID Dr…" at bounding box center [775, 48] width 1528 height 21
paste input "text"
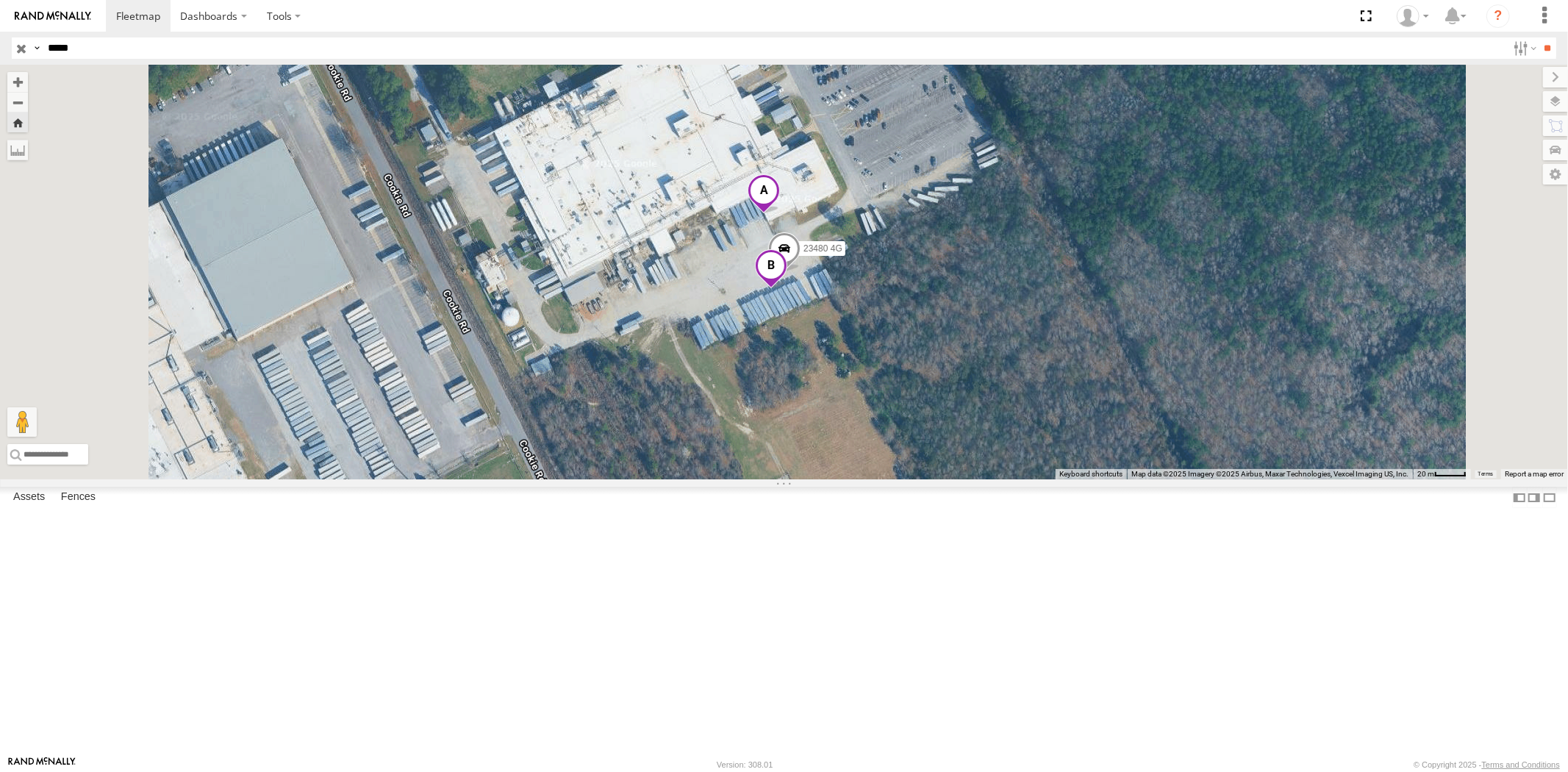
click at [1410, 38] on input "**" at bounding box center [1548, 48] width 17 height 21
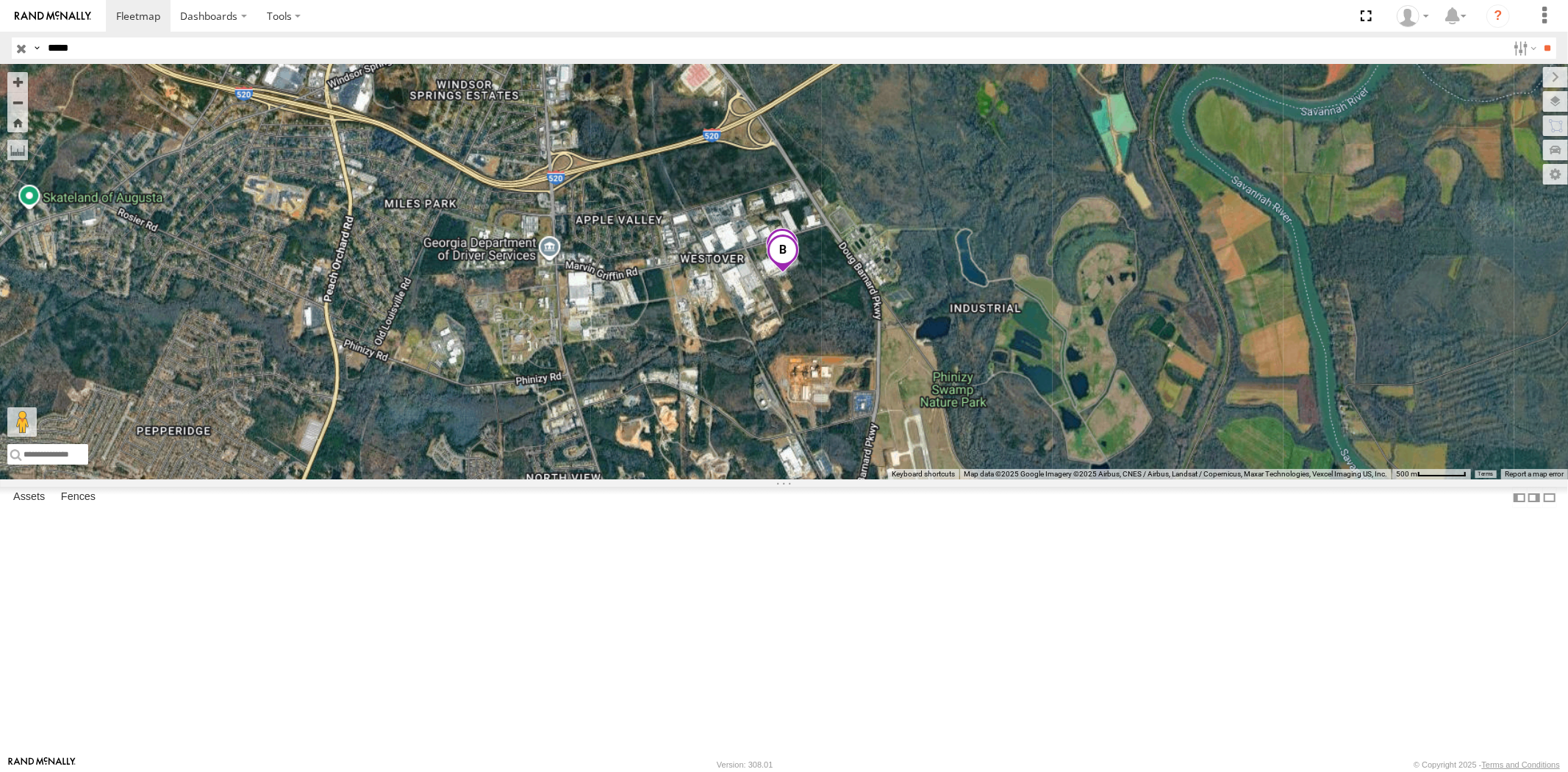
click at [0, 0] on div "23469 XX All Assets [GEOGRAPHIC_DATA][PERSON_NAME] 32.90351 -111.79235" at bounding box center [0, 0] width 0 height 0
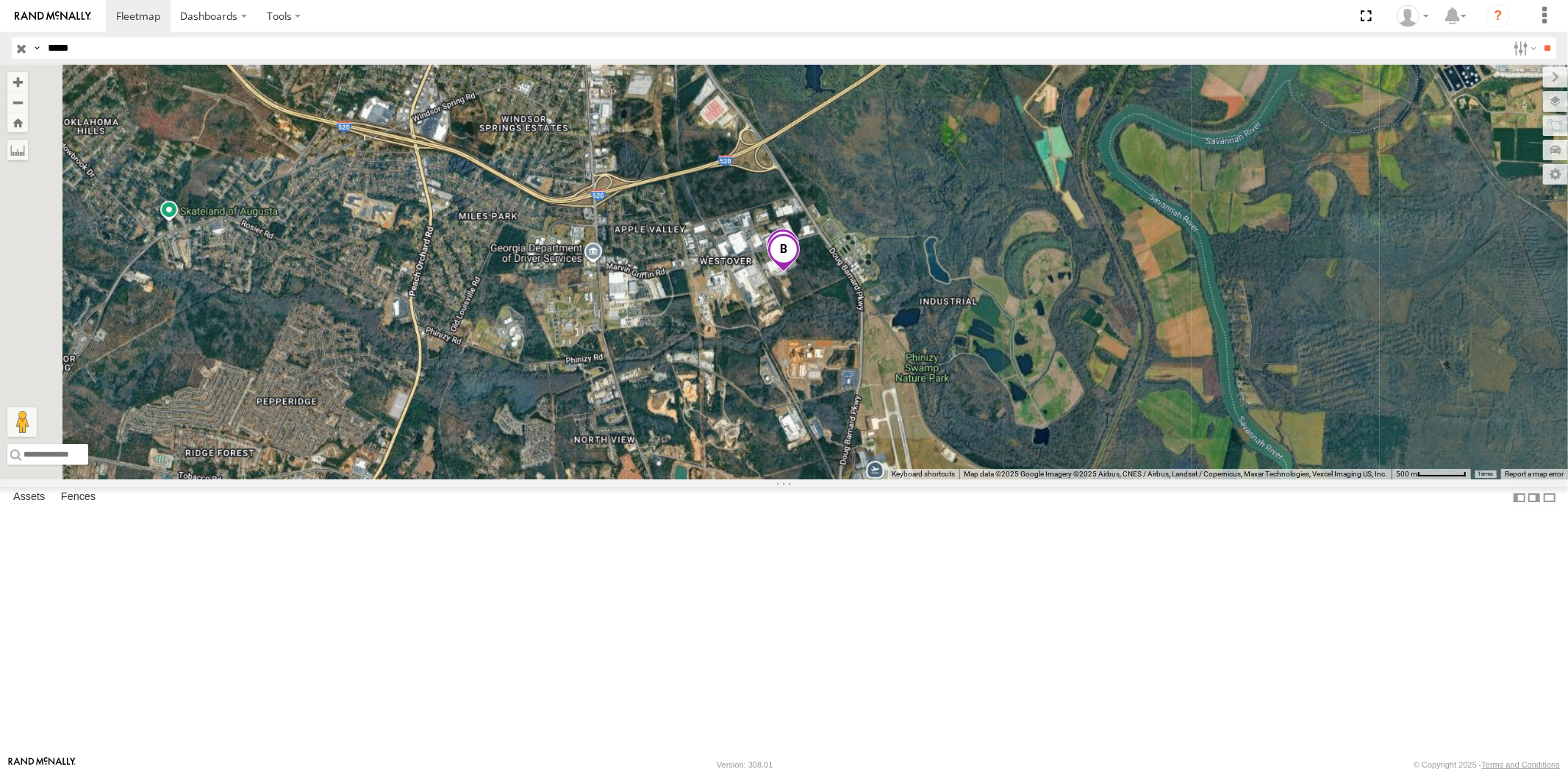
click at [0, 0] on div "All Assets" at bounding box center [0, 0] width 0 height 0
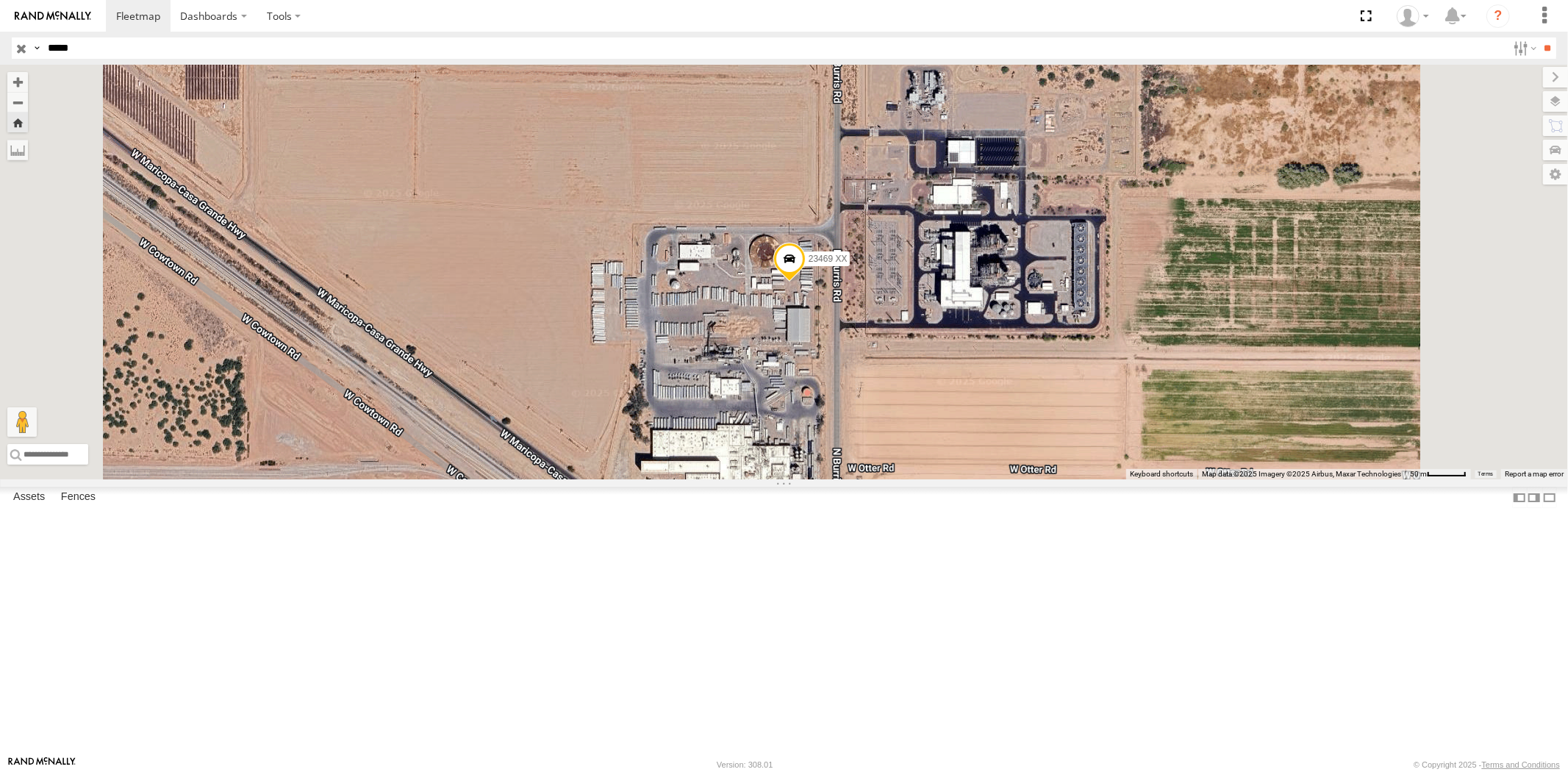
drag, startPoint x: 111, startPoint y: 54, endPoint x: 0, endPoint y: 48, distance: 111.2
click at [0, 46] on header "Search Query Asset ID Asset Label Registration Manufacturer Model VIN Job ID" at bounding box center [784, 48] width 1568 height 33
paste input "text"
click at [1410, 38] on input "**" at bounding box center [1548, 48] width 17 height 21
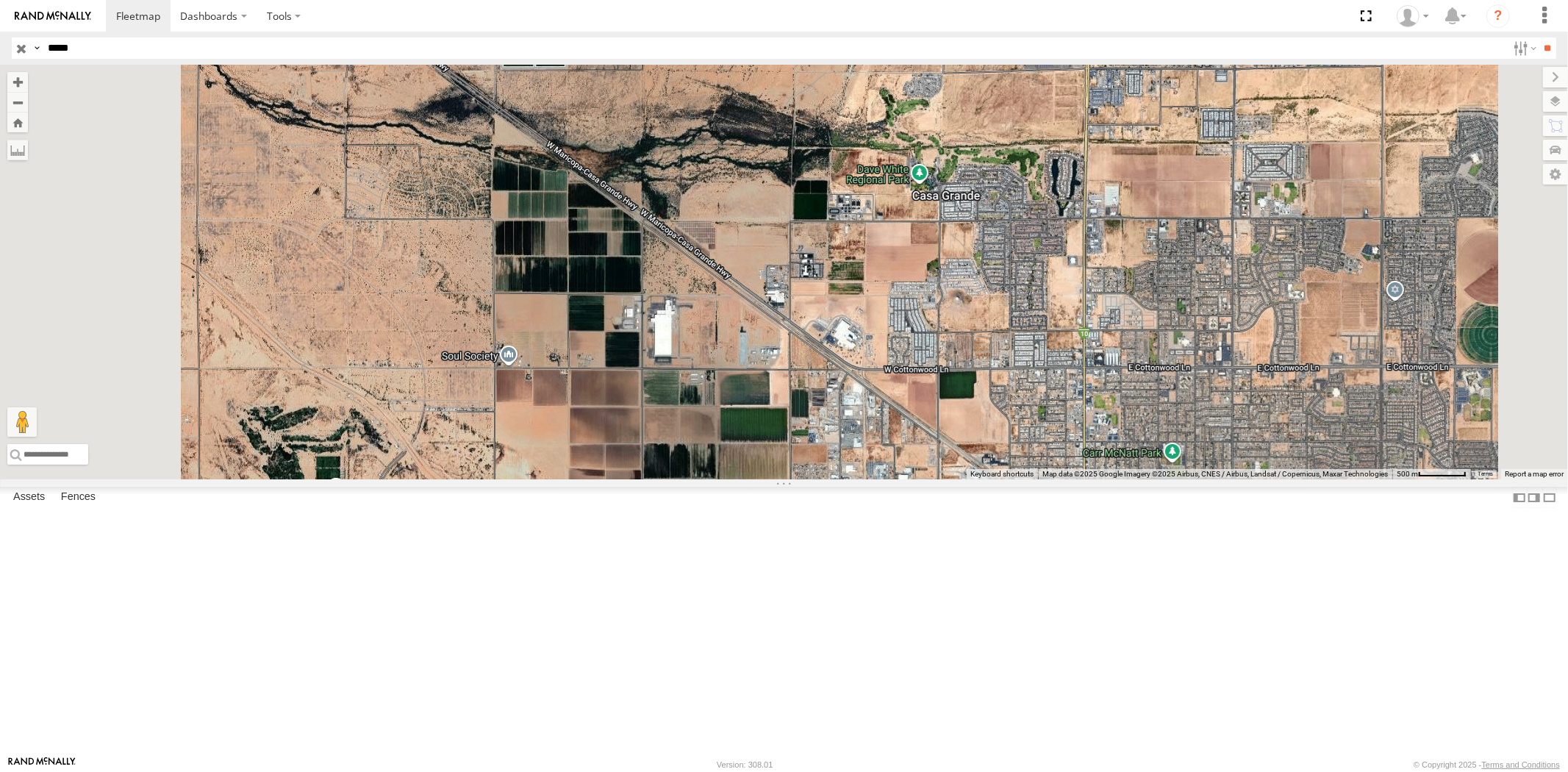
click at [0, 0] on div "All Assets" at bounding box center [0, 0] width 0 height 0
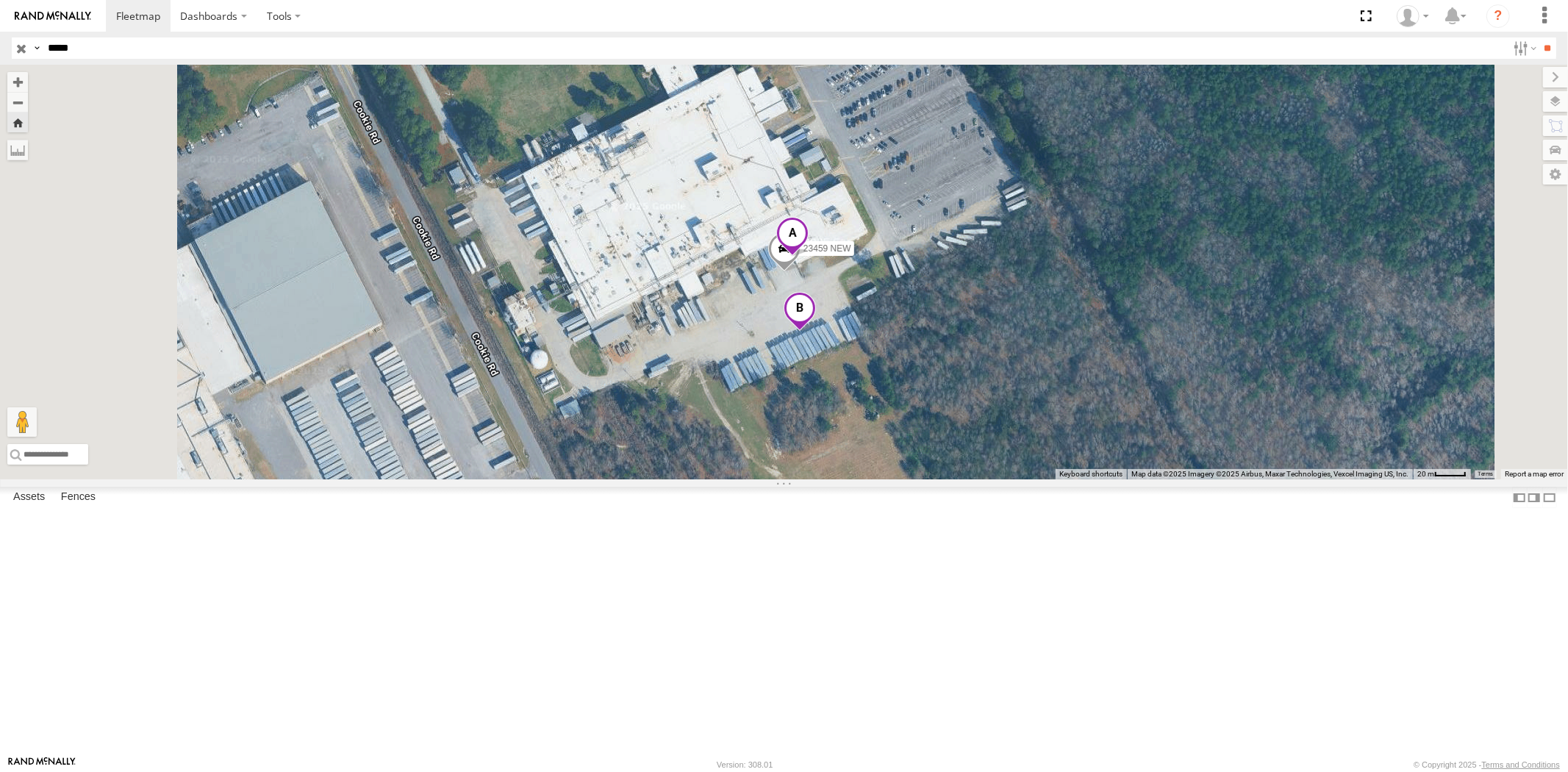
drag, startPoint x: 101, startPoint y: 53, endPoint x: 0, endPoint y: 48, distance: 101.1
click at [0, 48] on header "Search Query Asset ID Asset Label Registration Manufacturer Model VIN Job ID" at bounding box center [784, 48] width 1568 height 33
paste input "text"
click at [1410, 38] on input "**" at bounding box center [1548, 48] width 17 height 21
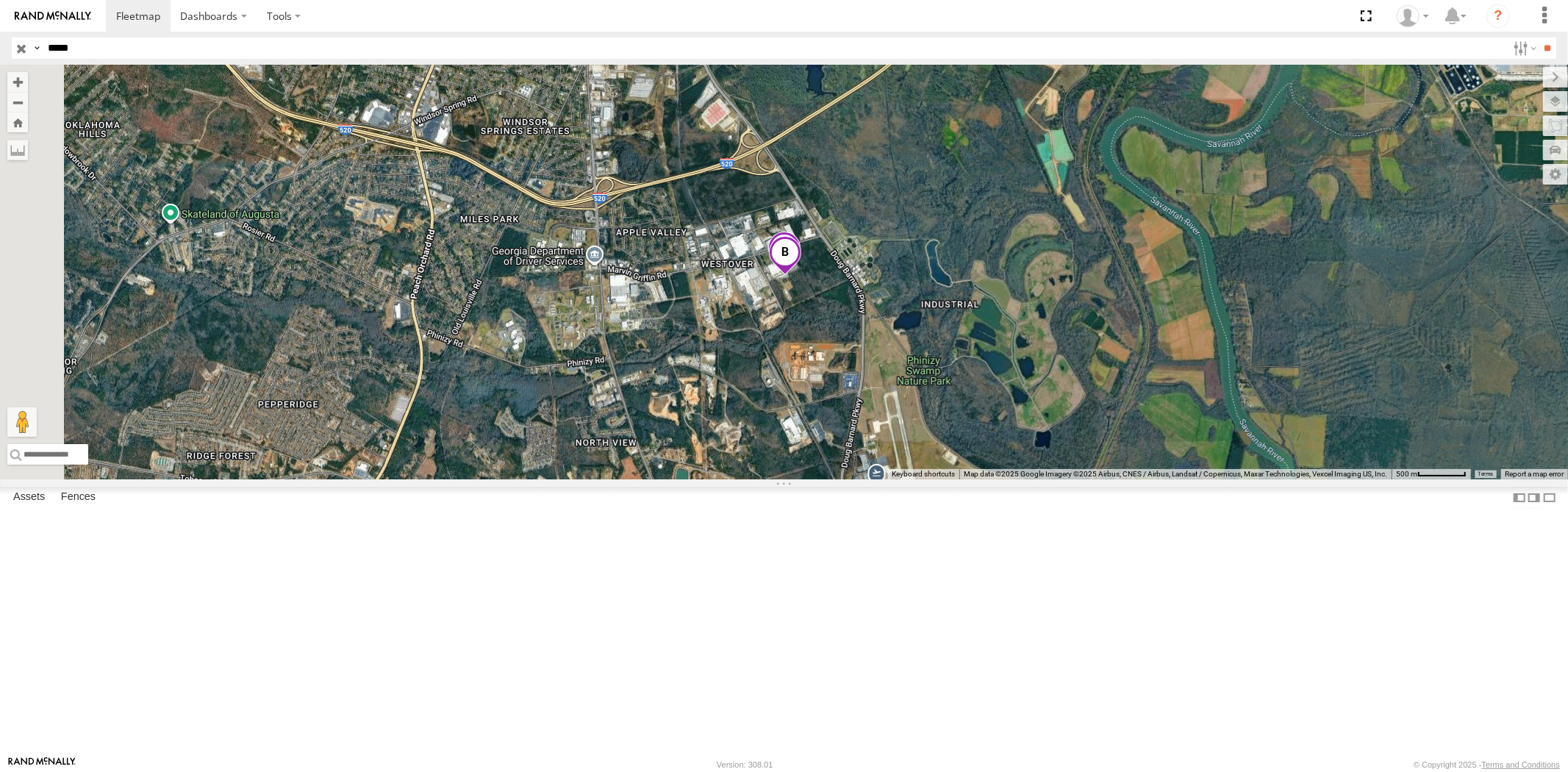
click at [0, 0] on div "All Assets" at bounding box center [0, 0] width 0 height 0
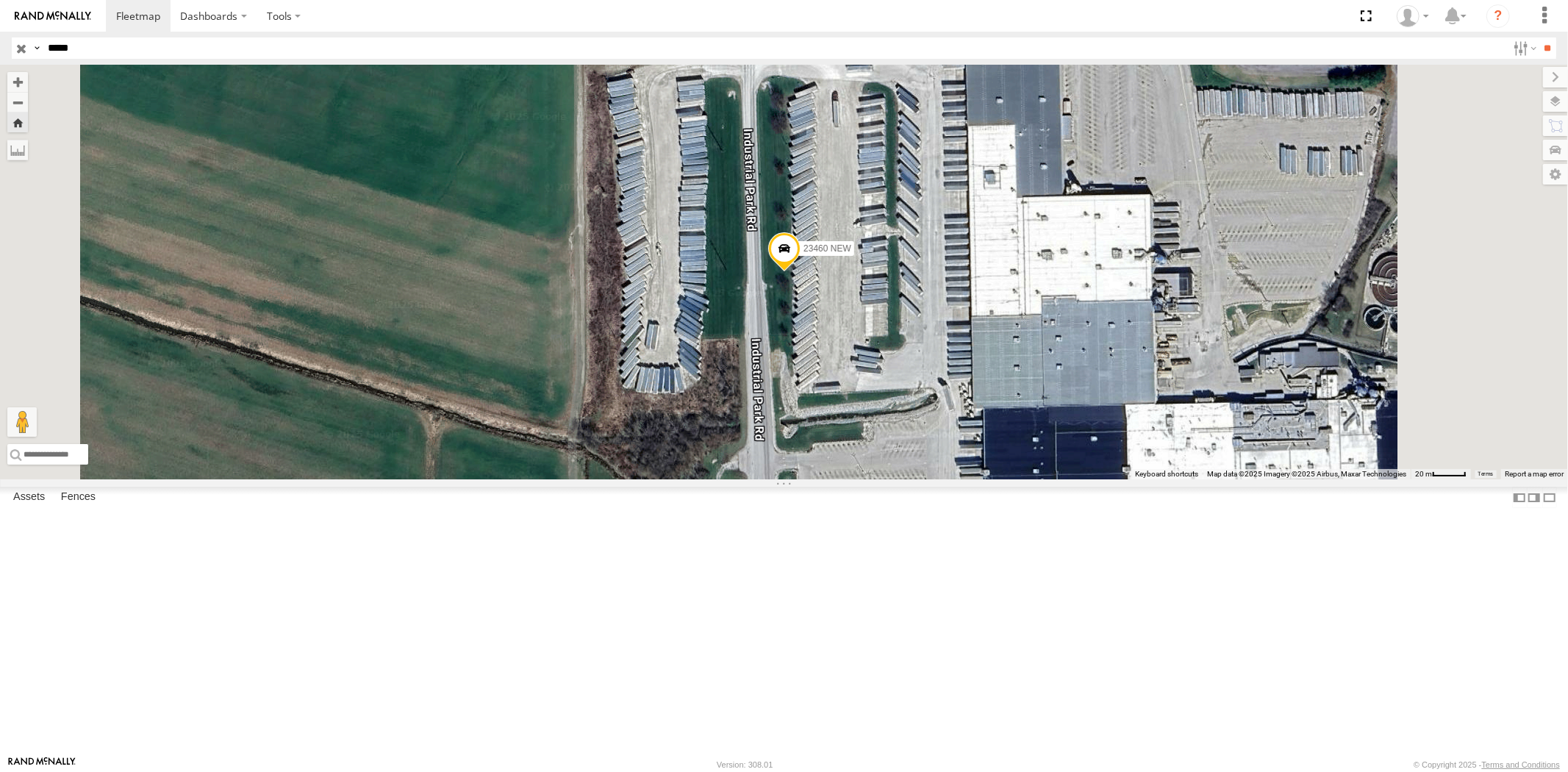
drag, startPoint x: 66, startPoint y: 49, endPoint x: 0, endPoint y: 45, distance: 66.1
click at [8, 48] on header "Search Query Asset ID Asset Label Registration Manufacturer Model VIN Job ID" at bounding box center [784, 48] width 1568 height 33
paste input "text"
click at [1410, 38] on input "**" at bounding box center [1548, 48] width 17 height 21
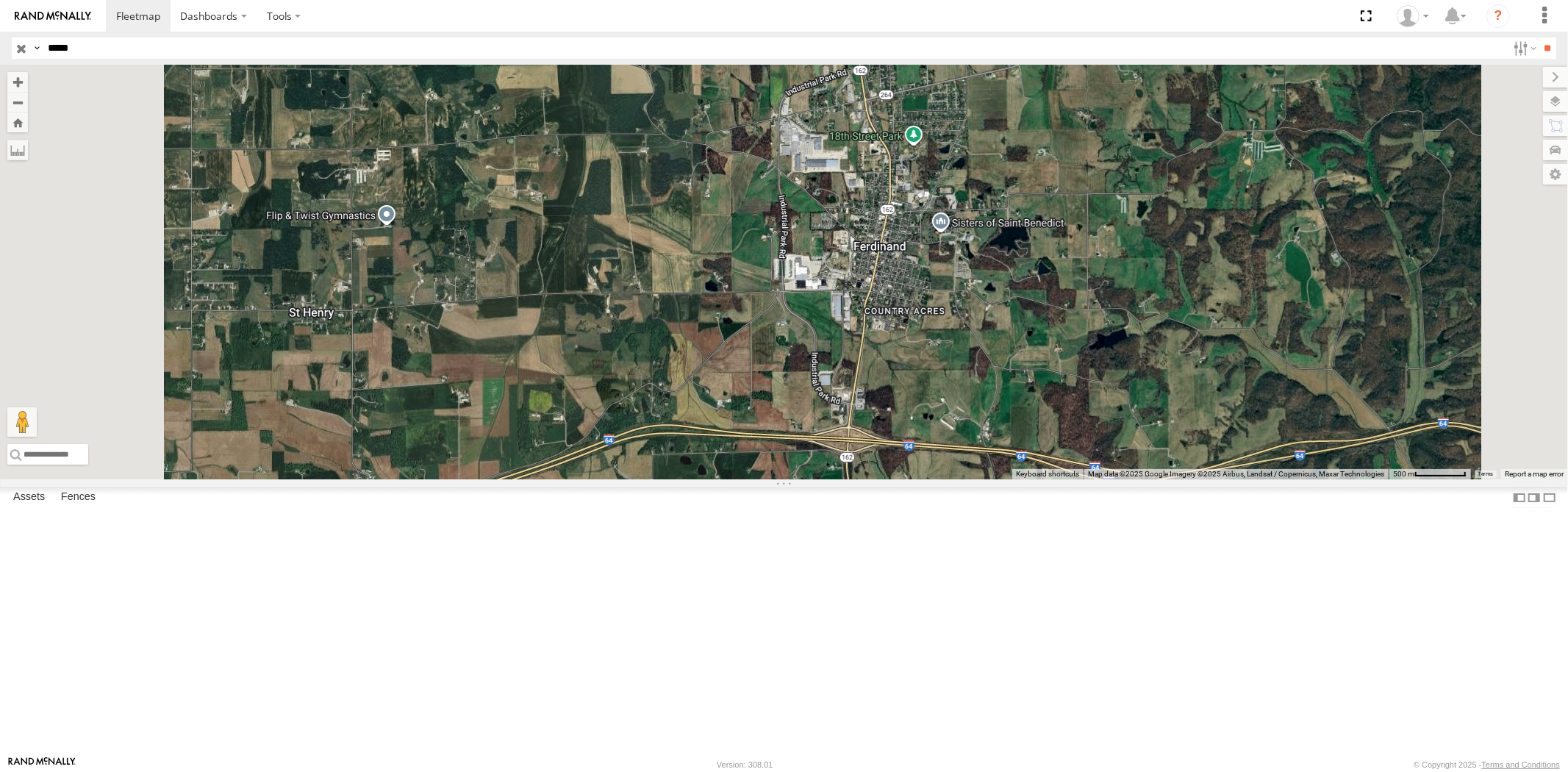
click at [0, 0] on div "23461 4G All Assets" at bounding box center [0, 0] width 0 height 0
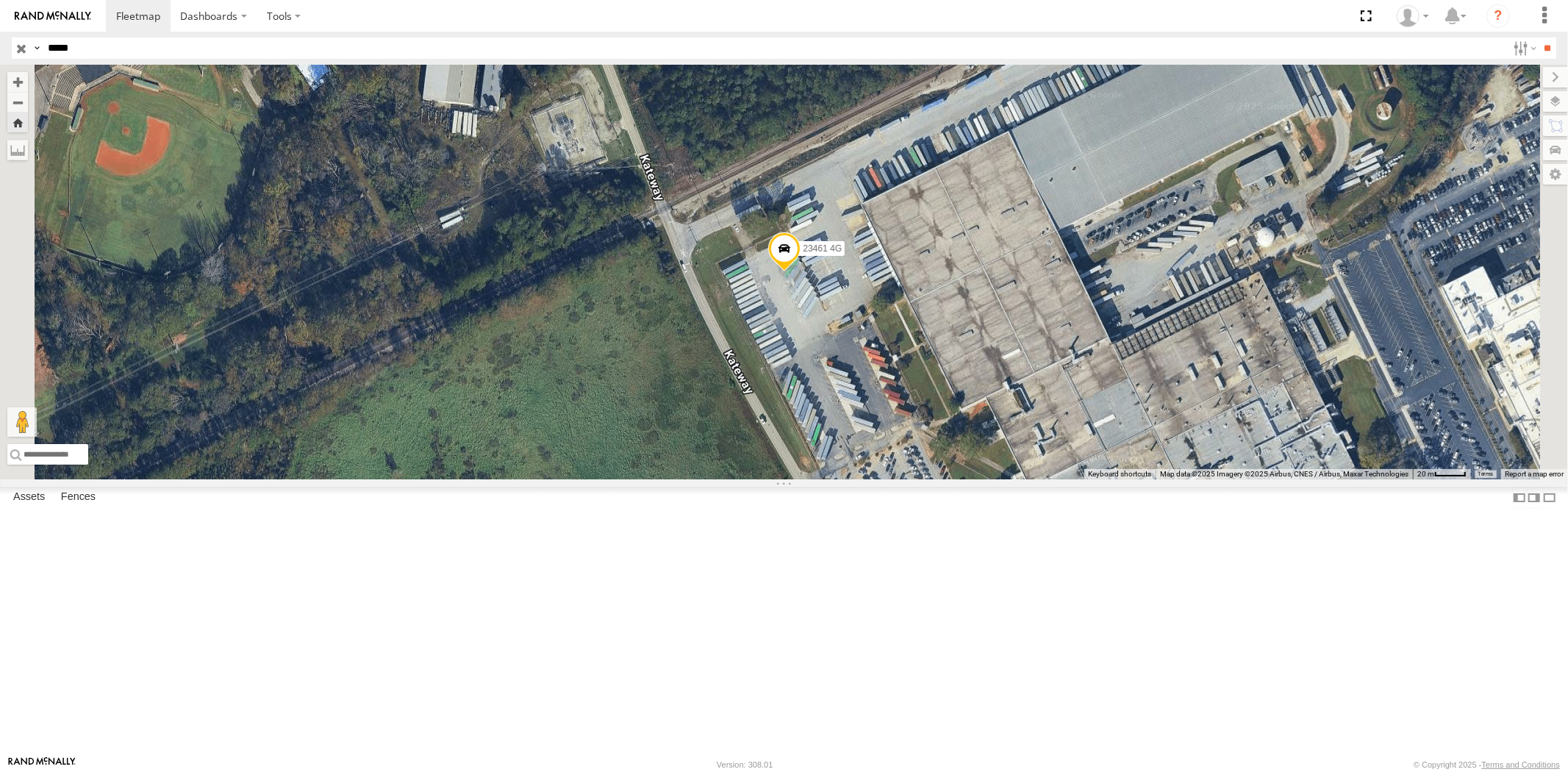
drag, startPoint x: 87, startPoint y: 41, endPoint x: 0, endPoint y: 46, distance: 87.1
click at [5, 40] on header "Search Query Asset ID Asset Label Registration Manufacturer Model VIN Job ID" at bounding box center [784, 48] width 1568 height 33
paste input "text"
click at [1410, 38] on input "**" at bounding box center [1548, 48] width 17 height 21
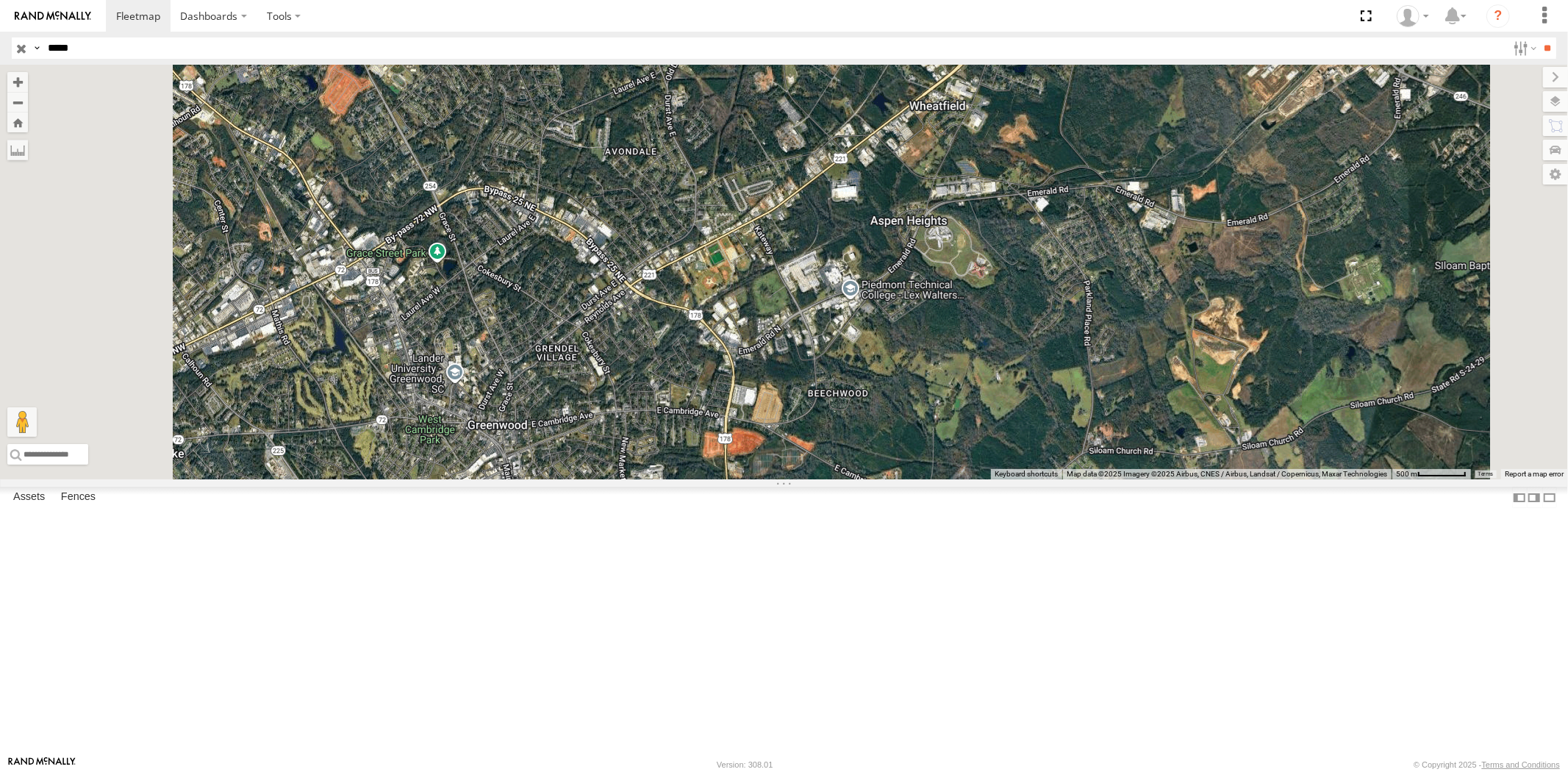
click at [0, 0] on div "23462 NEW All Assets" at bounding box center [0, 0] width 0 height 0
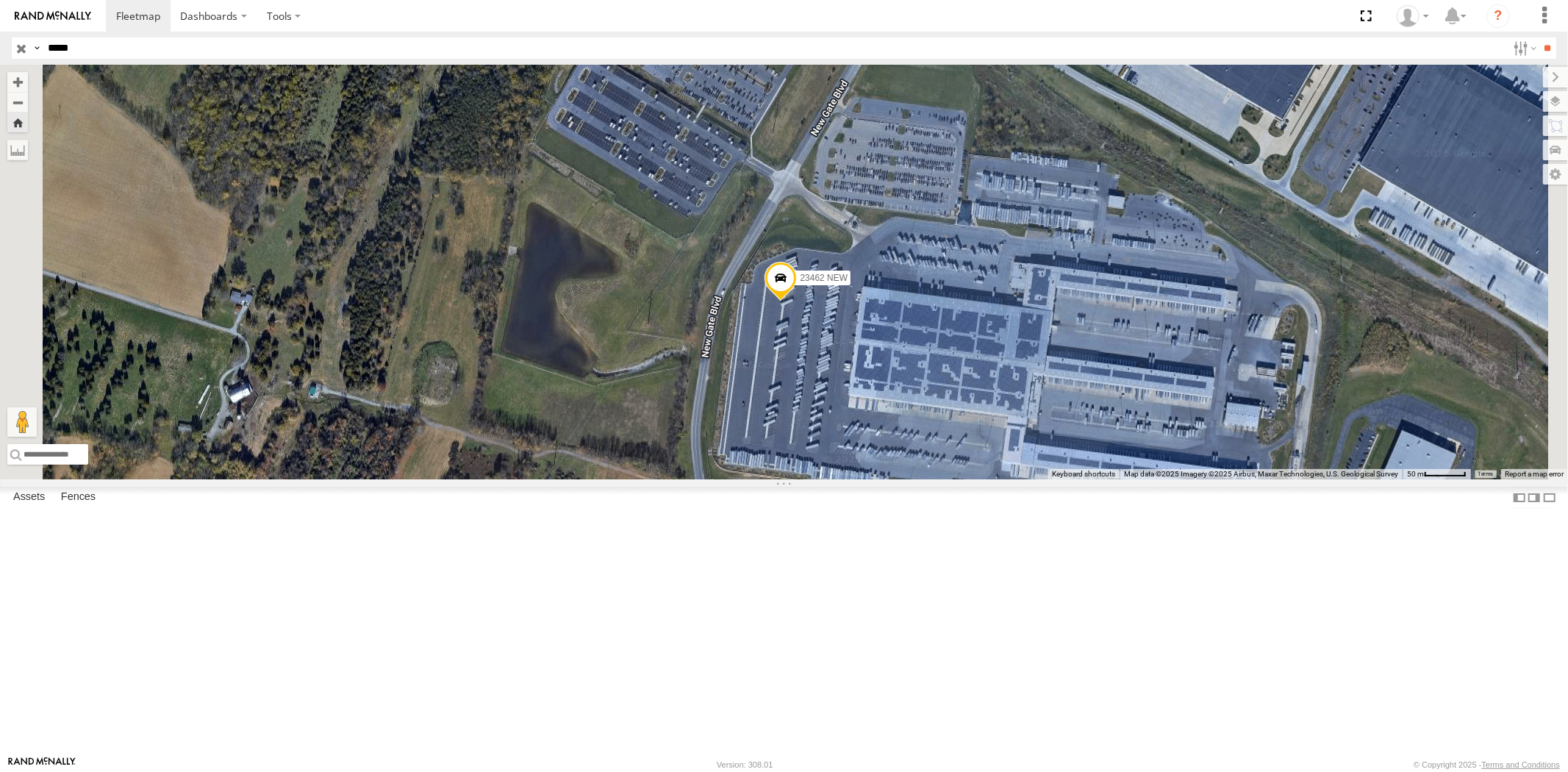
drag, startPoint x: 82, startPoint y: 47, endPoint x: 0, endPoint y: 48, distance: 82.0
click at [0, 46] on header "Search Query Asset ID Asset Label Registration Manufacturer Model VIN Job ID" at bounding box center [784, 48] width 1568 height 33
paste input "text"
click at [1410, 38] on input "**" at bounding box center [1548, 48] width 17 height 21
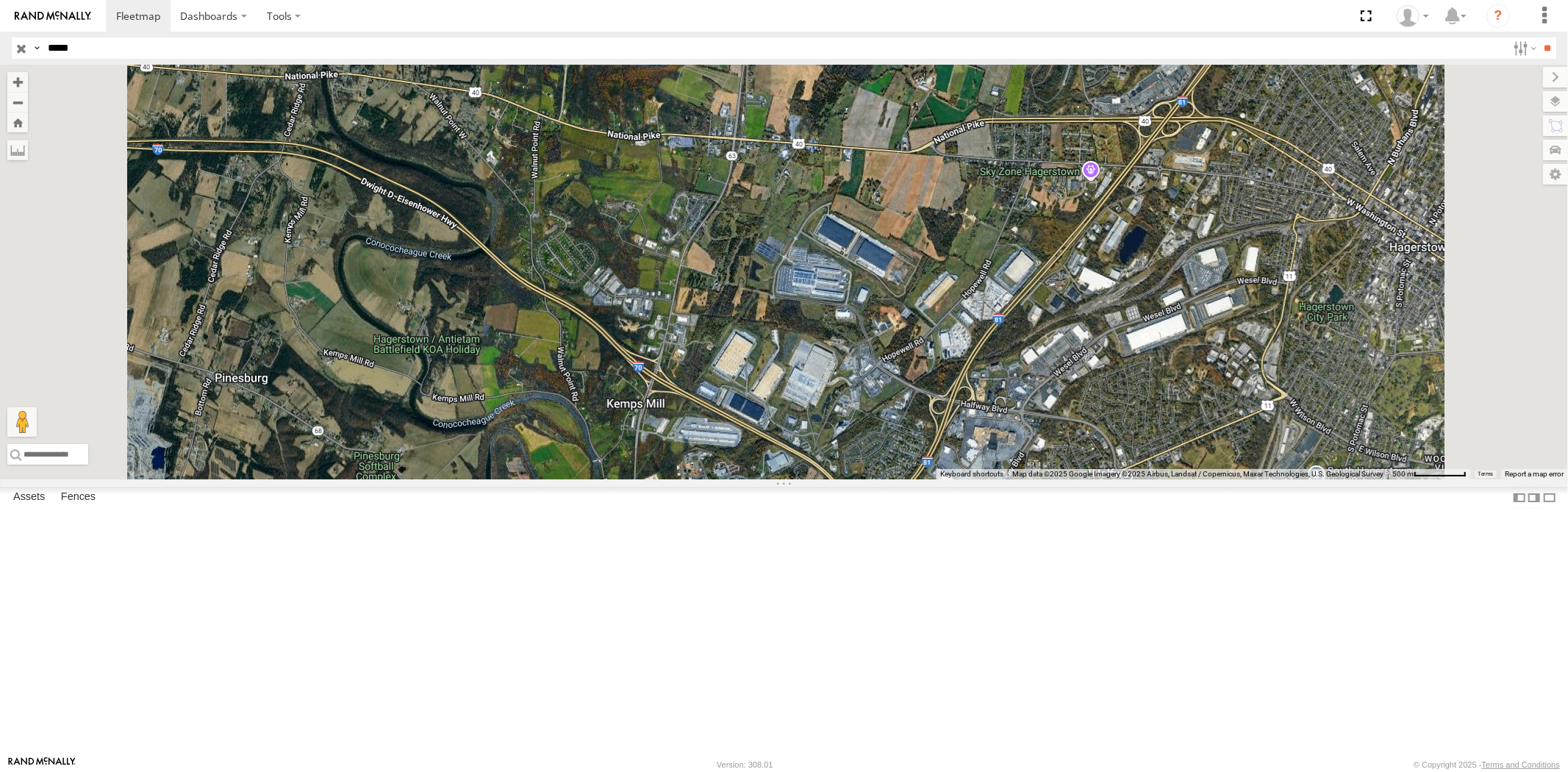
click at [0, 0] on div "23463 NEW All Assets" at bounding box center [0, 0] width 0 height 0
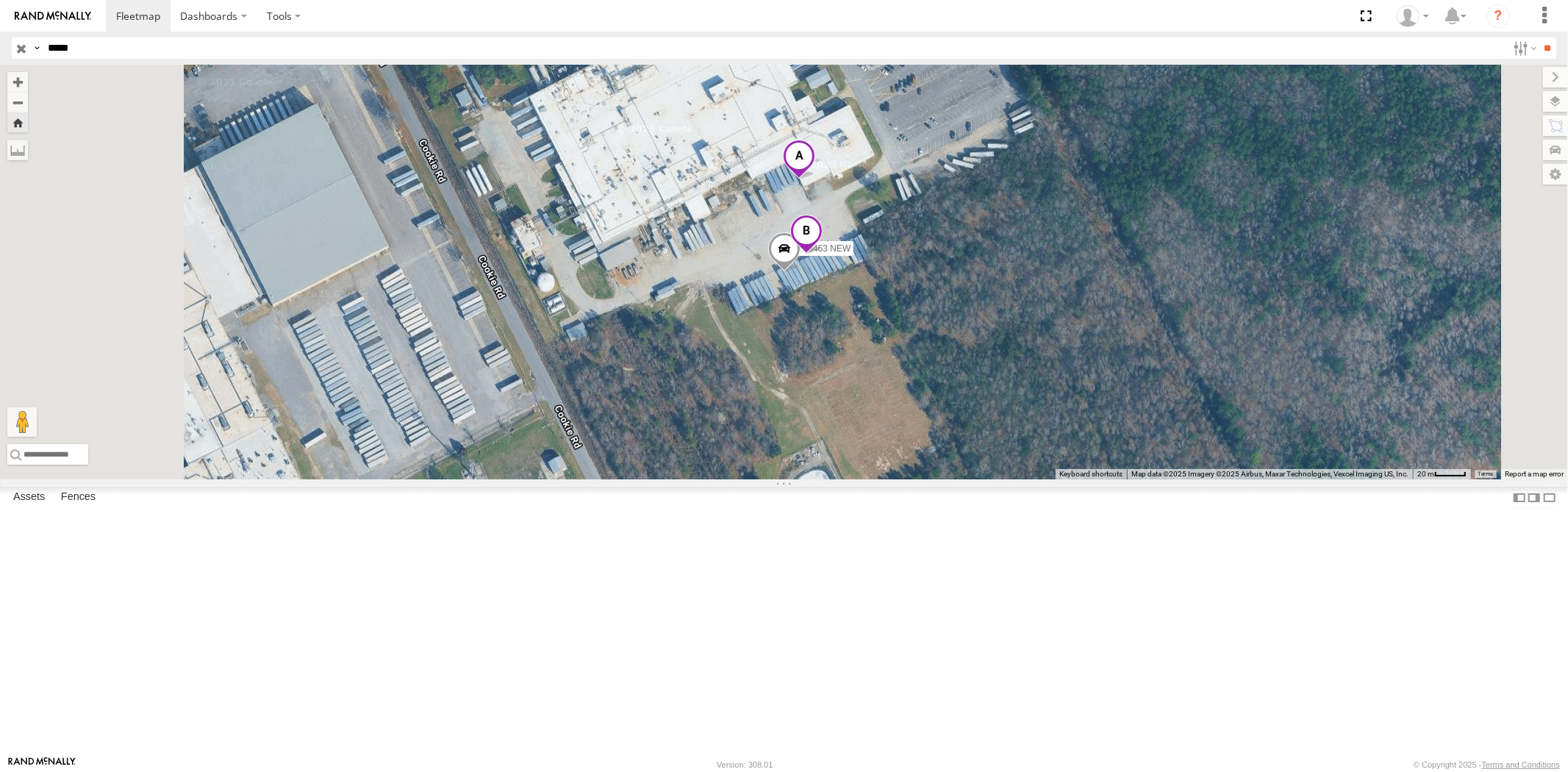
drag, startPoint x: 97, startPoint y: 39, endPoint x: 16, endPoint y: 40, distance: 81.0
click at [20, 40] on div "Search Query Asset ID Asset Label Registration Manufacturer Model VIN Job ID Dr…" at bounding box center [775, 48] width 1528 height 21
paste input "text"
click at [1410, 38] on input "**" at bounding box center [1548, 48] width 17 height 21
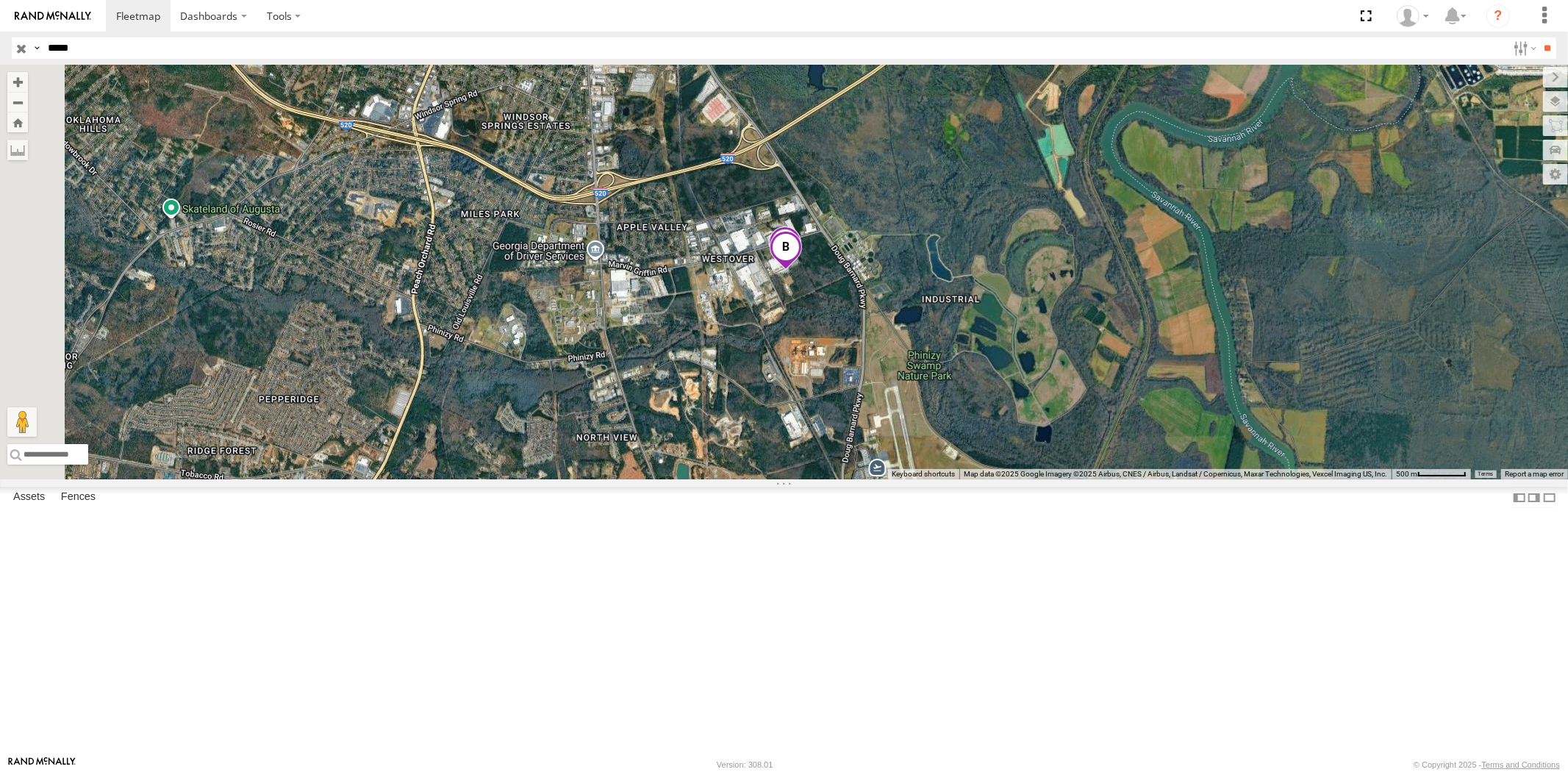
click at [0, 0] on div "23464 NEW" at bounding box center [0, 0] width 0 height 0
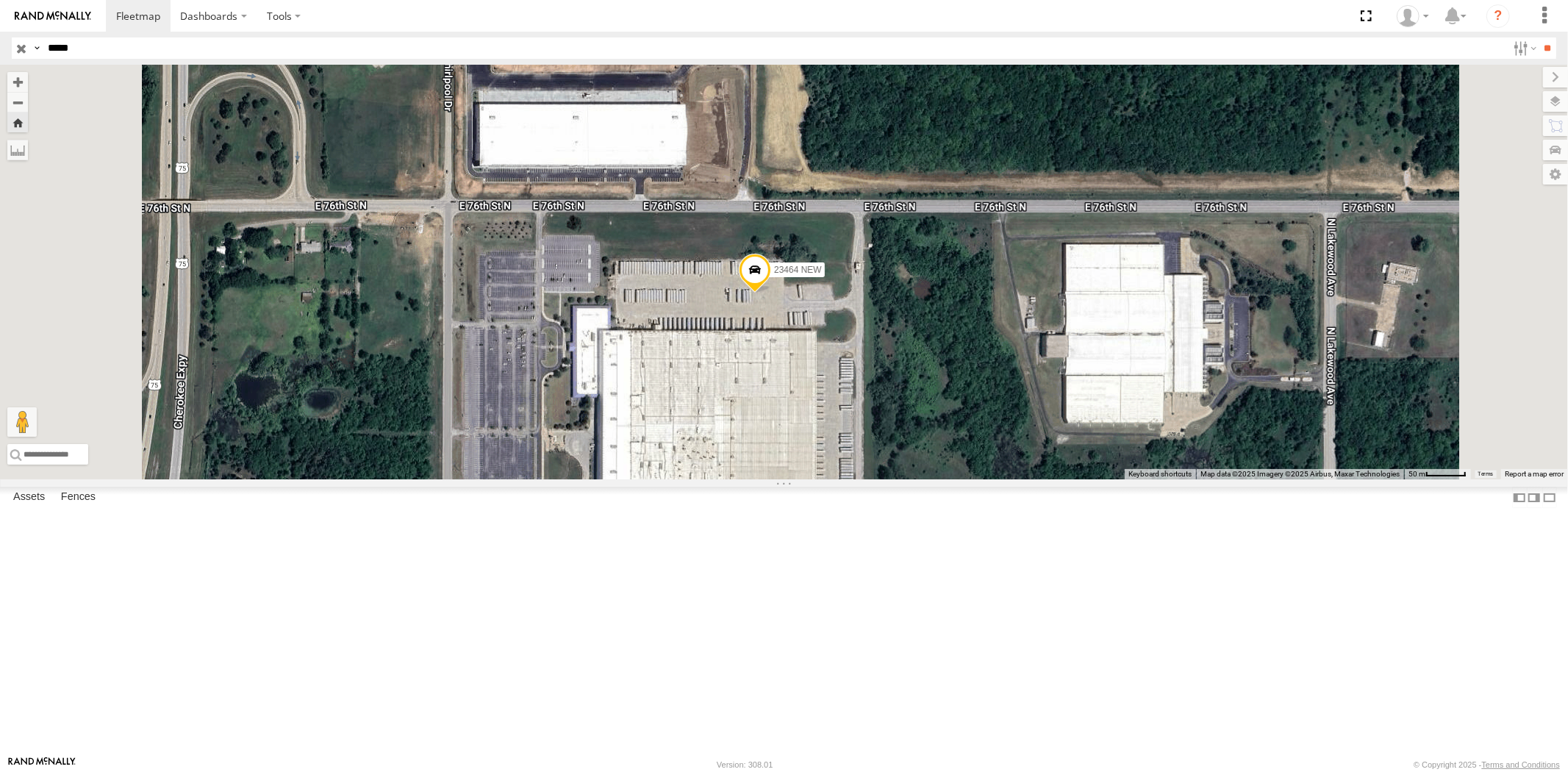
drag, startPoint x: 39, startPoint y: 51, endPoint x: 5, endPoint y: 56, distance: 34.4
click at [5, 56] on header "Search Query Asset ID Asset Label Registration Manufacturer Model VIN Job ID" at bounding box center [784, 48] width 1568 height 33
paste input "text"
click at [1410, 38] on input "**" at bounding box center [1548, 48] width 17 height 21
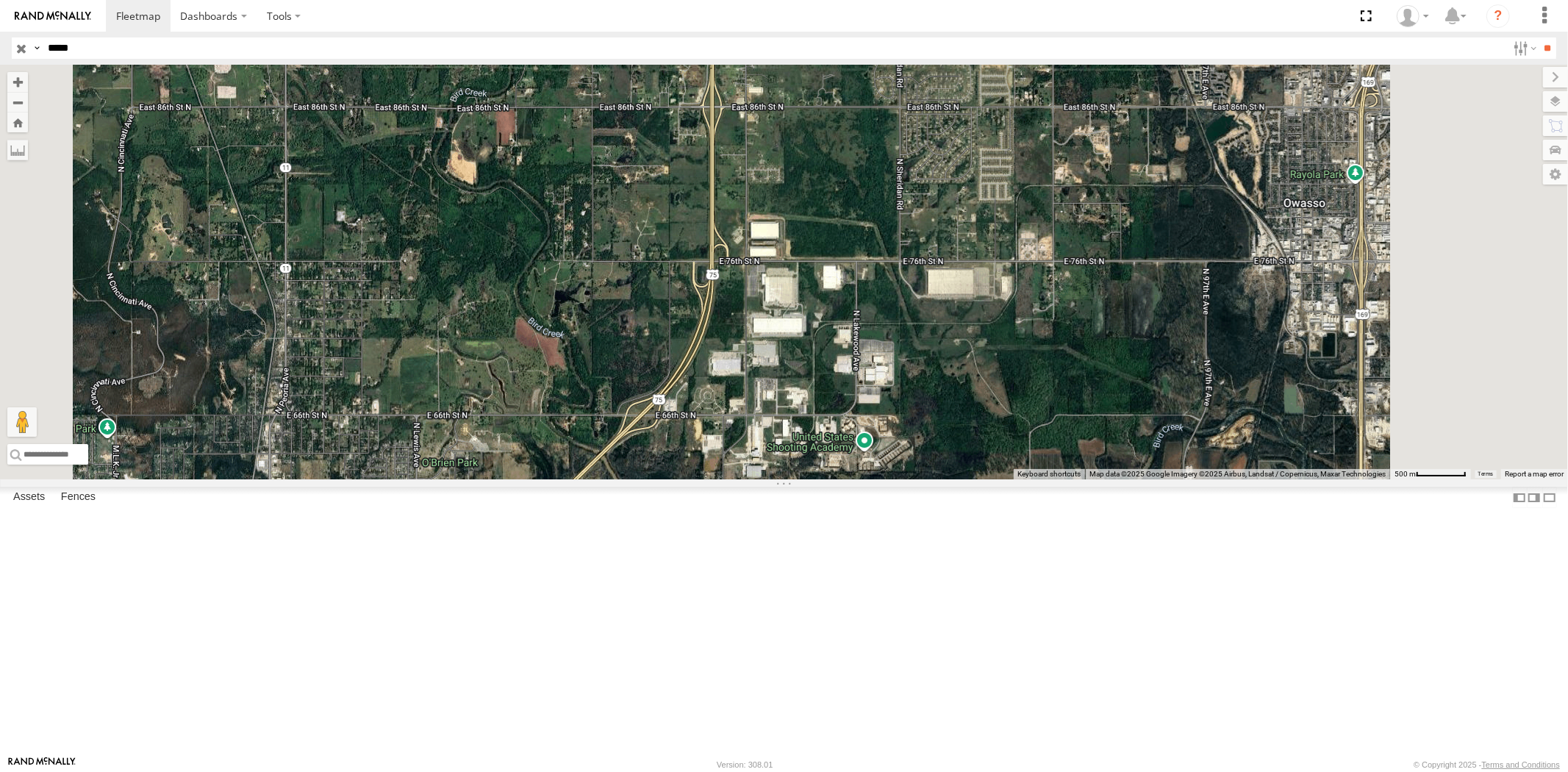
click at [0, 0] on div "23465 4G All Assets" at bounding box center [0, 0] width 0 height 0
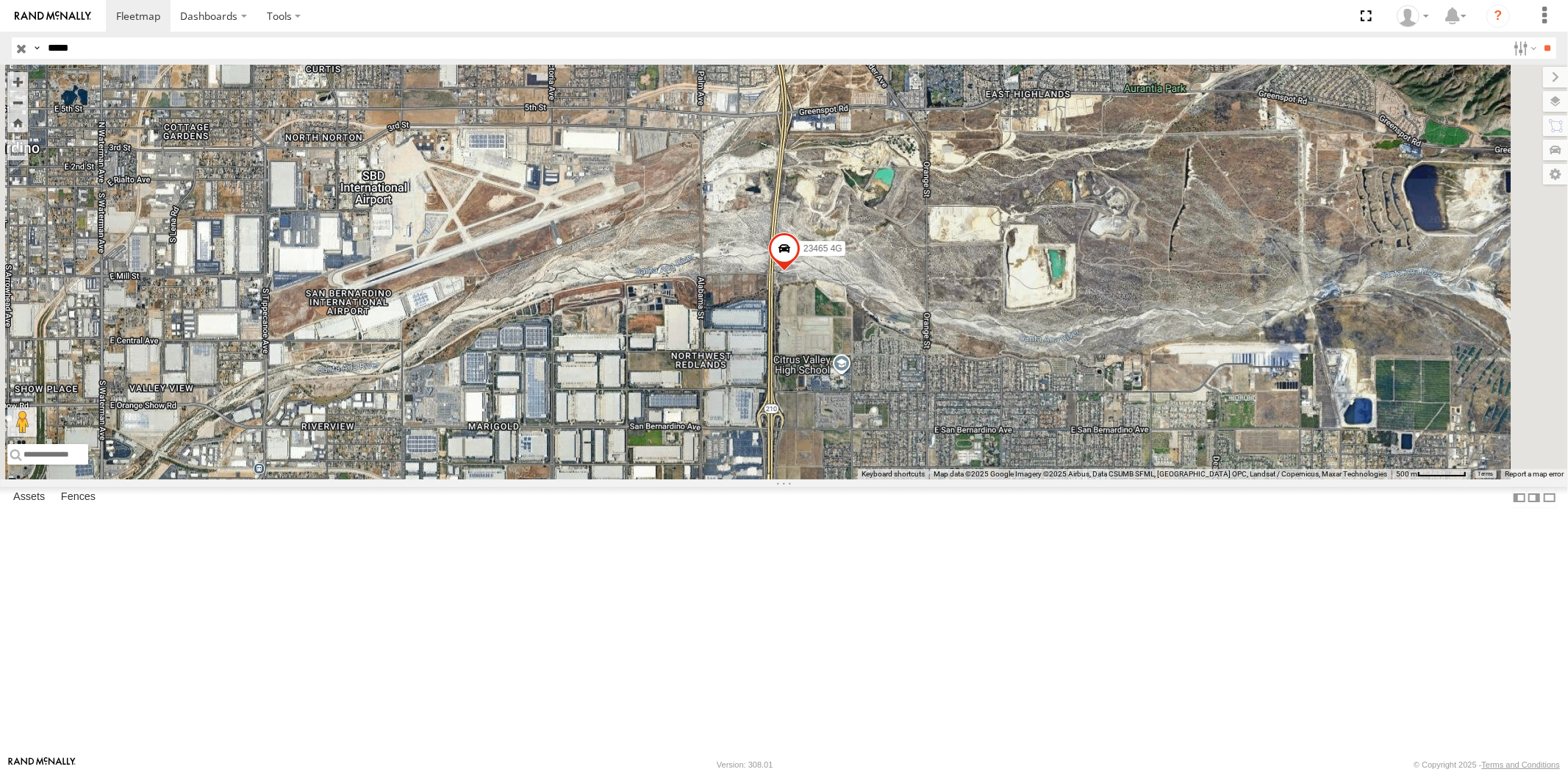
drag, startPoint x: 101, startPoint y: 54, endPoint x: 0, endPoint y: 54, distance: 101.0
click at [19, 51] on div "Search Query Asset ID Asset Label Registration Manufacturer Model VIN Job ID Dr…" at bounding box center [775, 48] width 1528 height 21
paste input "text"
click at [1410, 38] on input "**" at bounding box center [1548, 48] width 17 height 21
click at [0, 0] on div "All Assets" at bounding box center [0, 0] width 0 height 0
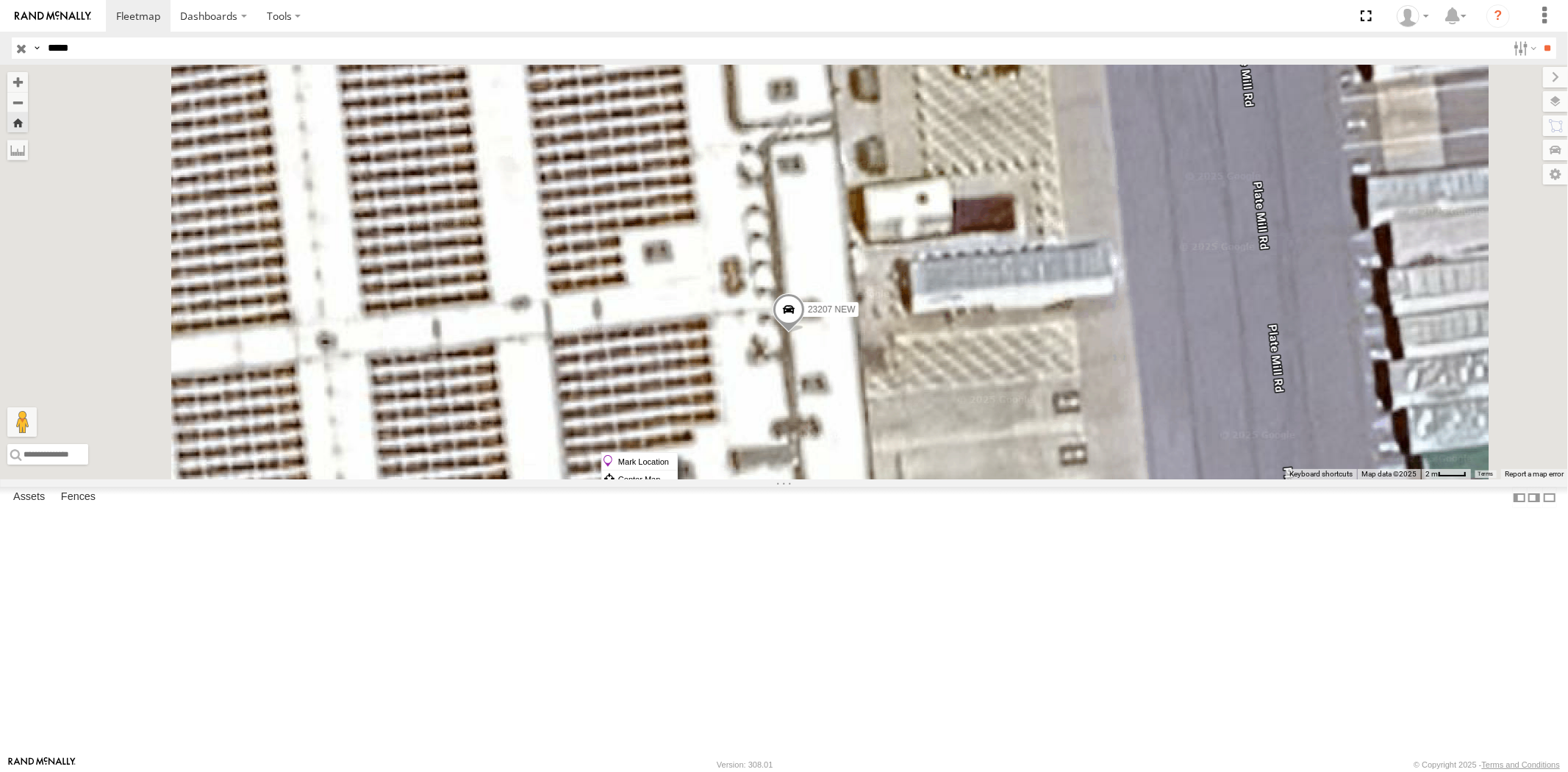
drag, startPoint x: 968, startPoint y: 451, endPoint x: 985, endPoint y: 458, distance: 18.4
click at [677, 458] on label "Mark Location" at bounding box center [639, 461] width 75 height 17
click at [801, 314] on span at bounding box center [785, 294] width 33 height 39
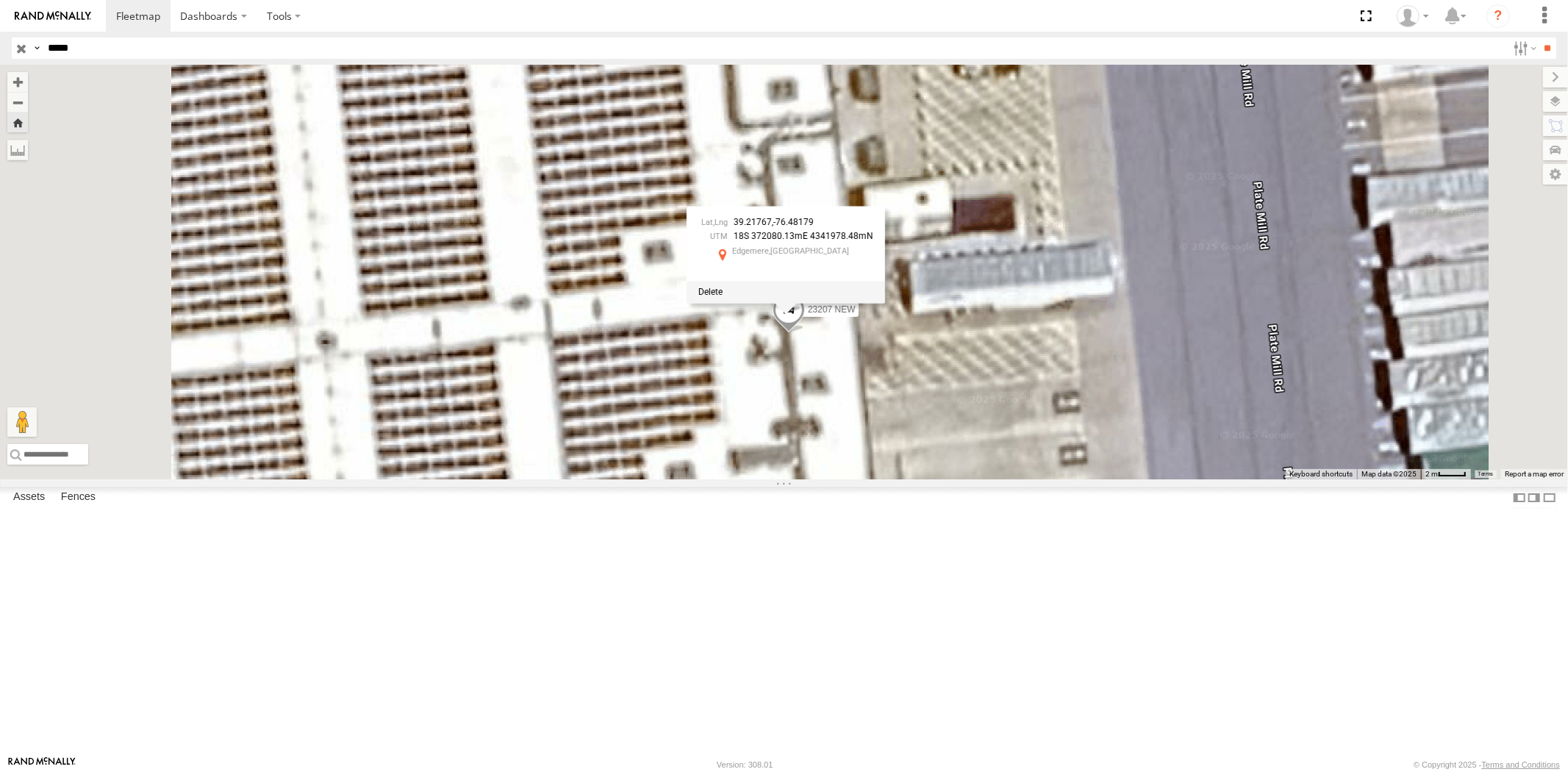
drag, startPoint x: 31, startPoint y: 46, endPoint x: 13, endPoint y: 50, distance: 18.4
click at [16, 46] on div "Search Query Asset ID Asset Label Registration Manufacturer Model VIN Job ID Dr…" at bounding box center [775, 48] width 1528 height 21
paste input "text"
type input "*****"
click at [1410, 38] on input "**" at bounding box center [1548, 48] width 17 height 21
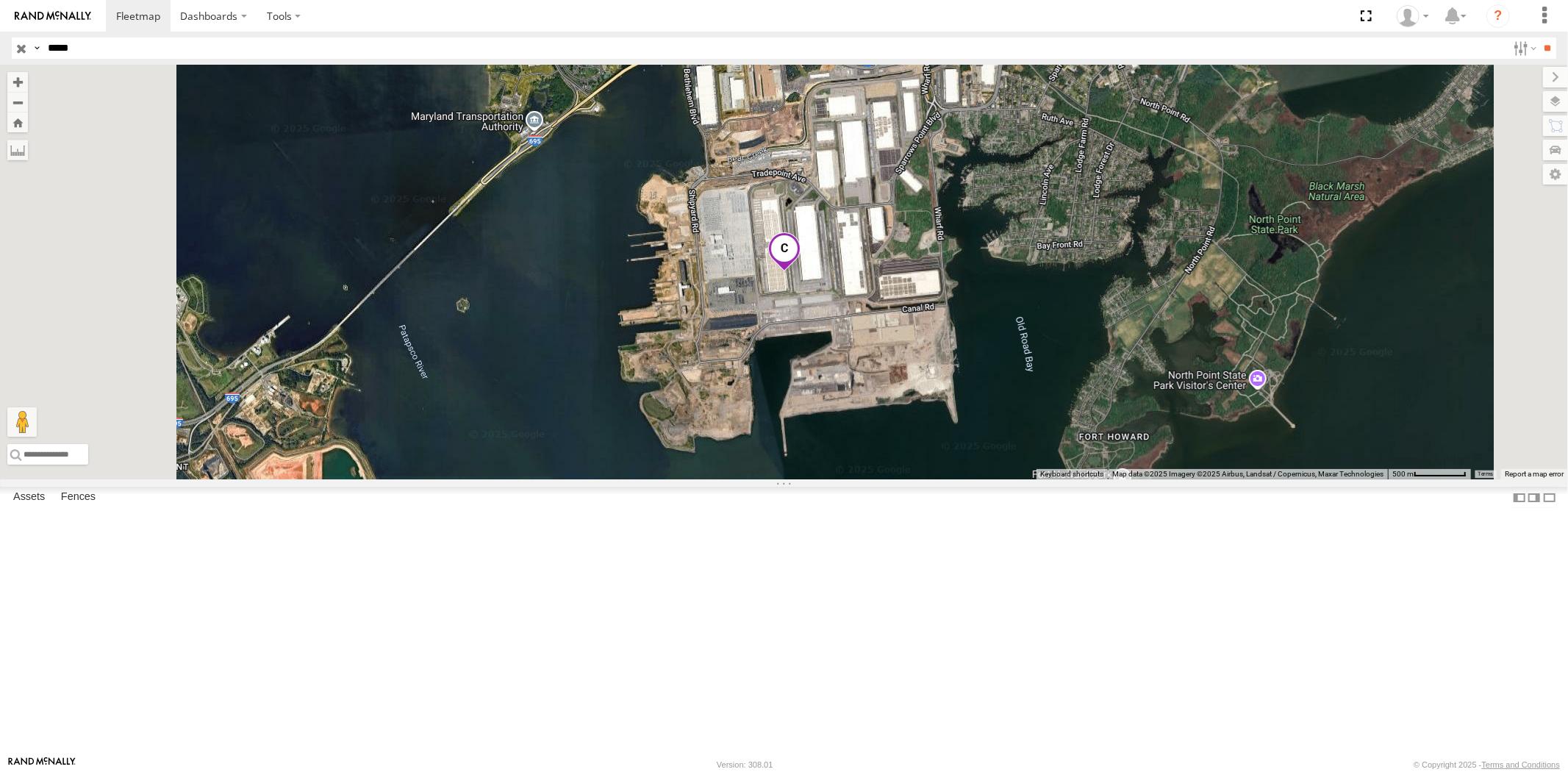
click at [0, 0] on div "23462 NEW" at bounding box center [0, 0] width 0 height 0
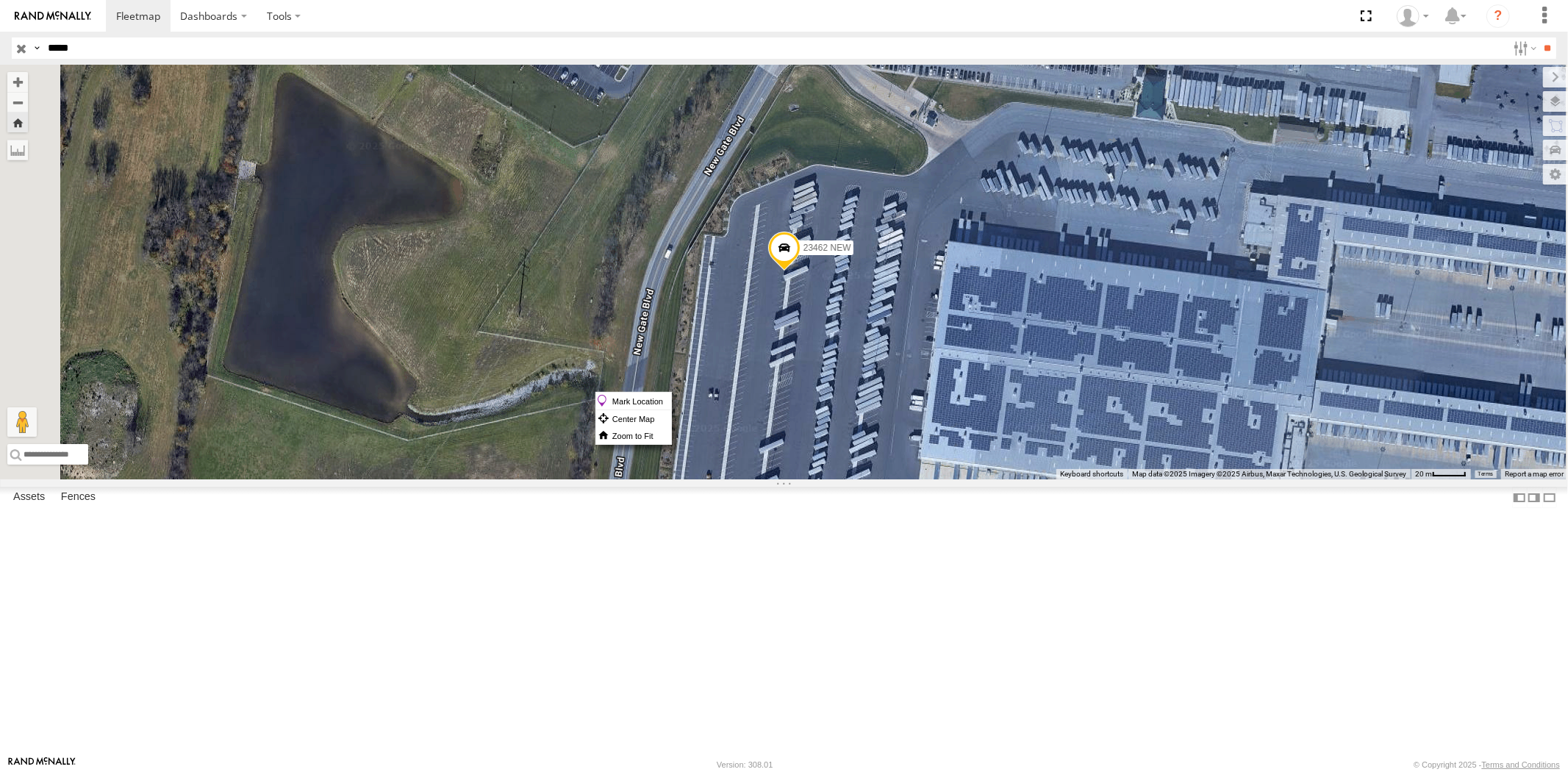
click at [671, 402] on label "Mark Location" at bounding box center [633, 401] width 75 height 17
click at [795, 253] on span at bounding box center [779, 233] width 33 height 39
